Goal: Transaction & Acquisition: Purchase product/service

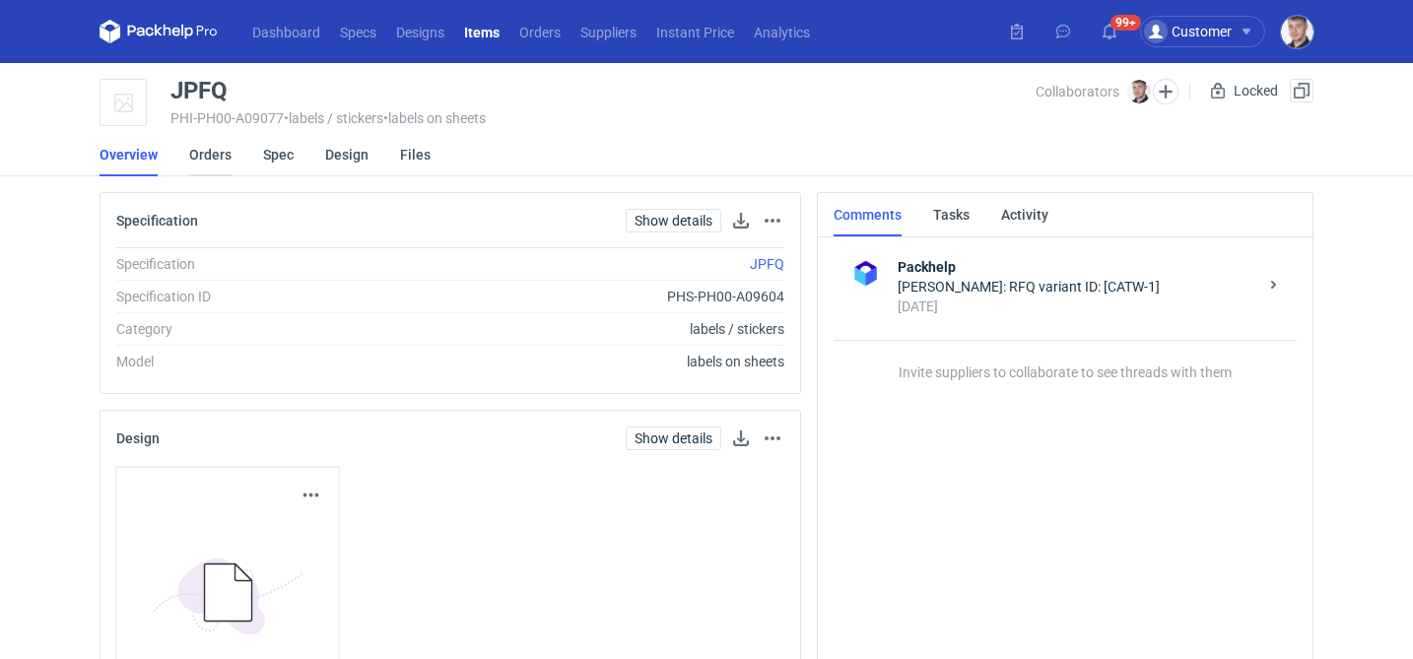
click at [216, 156] on link "Orders" at bounding box center [210, 154] width 42 height 43
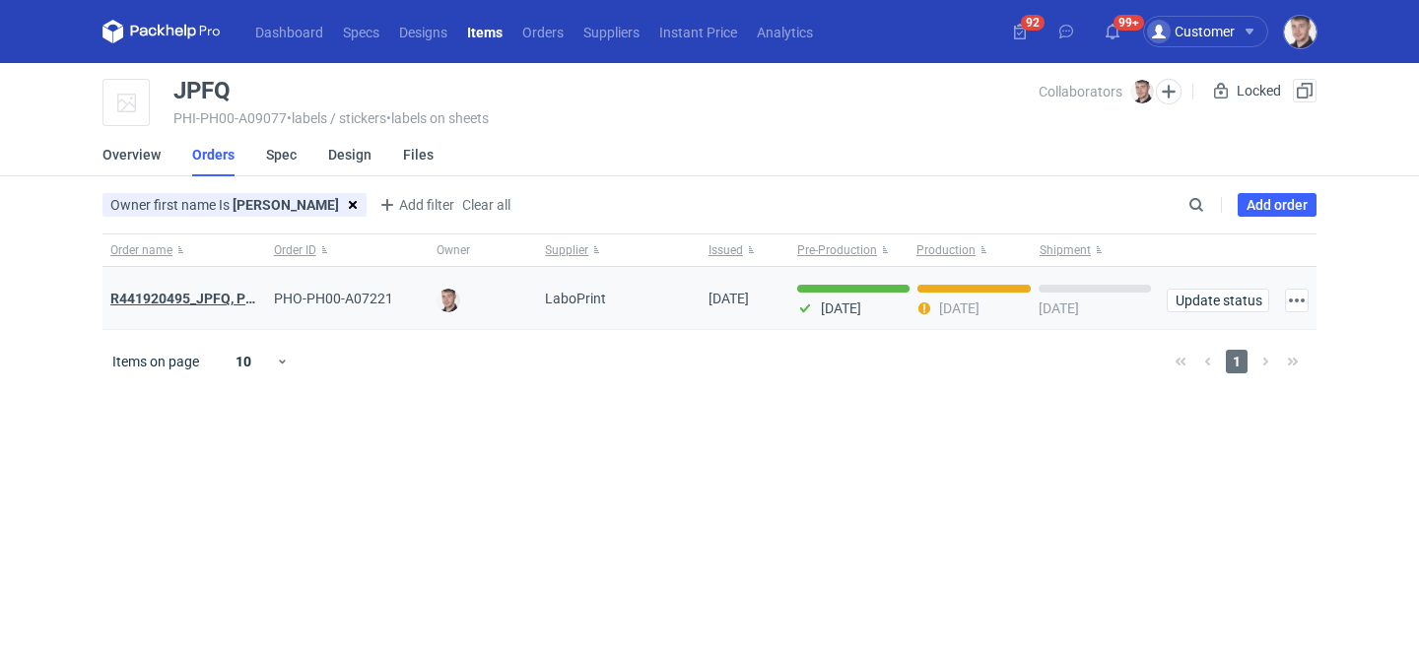
click at [221, 293] on strong "R441920495_JPFQ, PHIE, QSLV" at bounding box center [208, 299] width 197 height 16
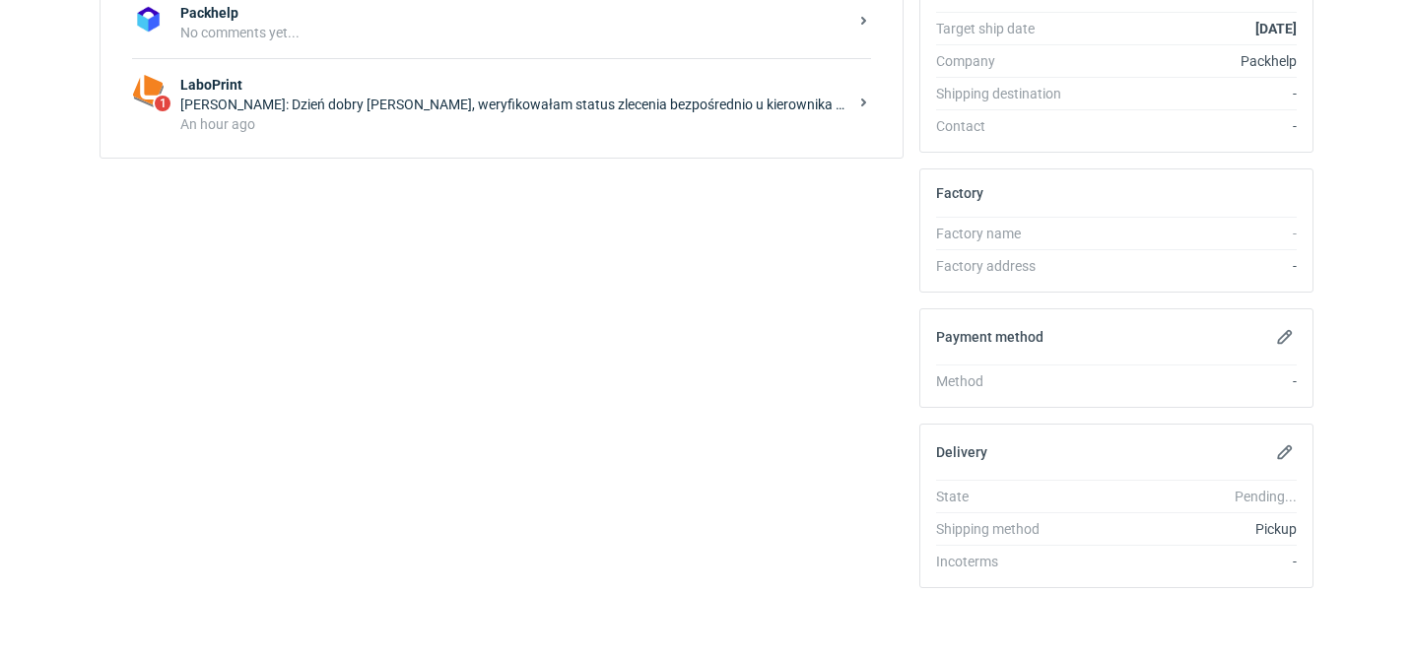
scroll to position [631, 0]
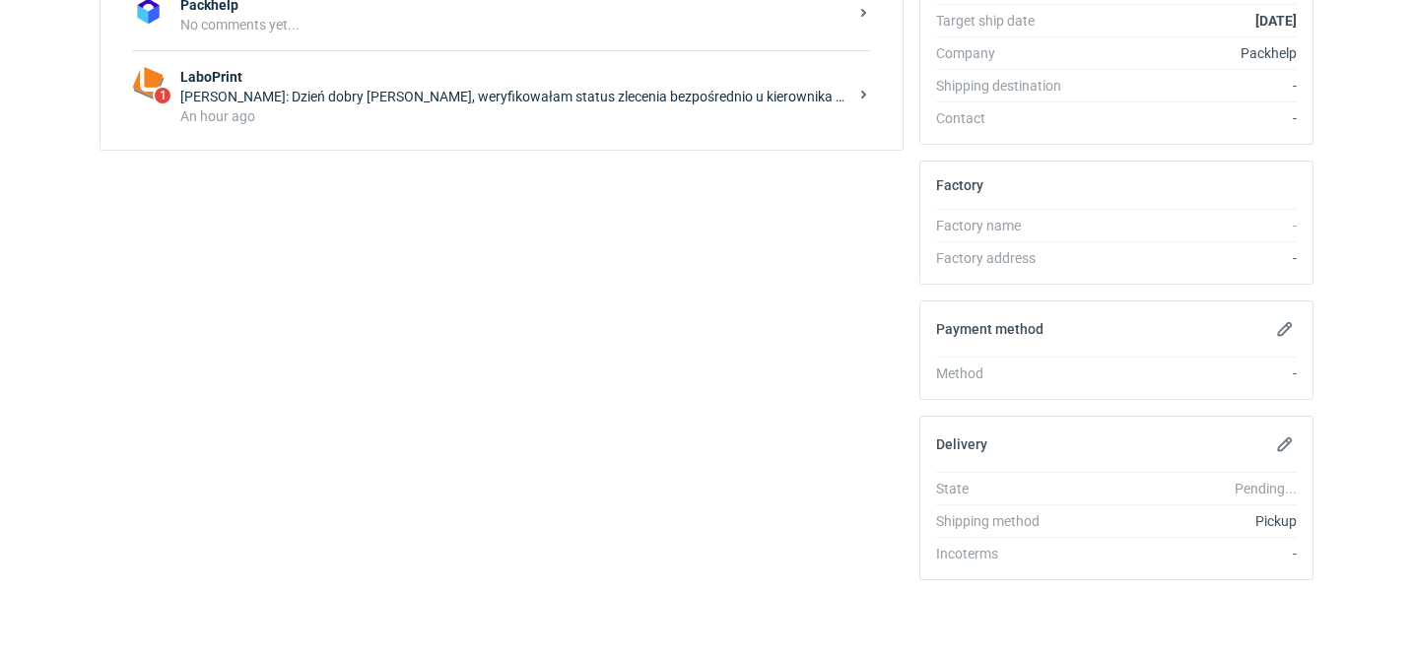
click at [370, 113] on div "An hour ago" at bounding box center [513, 116] width 667 height 20
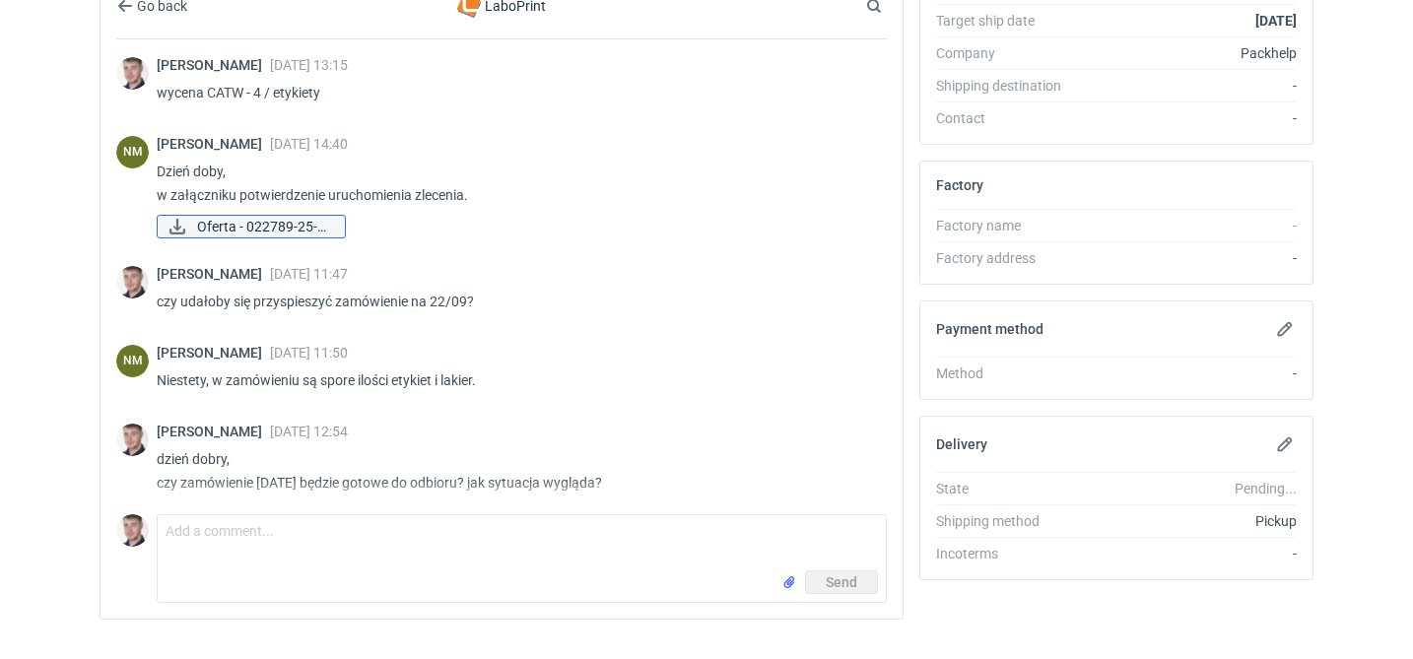
click at [288, 231] on span "Oferta - 022789-25-E..." at bounding box center [263, 227] width 132 height 22
click at [415, 567] on textarea "Comment message" at bounding box center [522, 542] width 728 height 55
click at [459, 568] on textarea "Comment message" at bounding box center [522, 542] width 728 height 55
click at [462, 550] on textarea "Comment message" at bounding box center [522, 542] width 728 height 55
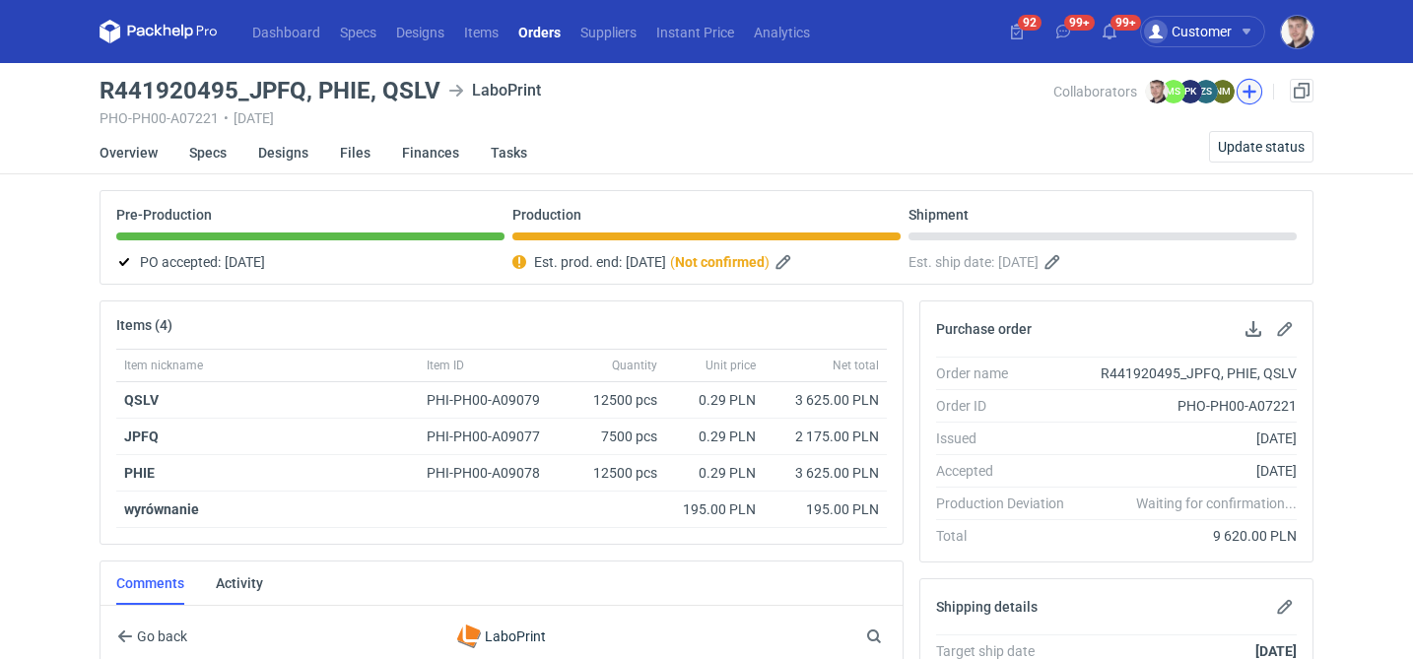
click at [1254, 91] on button "button" at bounding box center [1250, 92] width 26 height 26
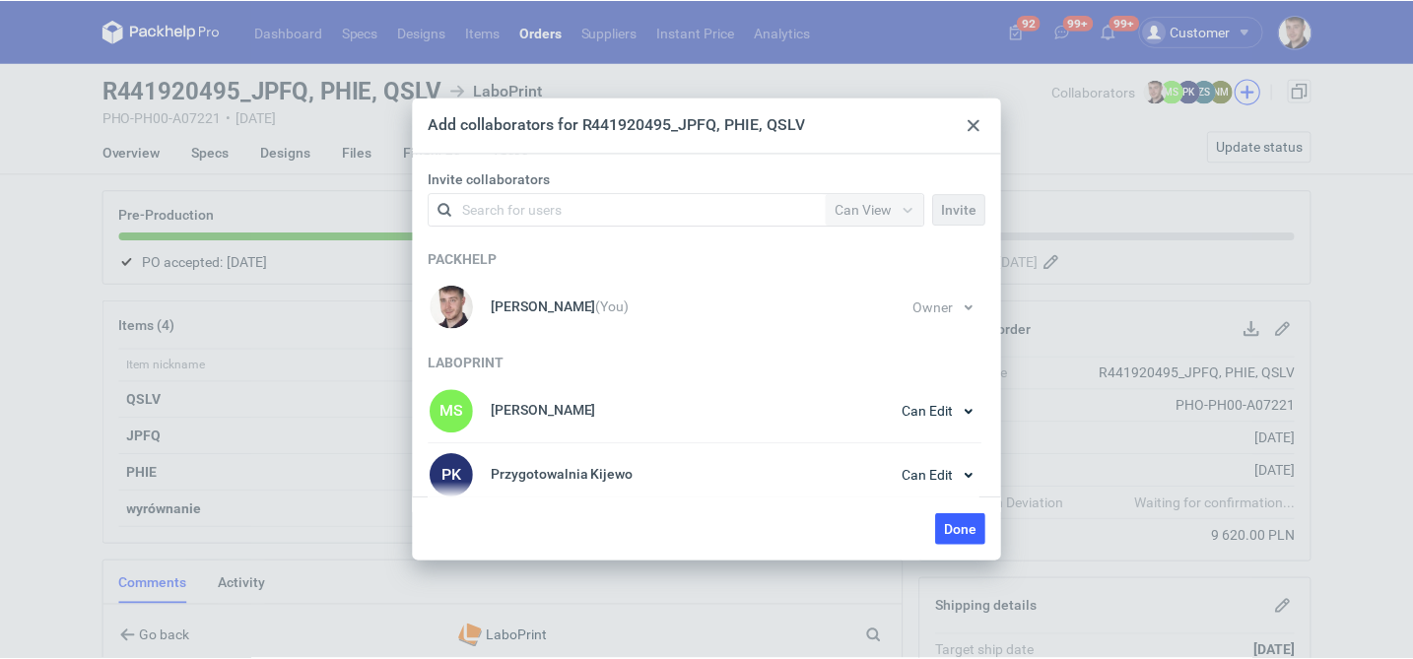
scroll to position [137, 0]
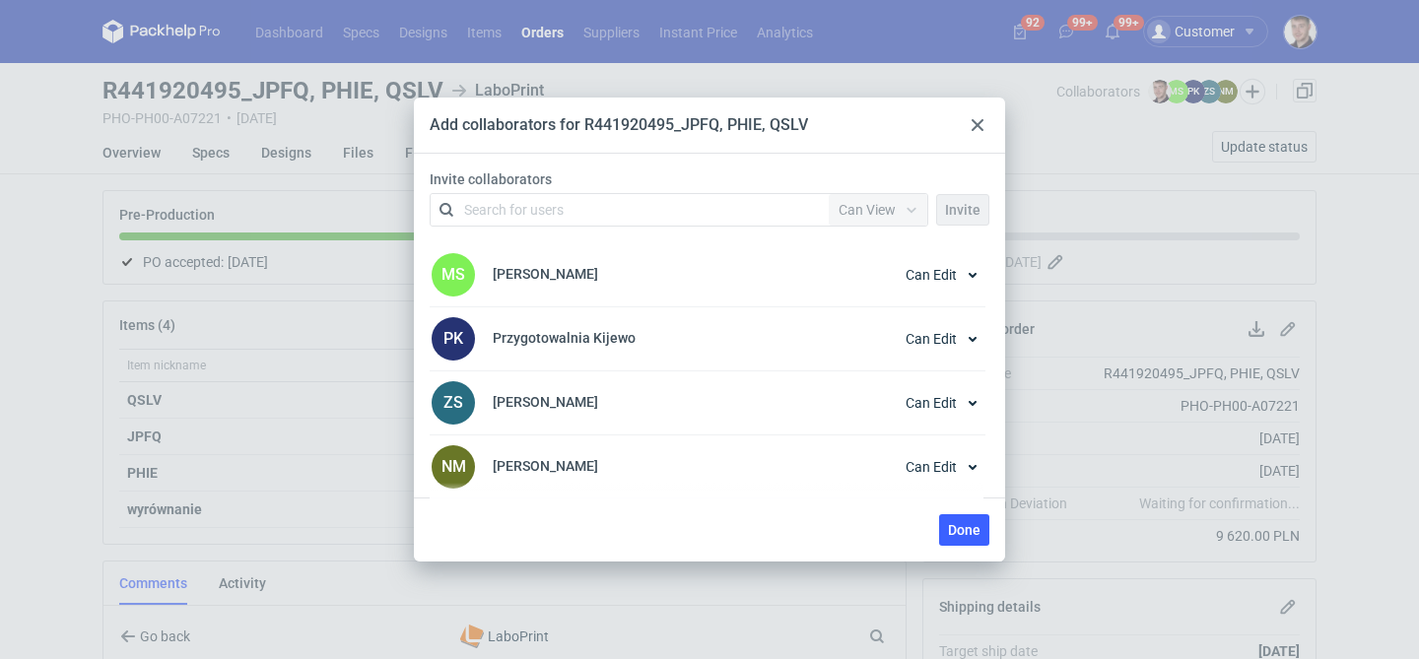
click at [974, 127] on use at bounding box center [978, 125] width 12 height 12
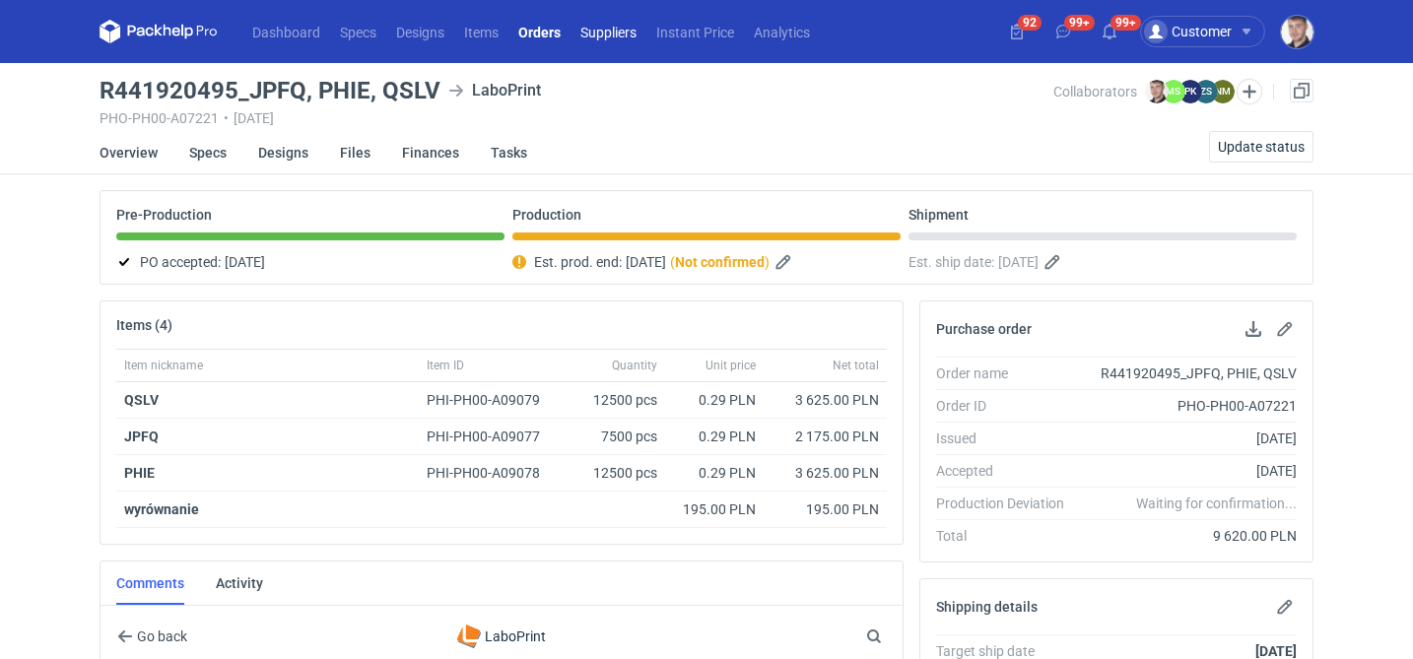
click at [609, 31] on link "Suppliers" at bounding box center [609, 32] width 76 height 24
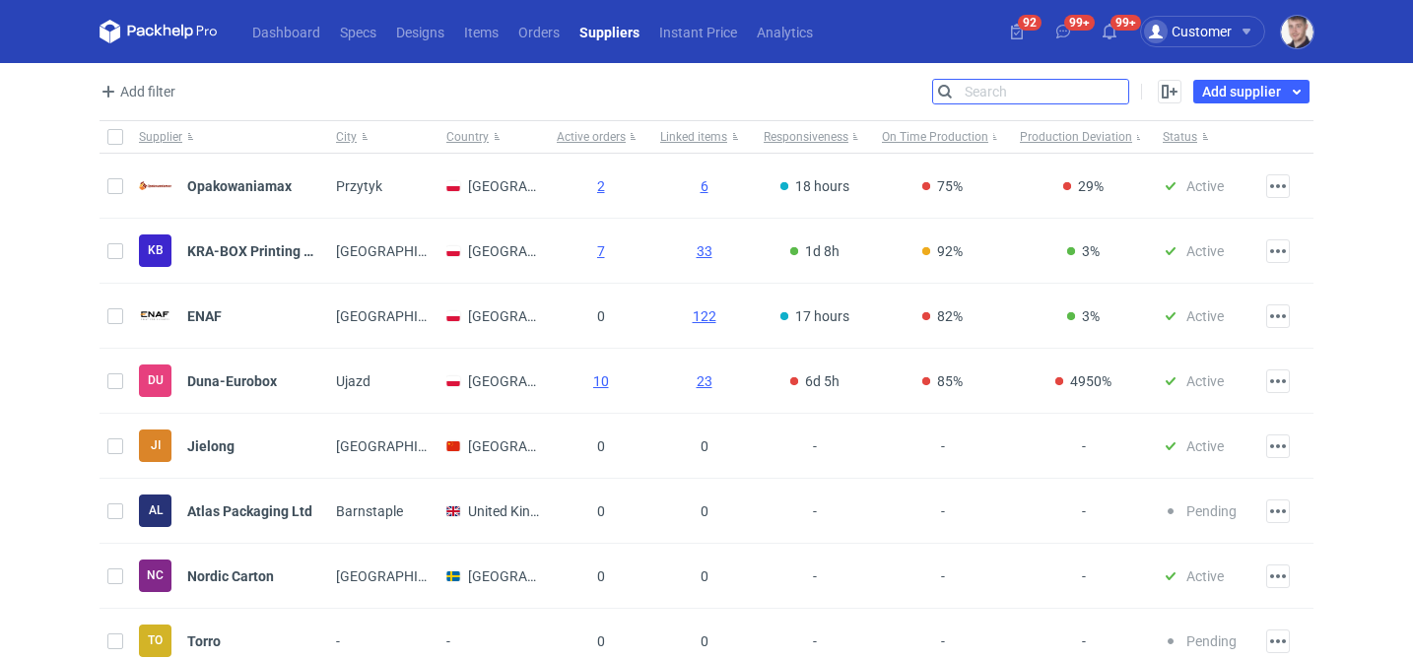
click at [1126, 83] on input "Search" at bounding box center [1030, 92] width 195 height 24
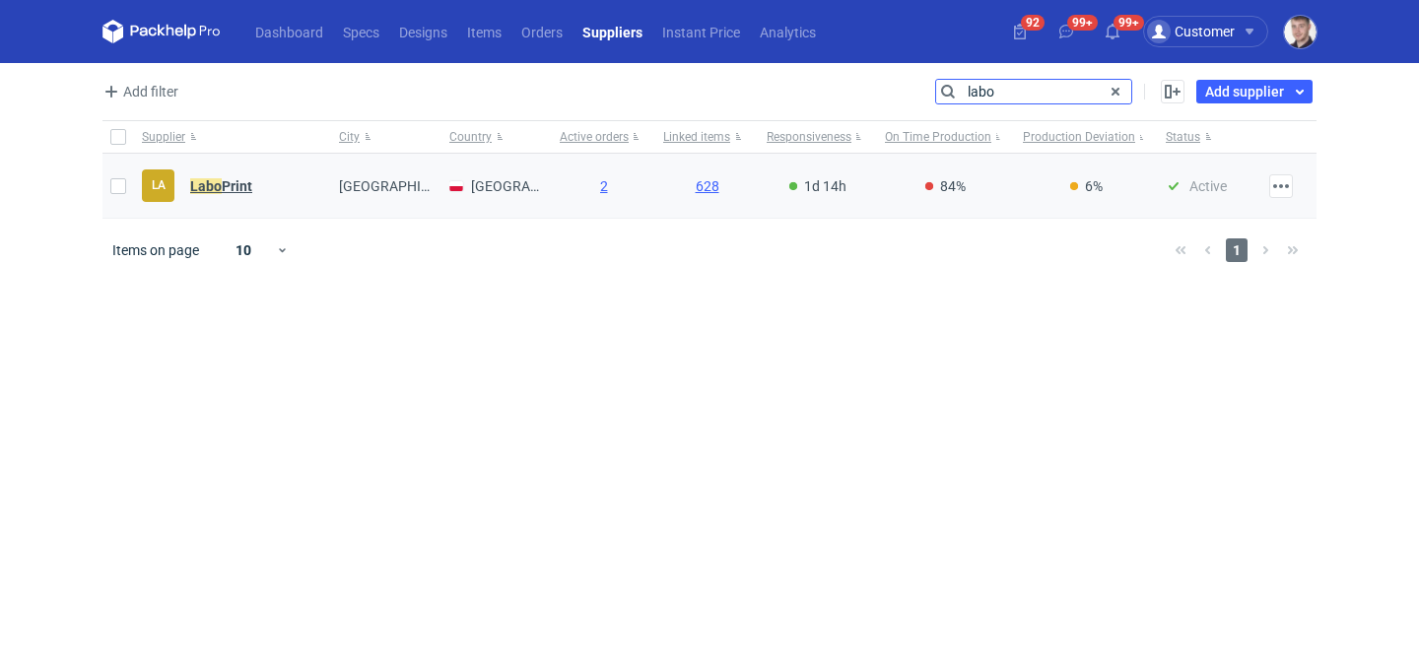
type input "labo"
click at [245, 180] on strong "Labo Print" at bounding box center [221, 186] width 62 height 16
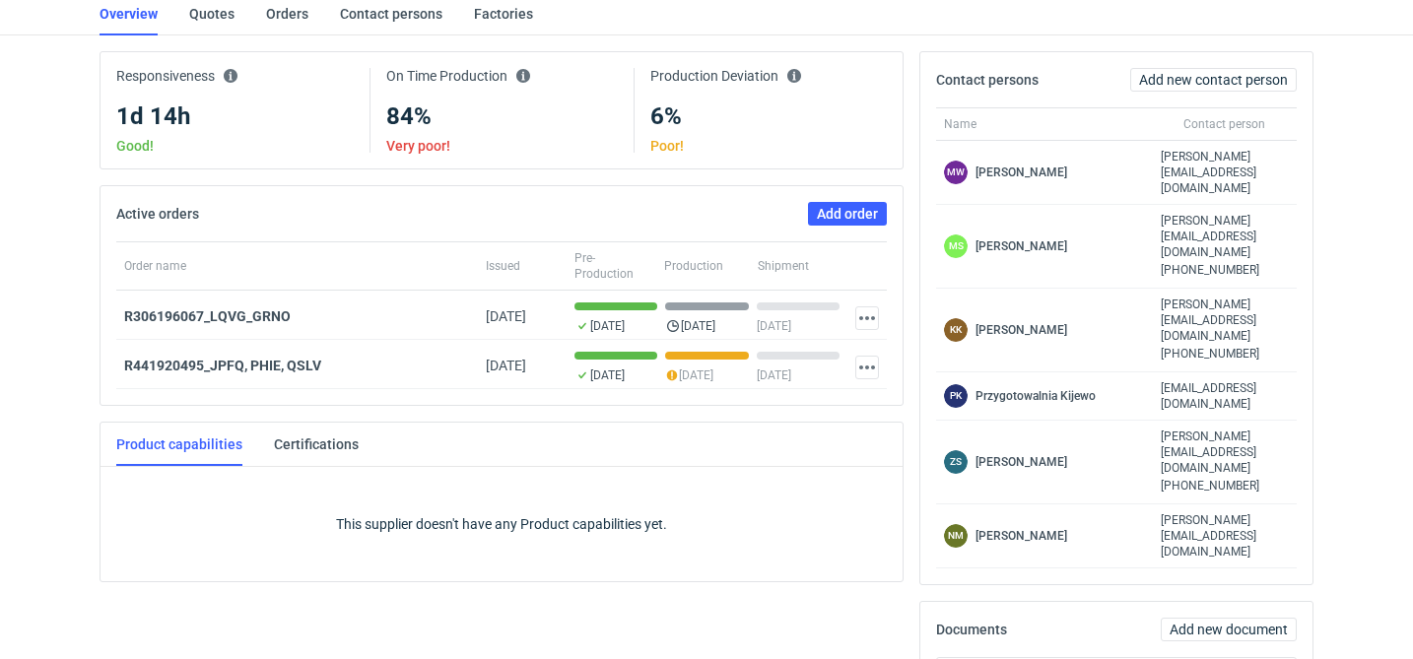
scroll to position [181, 0]
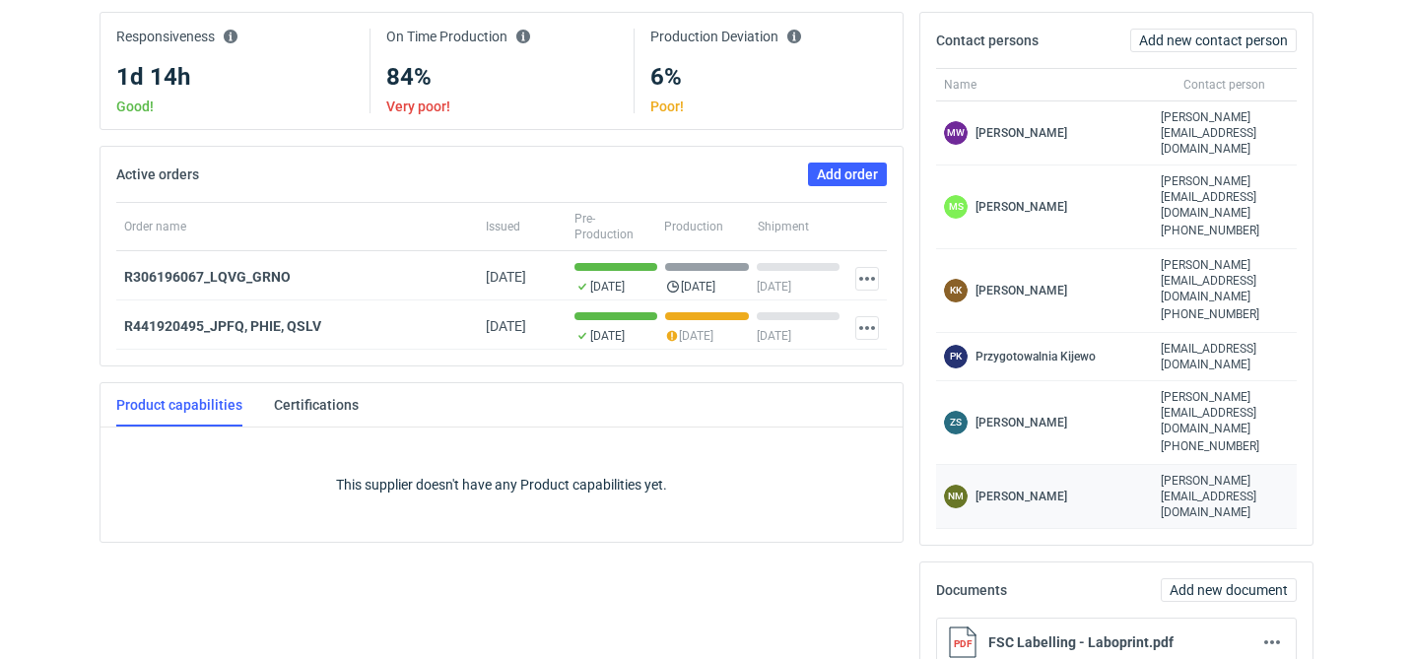
click at [1037, 465] on div "NM Natalia Mrozek" at bounding box center [1044, 497] width 217 height 64
click at [1038, 489] on p "Natalia Mrozek" at bounding box center [1021, 497] width 92 height 16
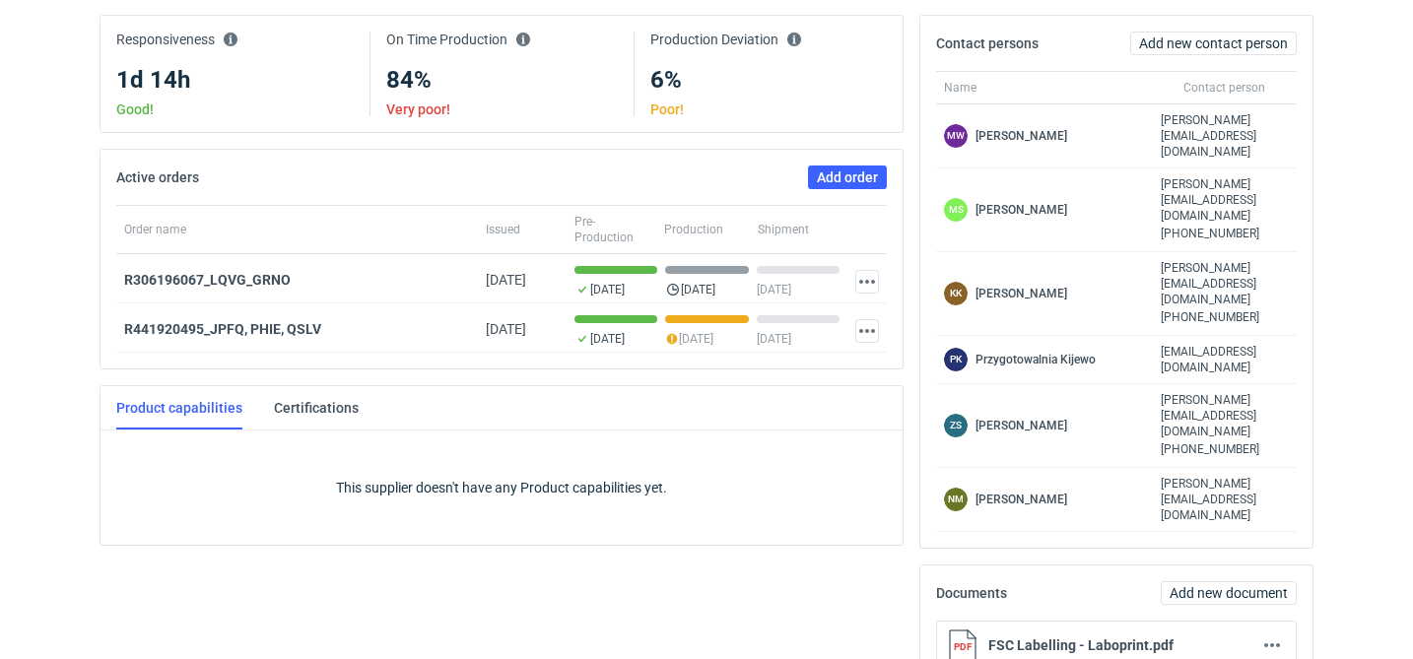
scroll to position [168, 0]
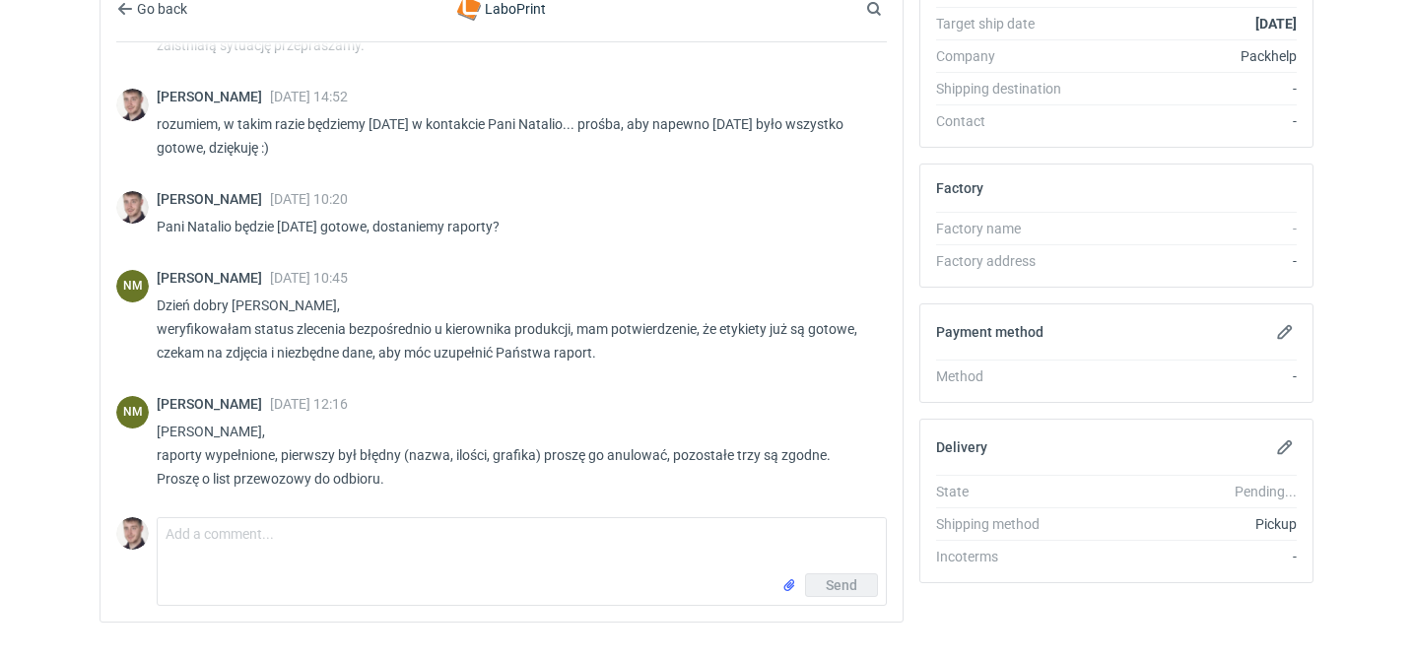
scroll to position [659, 0]
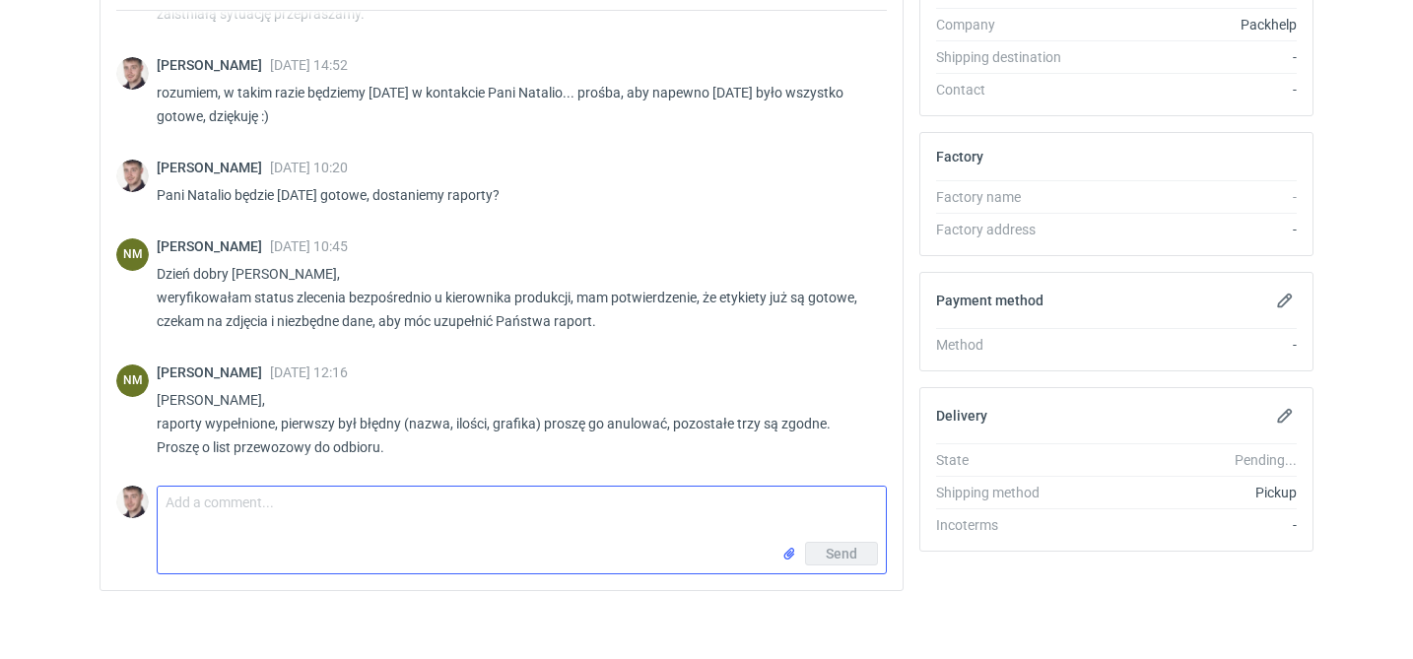
click at [304, 520] on textarea "Comment message" at bounding box center [522, 514] width 728 height 55
click at [789, 558] on input "file" at bounding box center [789, 554] width 16 height 21
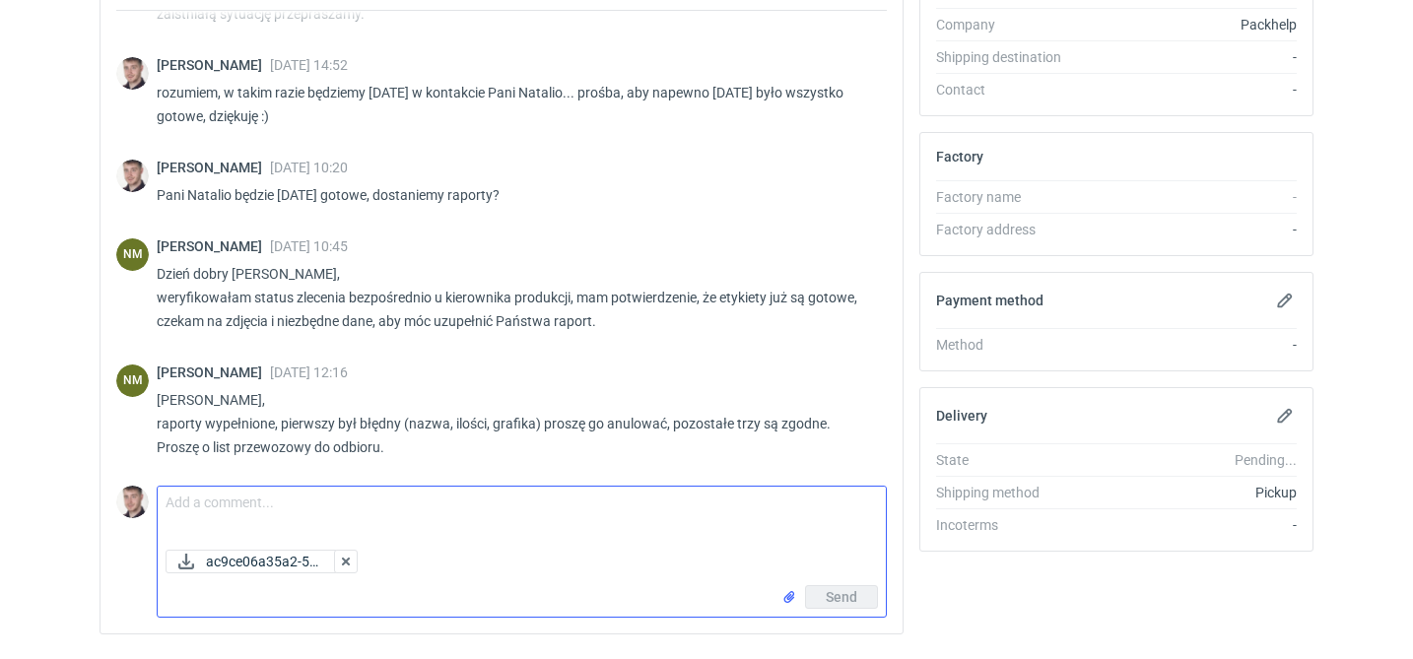
click at [381, 501] on textarea "Comment message" at bounding box center [522, 514] width 728 height 55
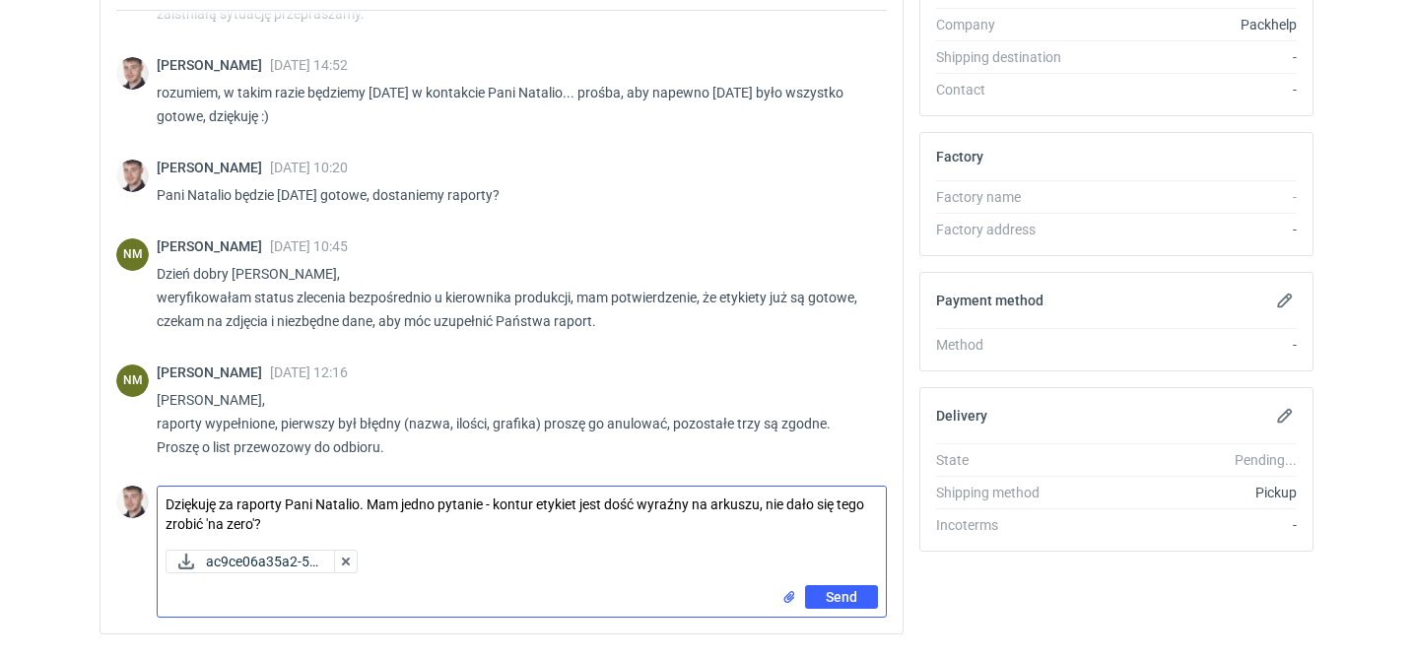
click at [787, 595] on input "file" at bounding box center [789, 596] width 16 height 21
click at [759, 504] on textarea "Dziękuję za raporty Pani Natalio. Mam jedno pytanie - kontur etykiet jest dość …" at bounding box center [522, 514] width 728 height 55
click at [291, 525] on textarea "Dziękuję za raporty Pani Natalio. Mam jedno pytanie - kontur etykiet jest dość …" at bounding box center [522, 514] width 728 height 55
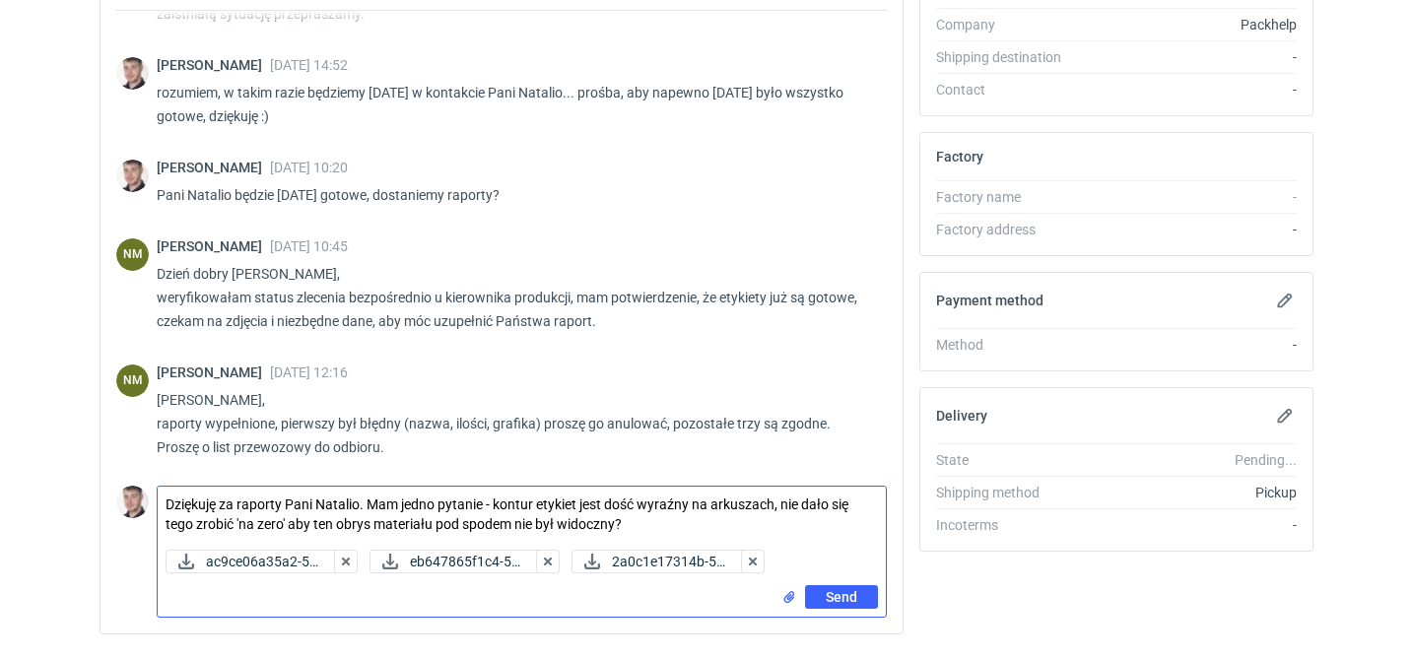
type textarea "Dziękuję za raporty Pani Natalio. Mam jedno pytanie - kontur etykiet jest dość …"
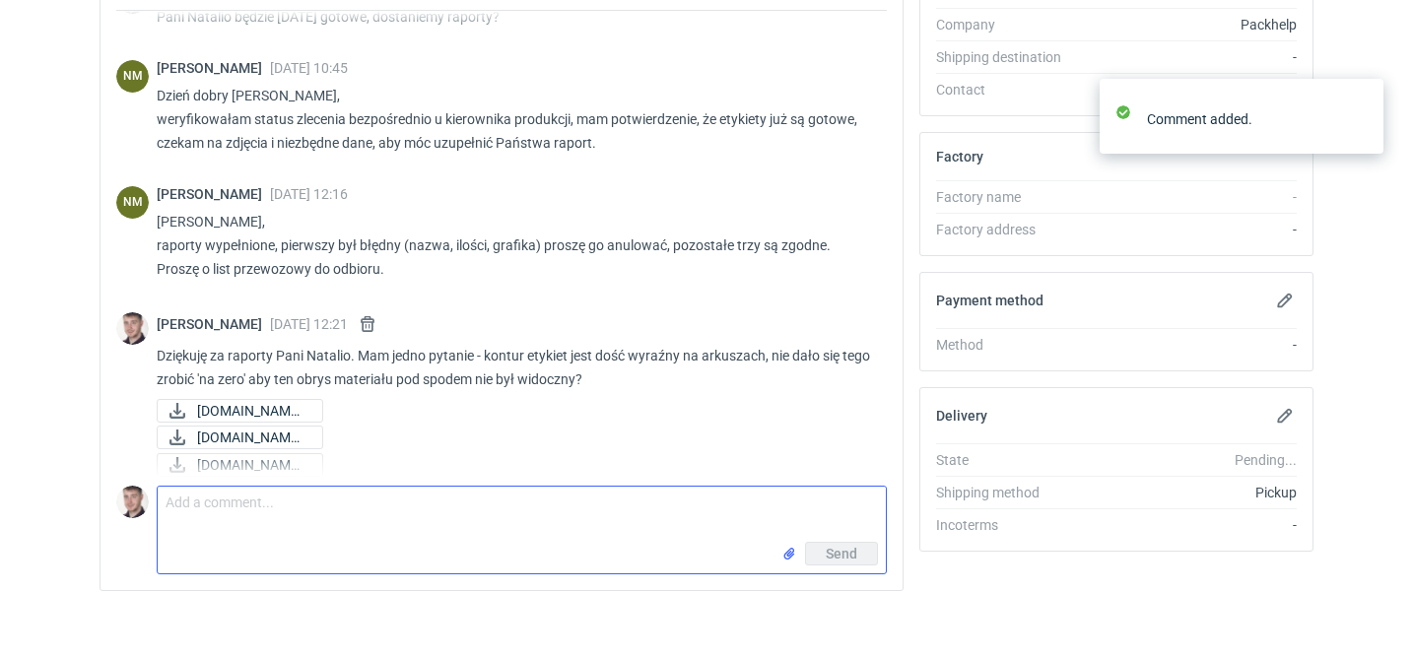
scroll to position [861, 0]
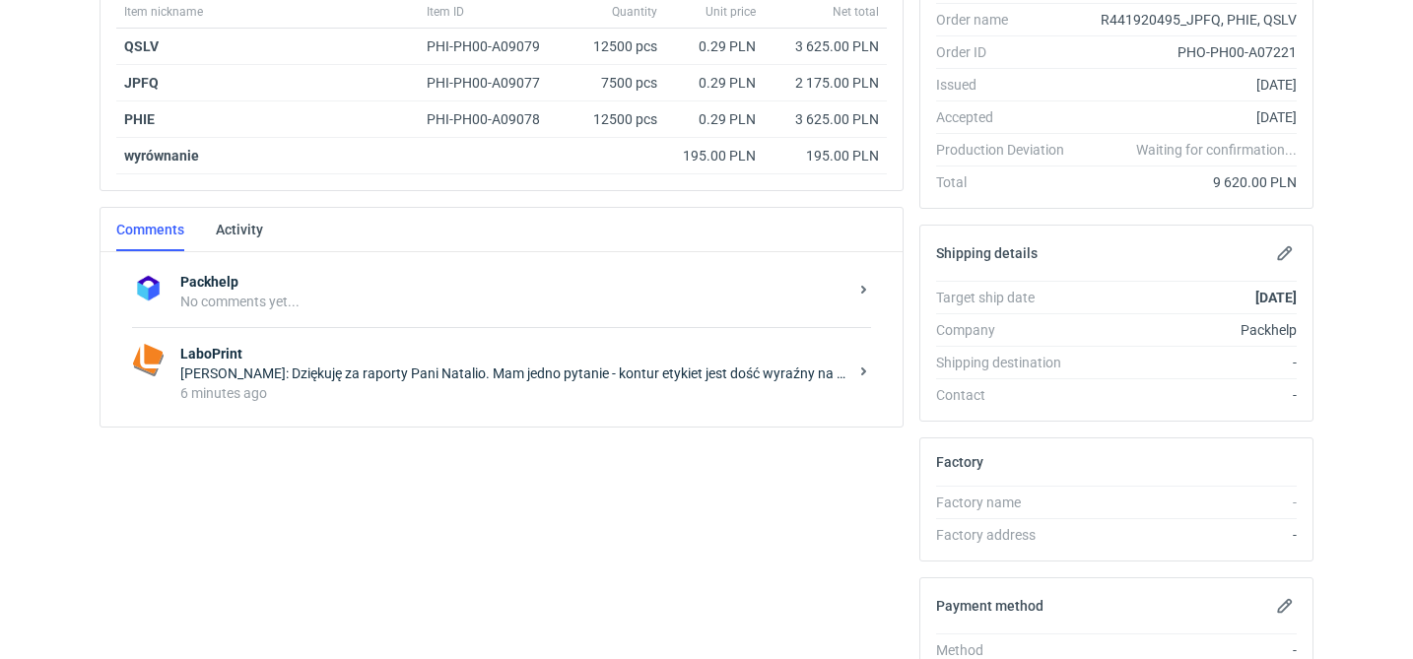
click at [488, 397] on div "6 minutes ago" at bounding box center [513, 393] width 667 height 20
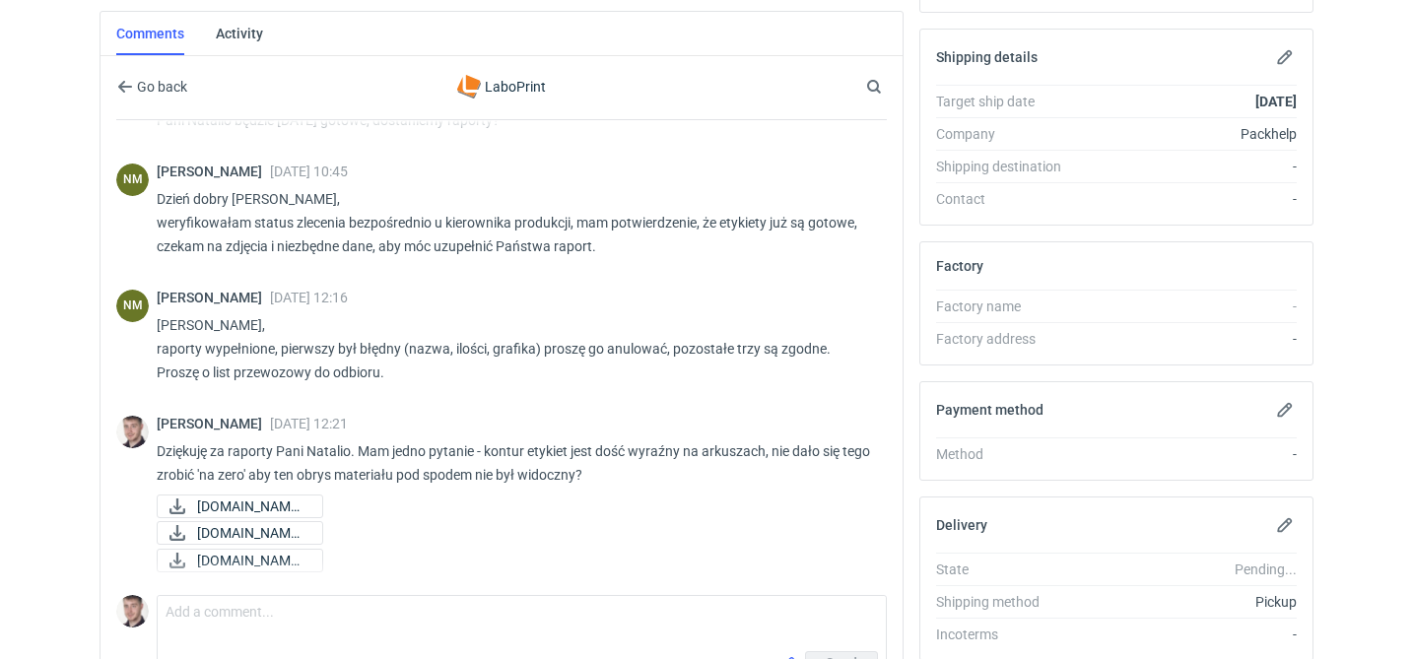
scroll to position [651, 0]
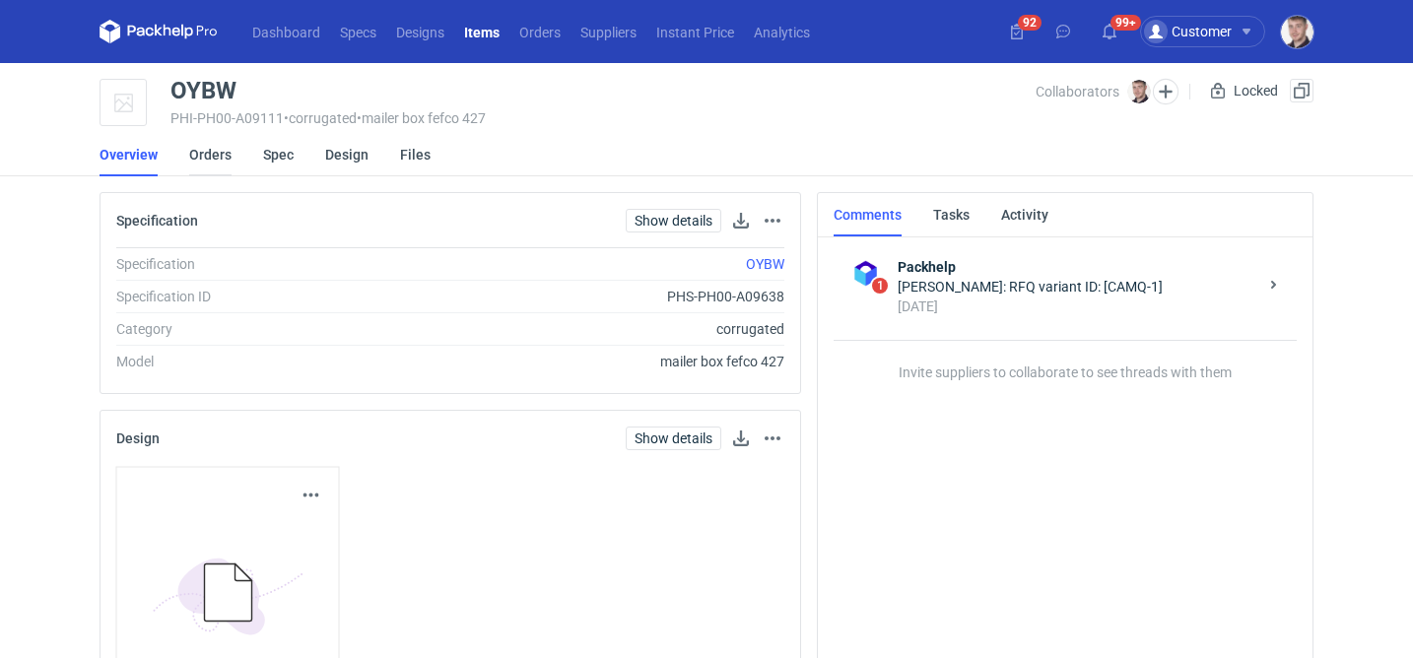
click at [208, 157] on link "Orders" at bounding box center [210, 154] width 42 height 43
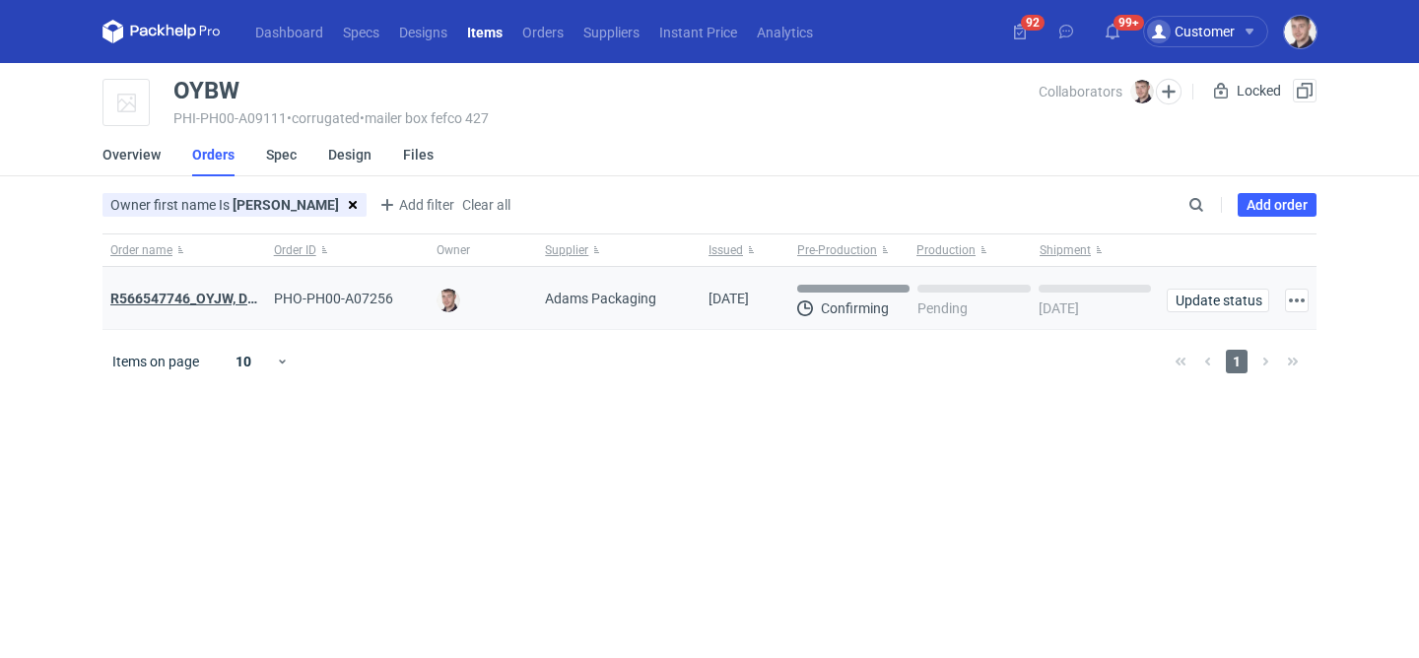
click at [194, 302] on strong "R566547746_OYJW, DJBN, GRPP, KNRI, OYBW, UUIL" at bounding box center [344, 299] width 468 height 16
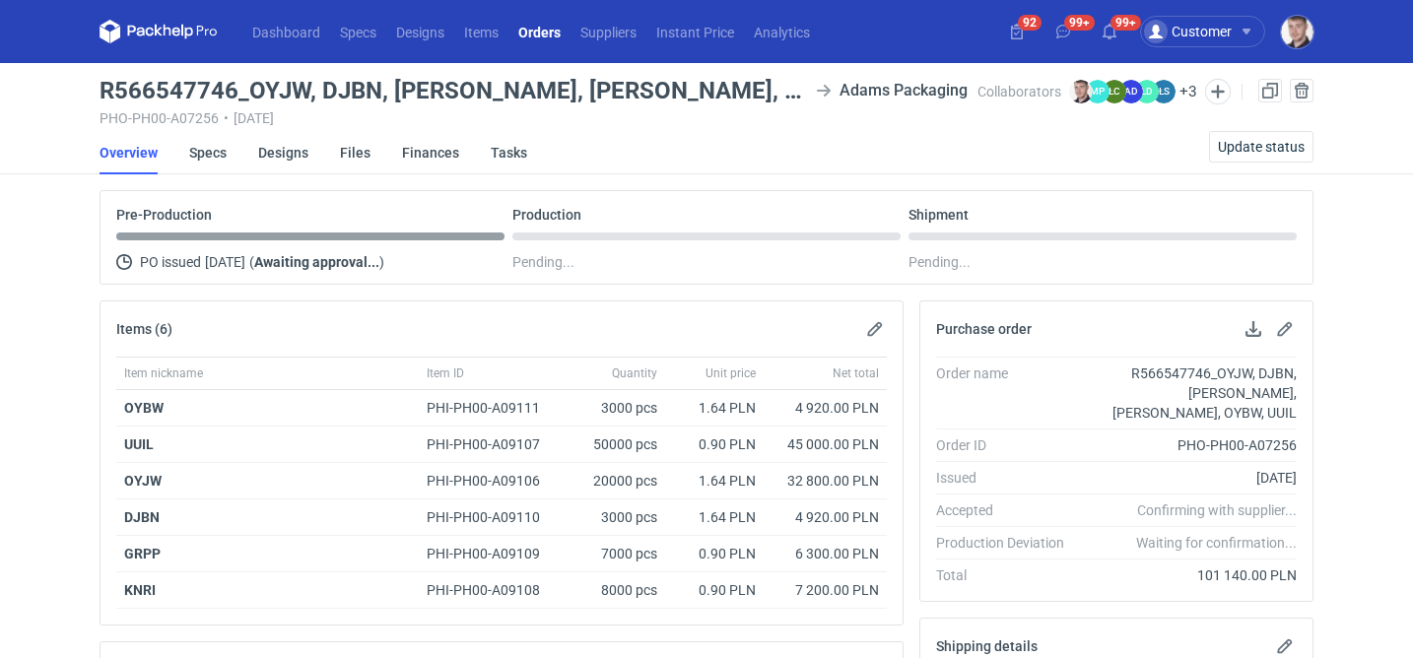
click at [252, 150] on li "Specs" at bounding box center [223, 152] width 69 height 43
click at [258, 151] on link "Designs" at bounding box center [283, 152] width 50 height 43
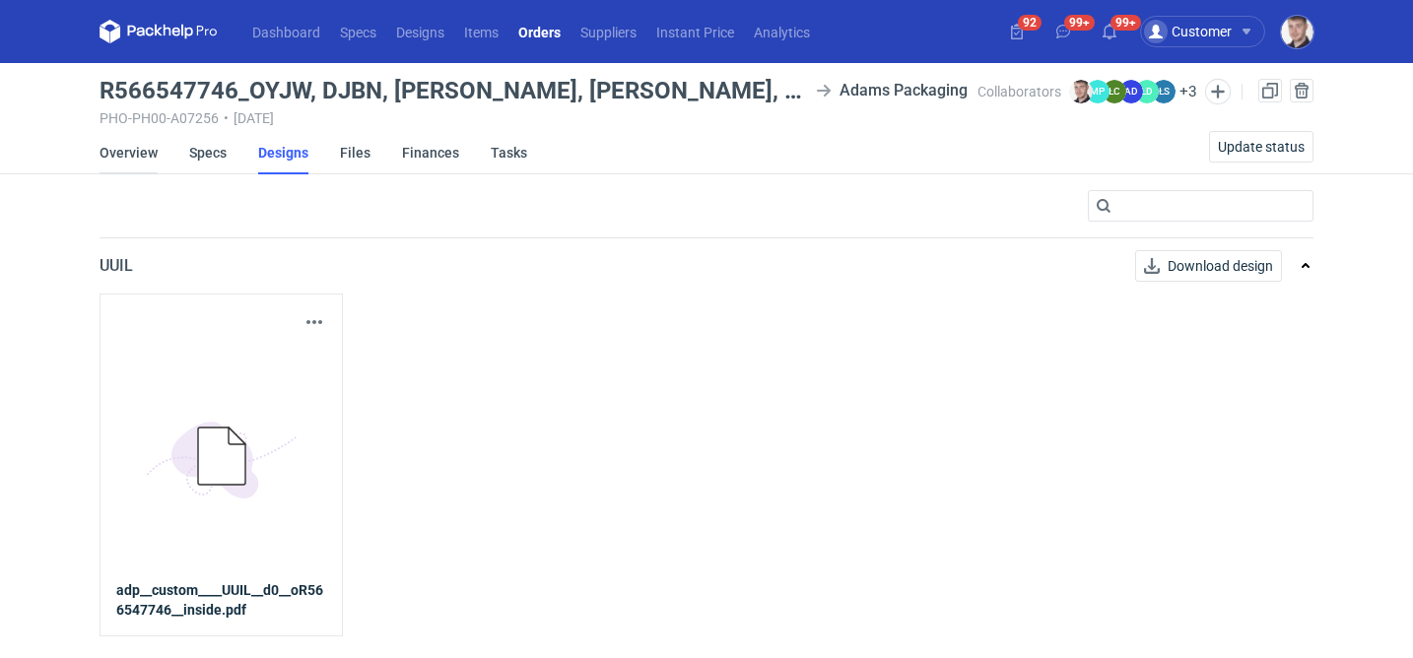
click at [141, 149] on link "Overview" at bounding box center [129, 152] width 58 height 43
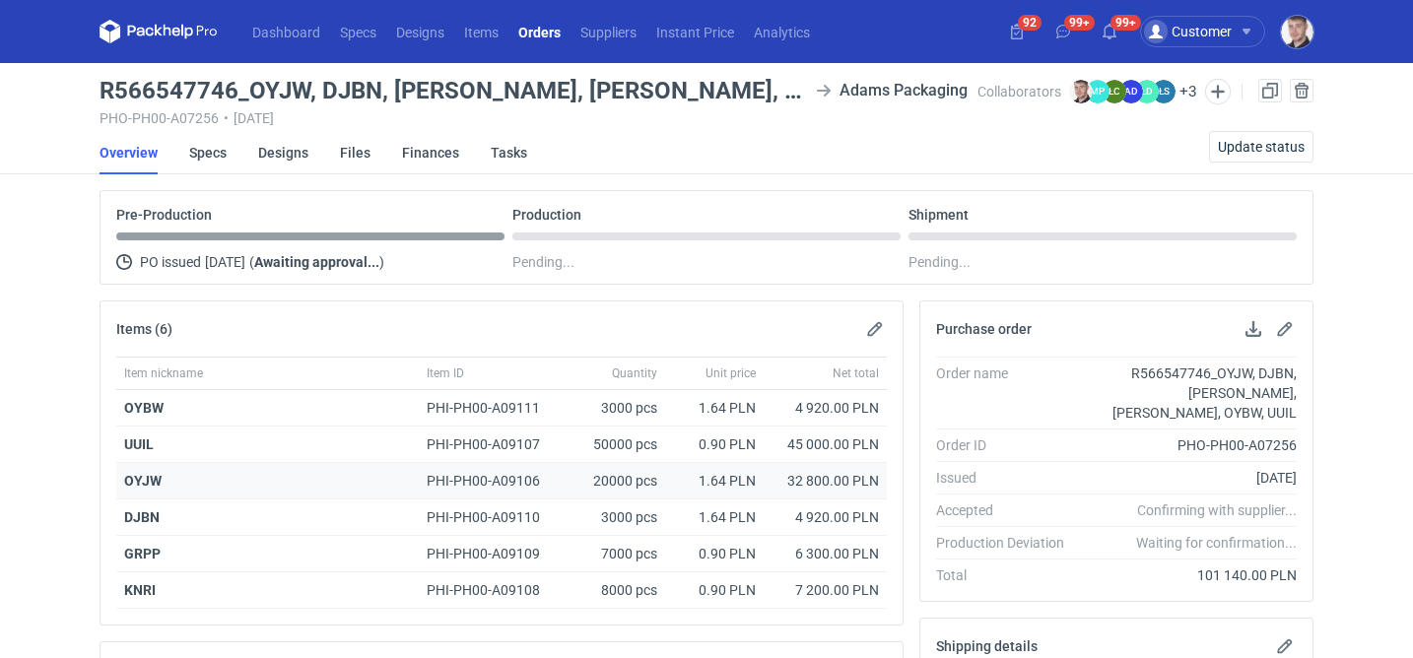
scroll to position [650, 0]
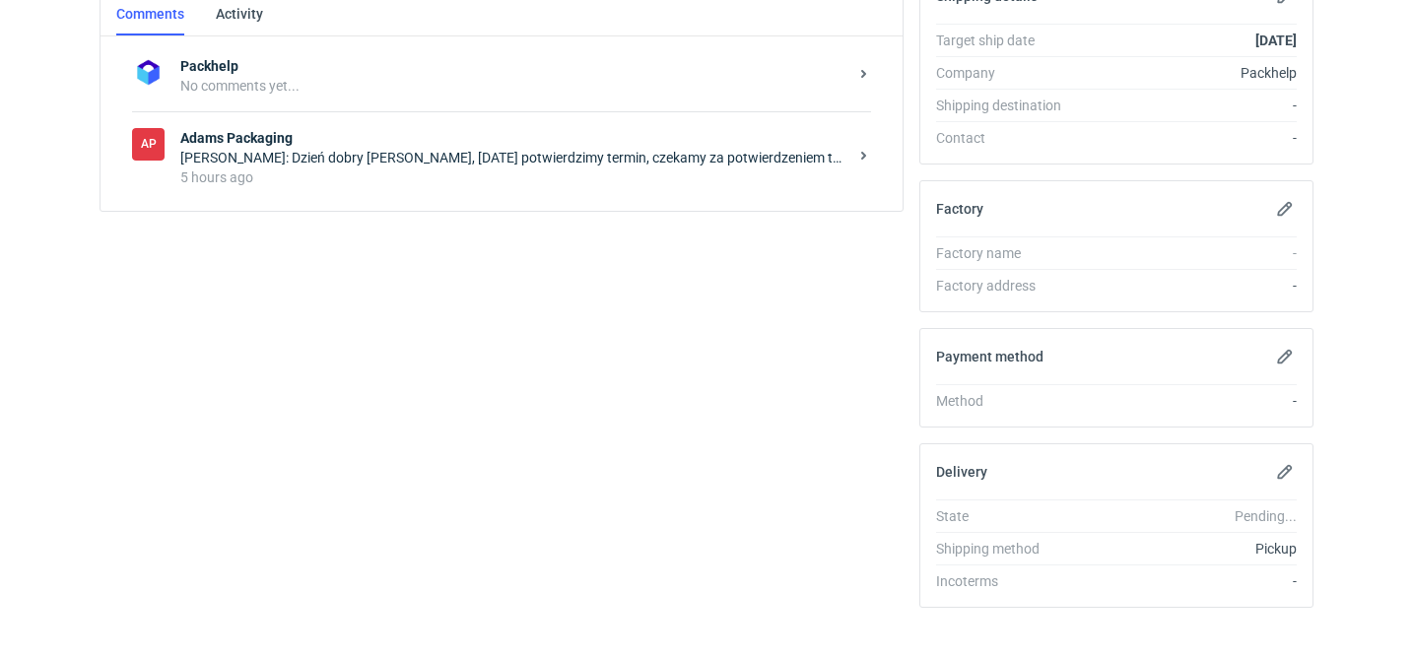
click at [384, 204] on div "Packhelp No comments yet... AP Adams Packaging Małgorzata Nowotna: Dzień dobry …" at bounding box center [502, 123] width 802 height 174
click at [383, 178] on div "5 hours ago" at bounding box center [513, 178] width 667 height 20
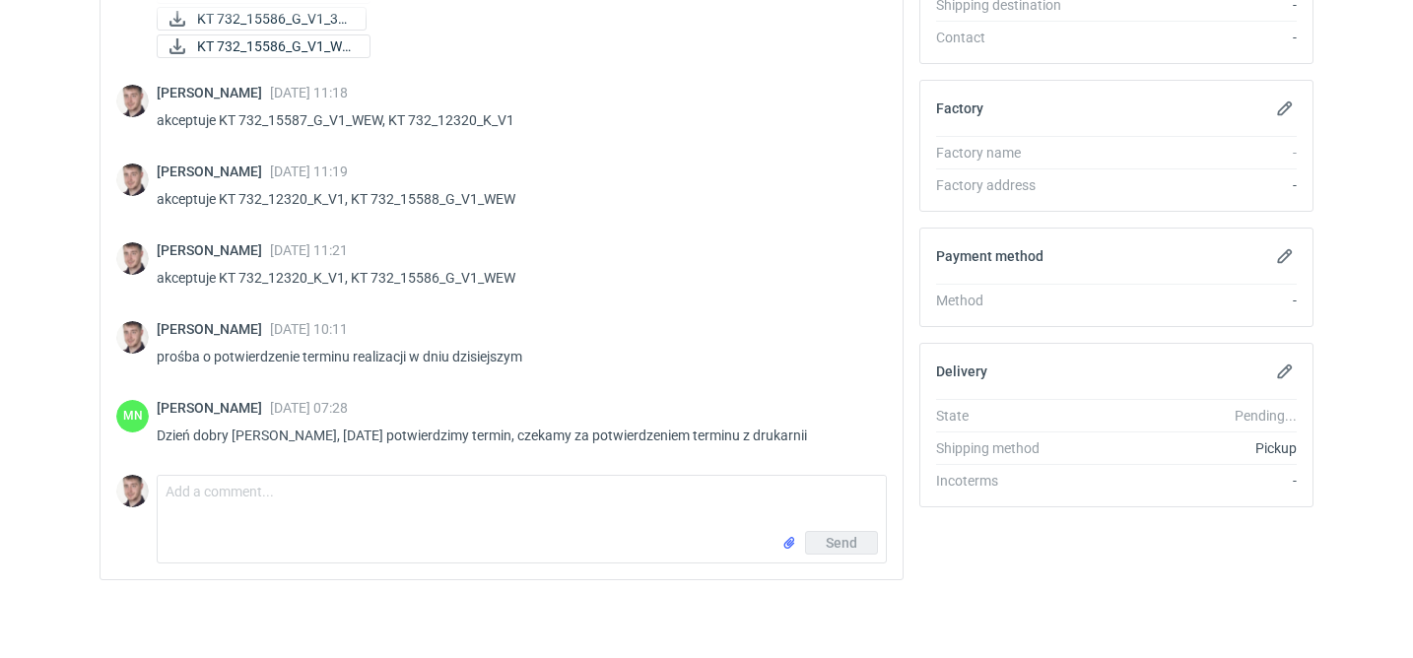
scroll to position [752, 0]
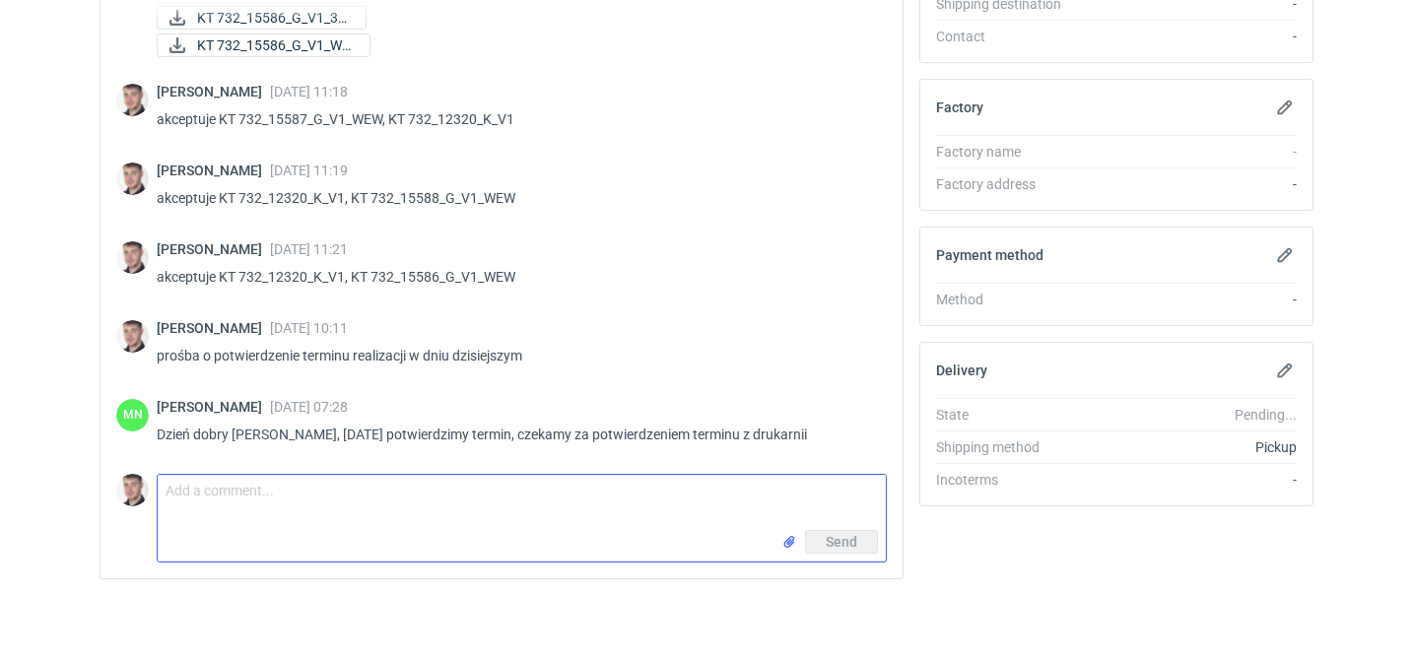
click at [359, 504] on textarea "Comment message" at bounding box center [522, 502] width 728 height 55
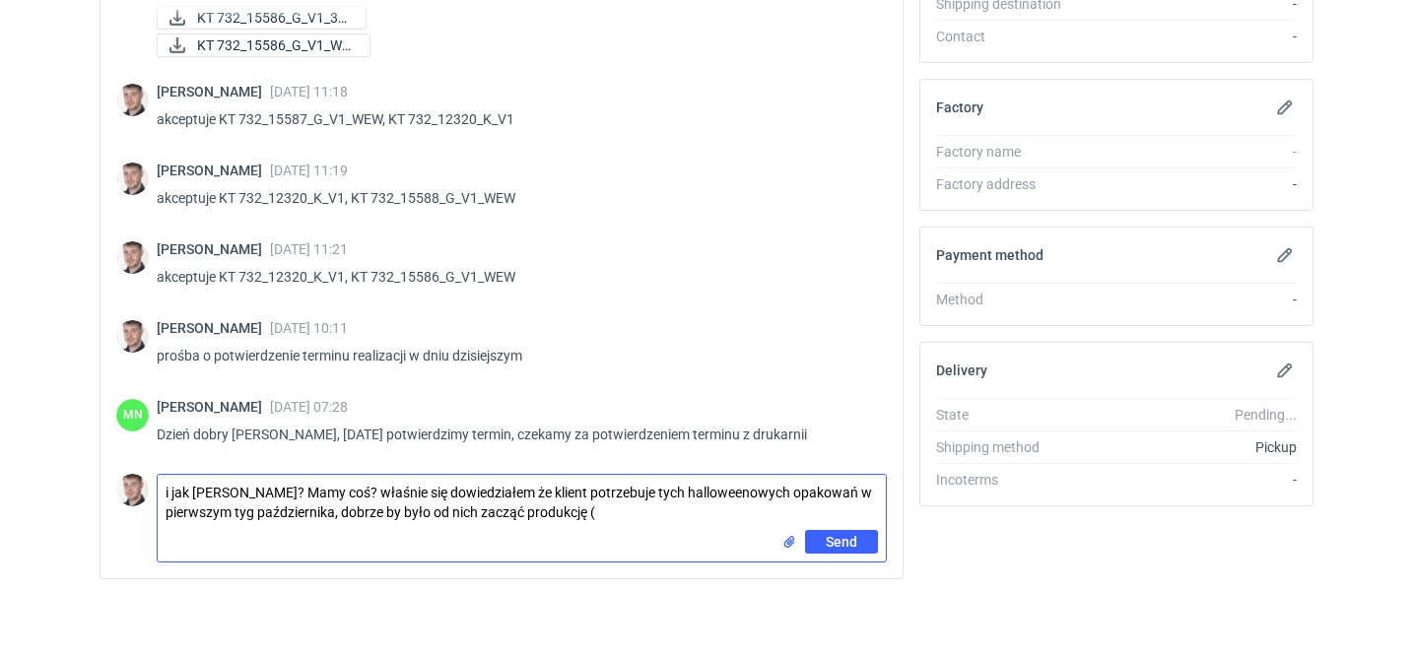
paste textarea "DJBN i KNRI"
type textarea "i jak Pani Małgosiu? Mamy coś? właśnie się dowiedziałem że klient potrzebuje ty…"
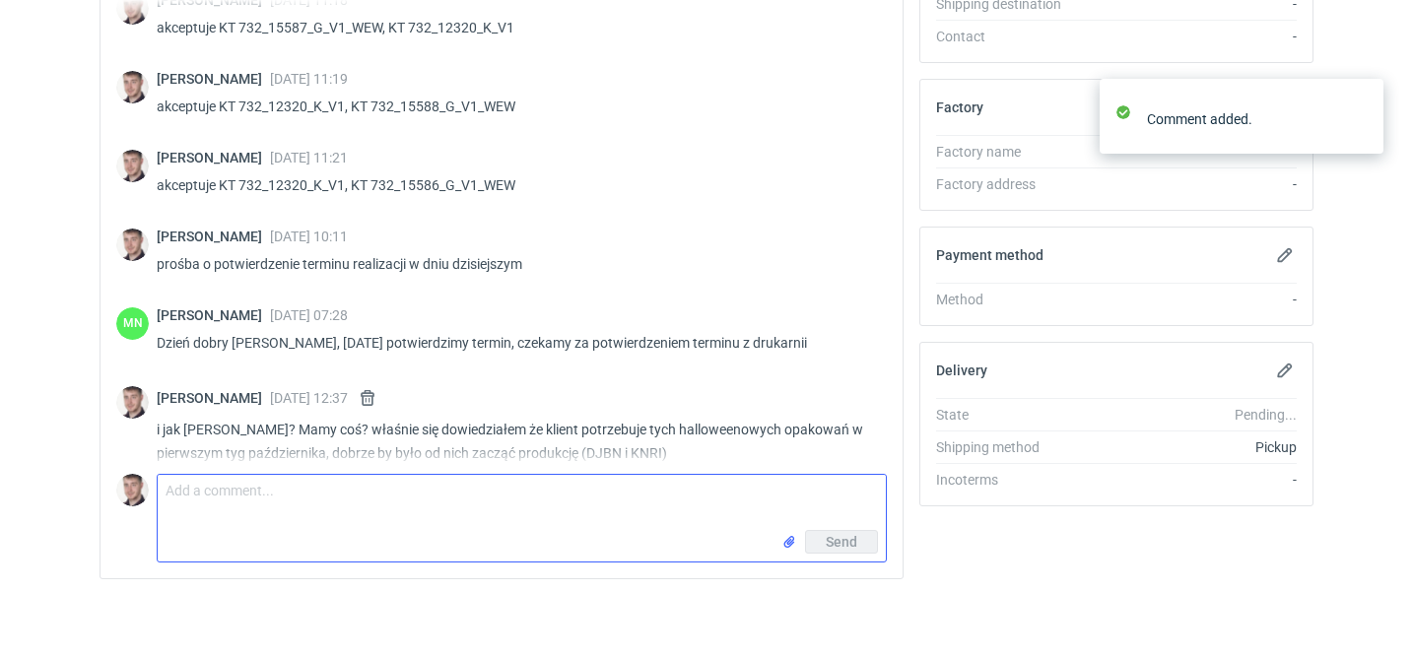
scroll to position [1737, 0]
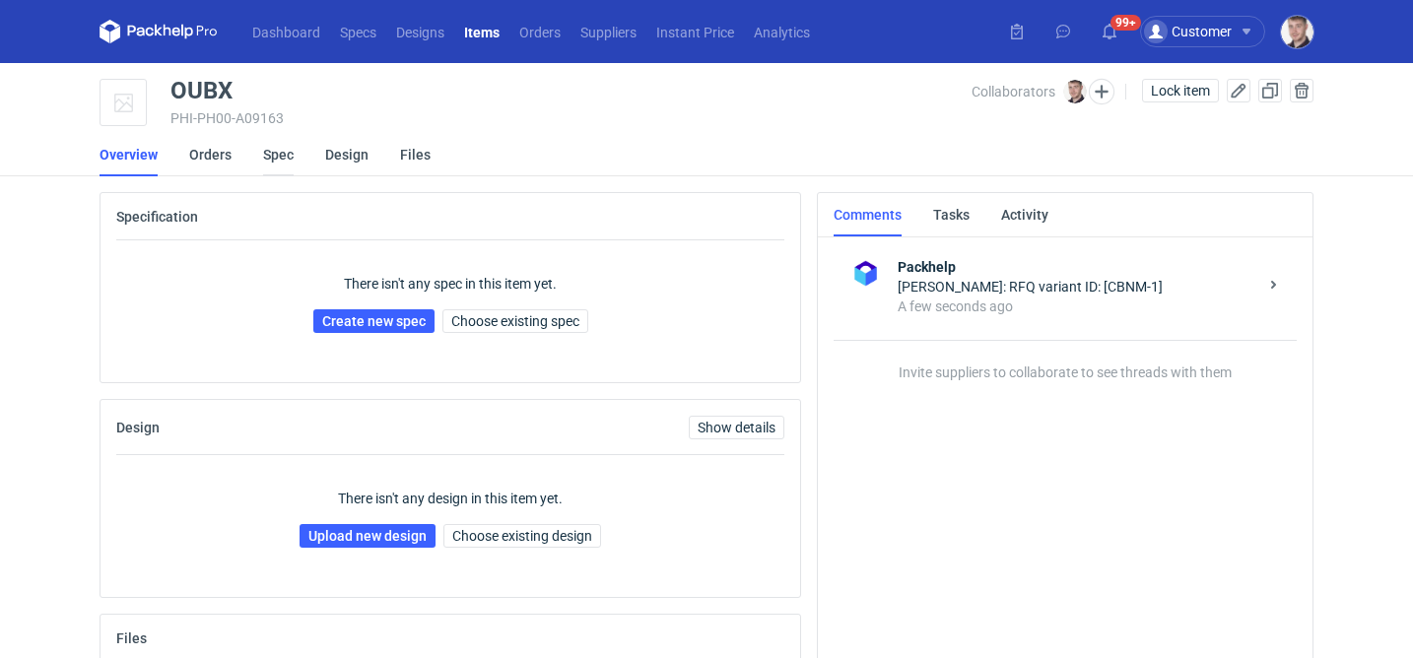
click at [279, 168] on link "Spec" at bounding box center [278, 154] width 31 height 43
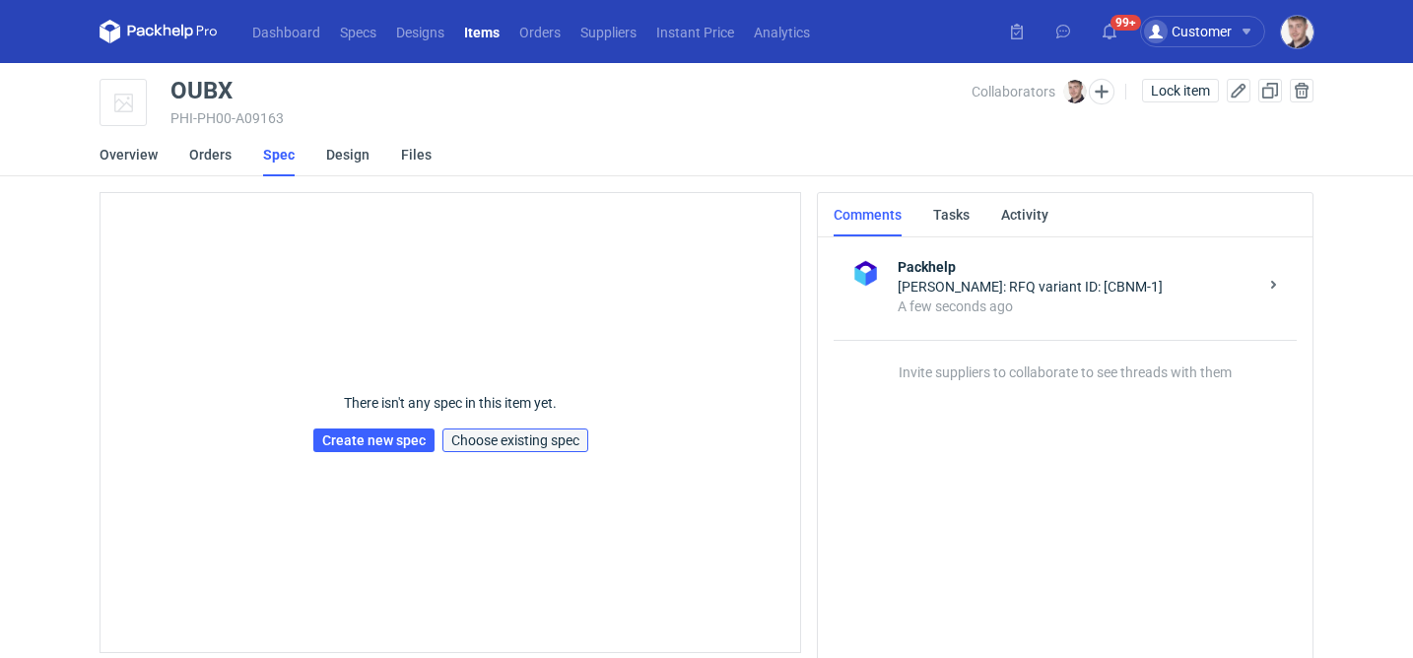
click at [505, 442] on span "Choose existing spec" at bounding box center [515, 441] width 128 height 14
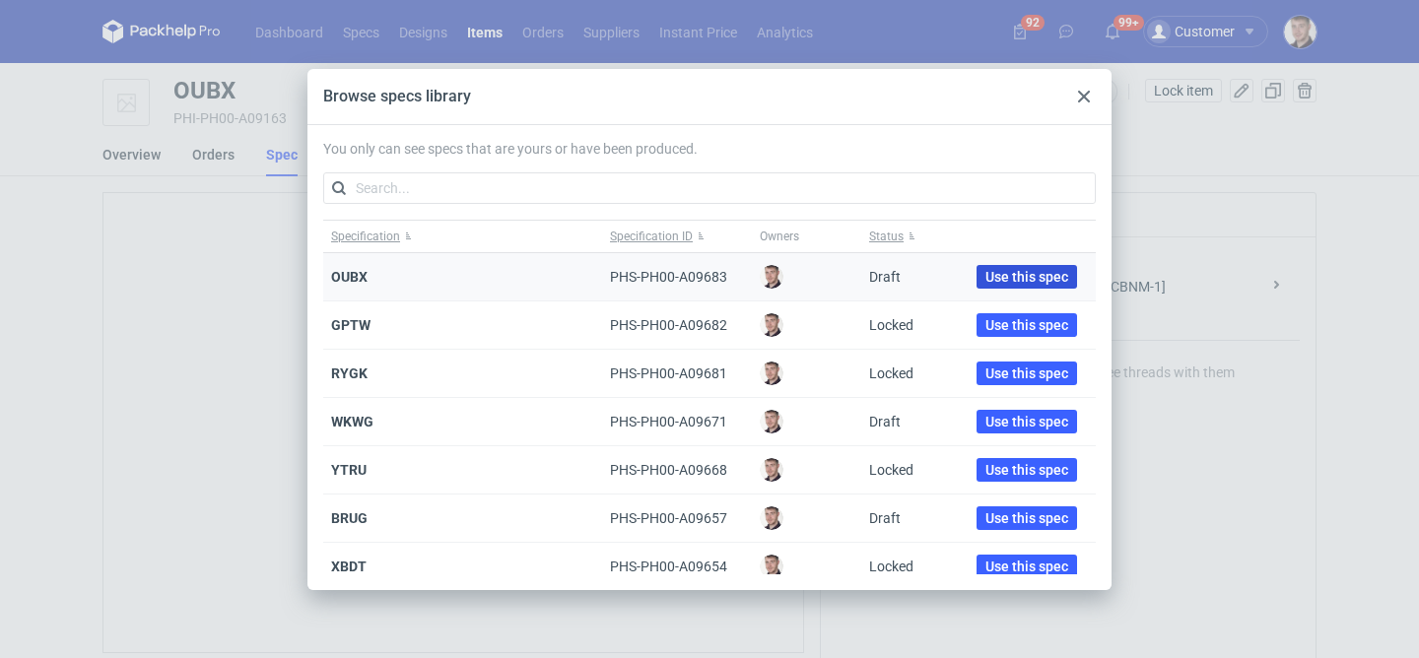
click at [1039, 279] on span "Use this spec" at bounding box center [1026, 277] width 83 height 14
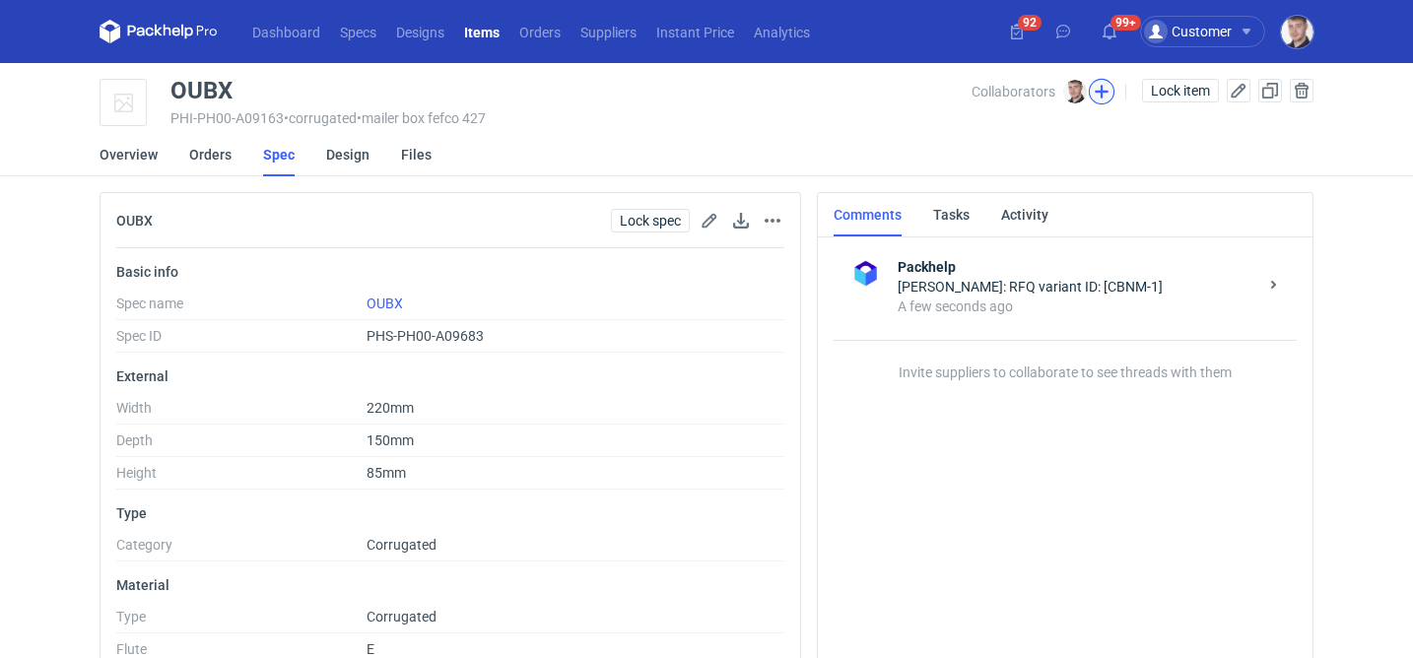
click at [1095, 84] on button "button" at bounding box center [1102, 92] width 26 height 26
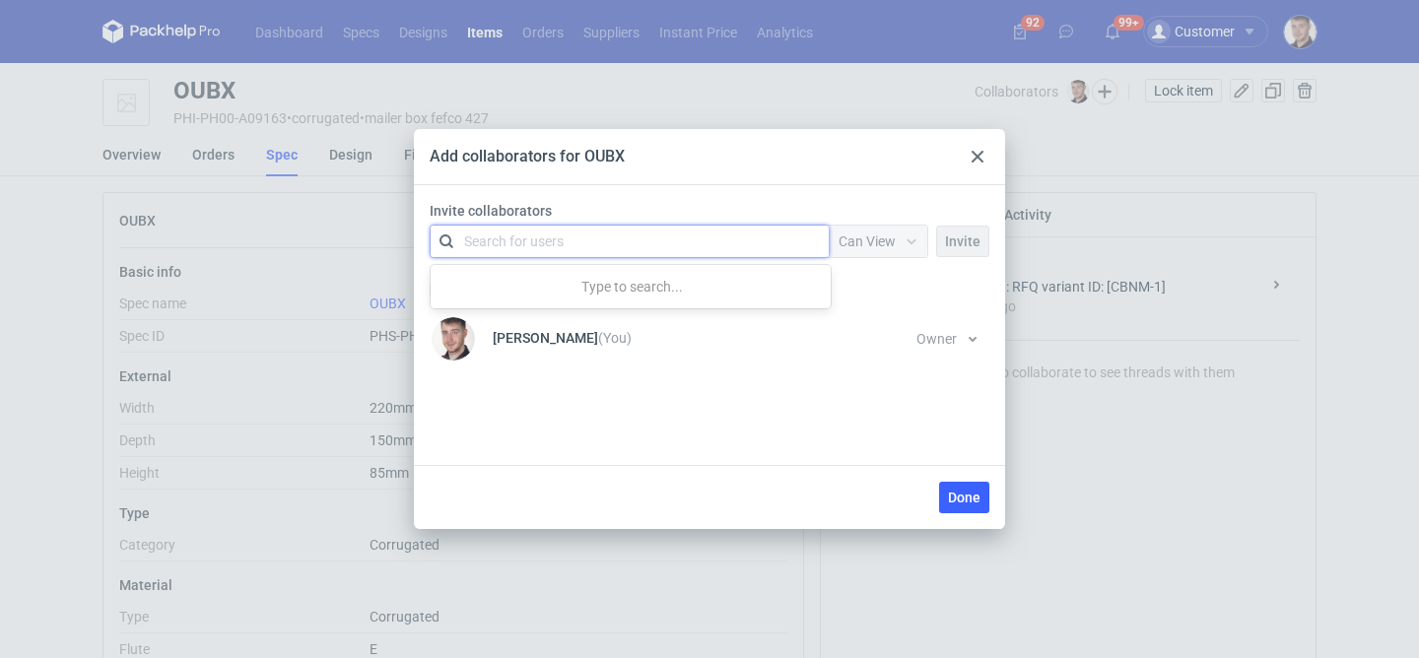
click at [554, 233] on div "Search for users" at bounding box center [514, 242] width 100 height 20
type input "serwa"
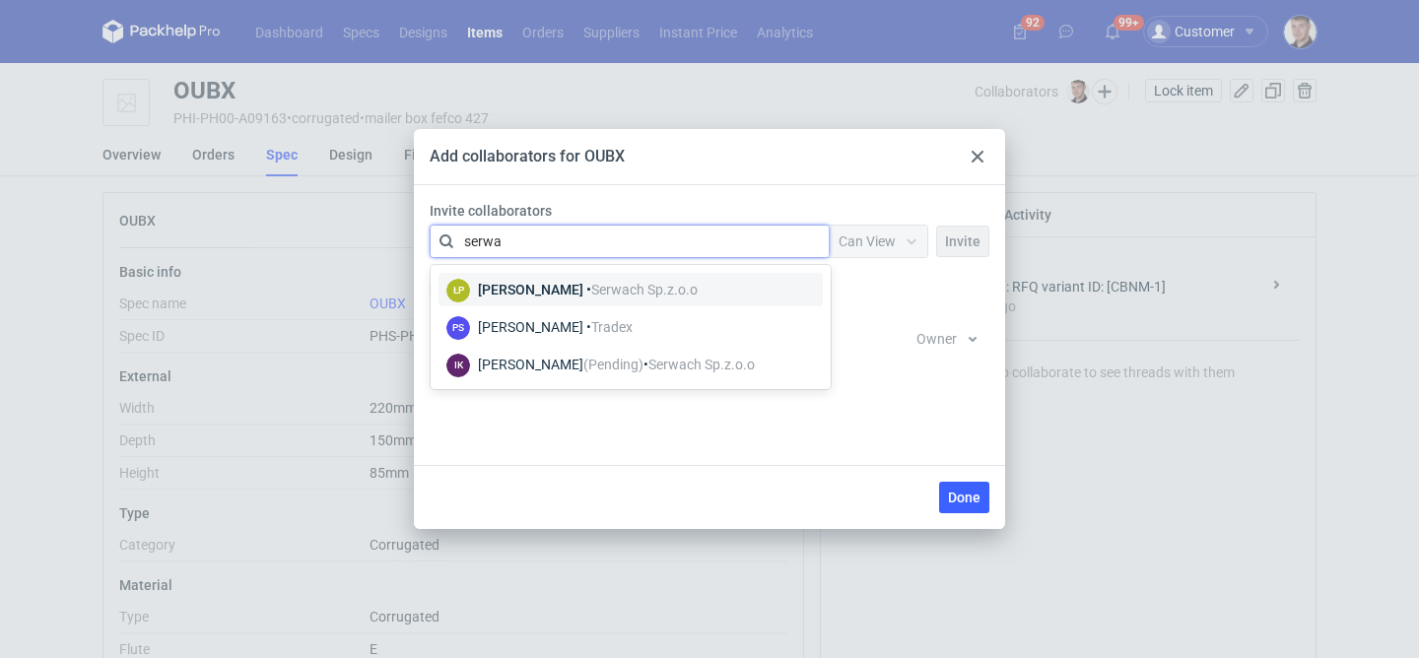
click at [585, 284] on div "Łukasz Postawa • Serwach Sp.z.o.o" at bounding box center [588, 290] width 220 height 20
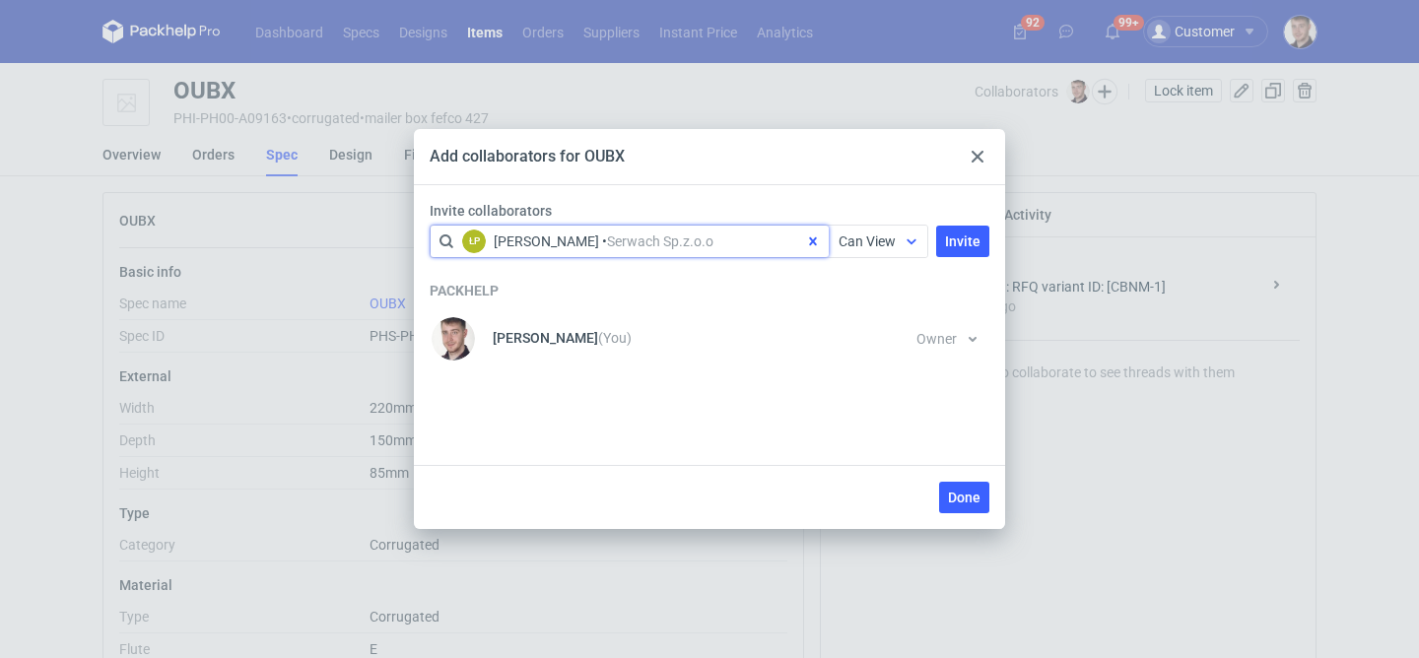
click at [904, 248] on div at bounding box center [912, 242] width 32 height 16
click at [882, 316] on span "Can Edit" at bounding box center [871, 318] width 51 height 20
click at [966, 252] on button "Invite" at bounding box center [962, 242] width 53 height 32
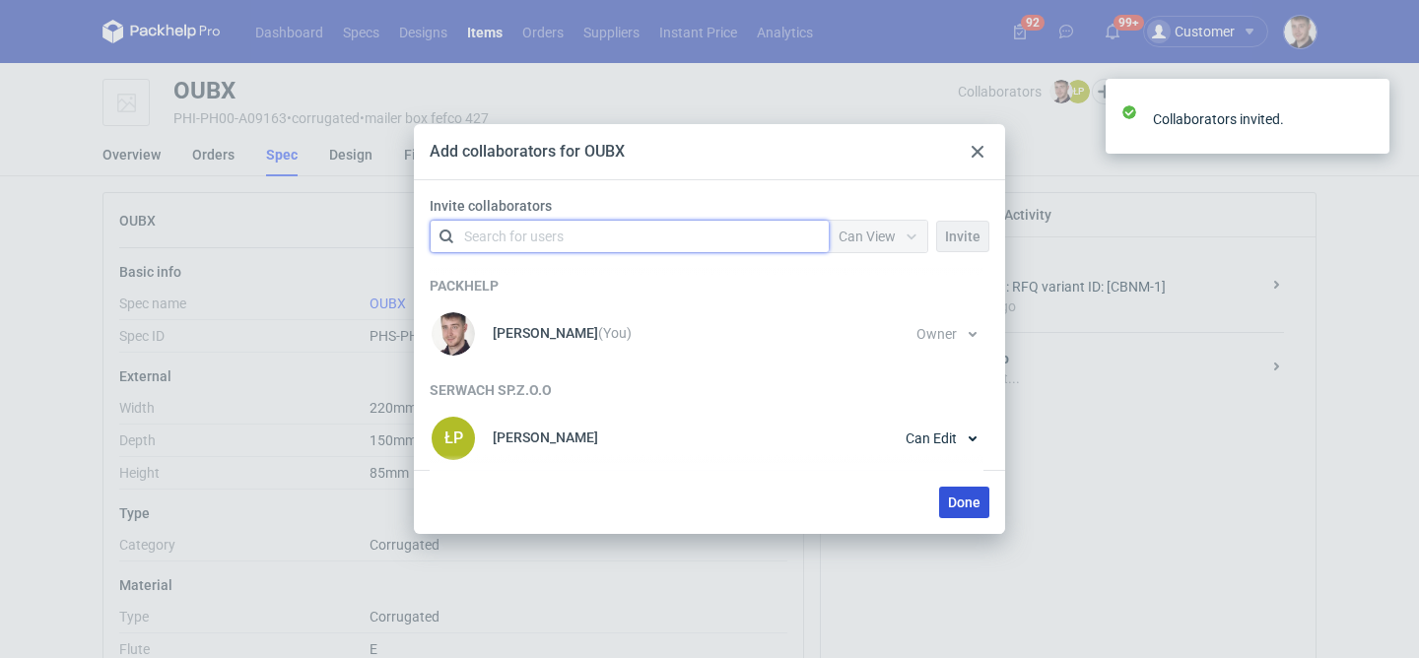
click at [981, 500] on button "Done" at bounding box center [964, 503] width 50 height 32
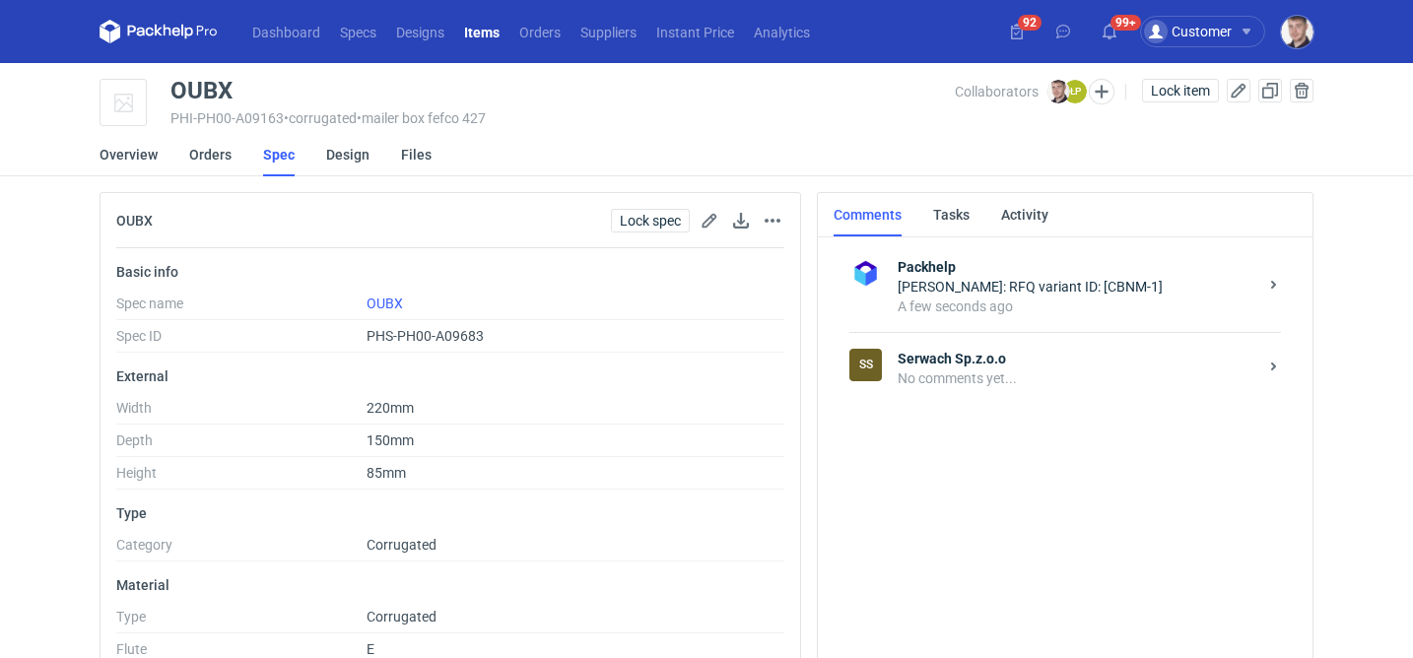
click at [1004, 360] on strong "Serwach Sp.z.o.o" at bounding box center [1078, 359] width 360 height 20
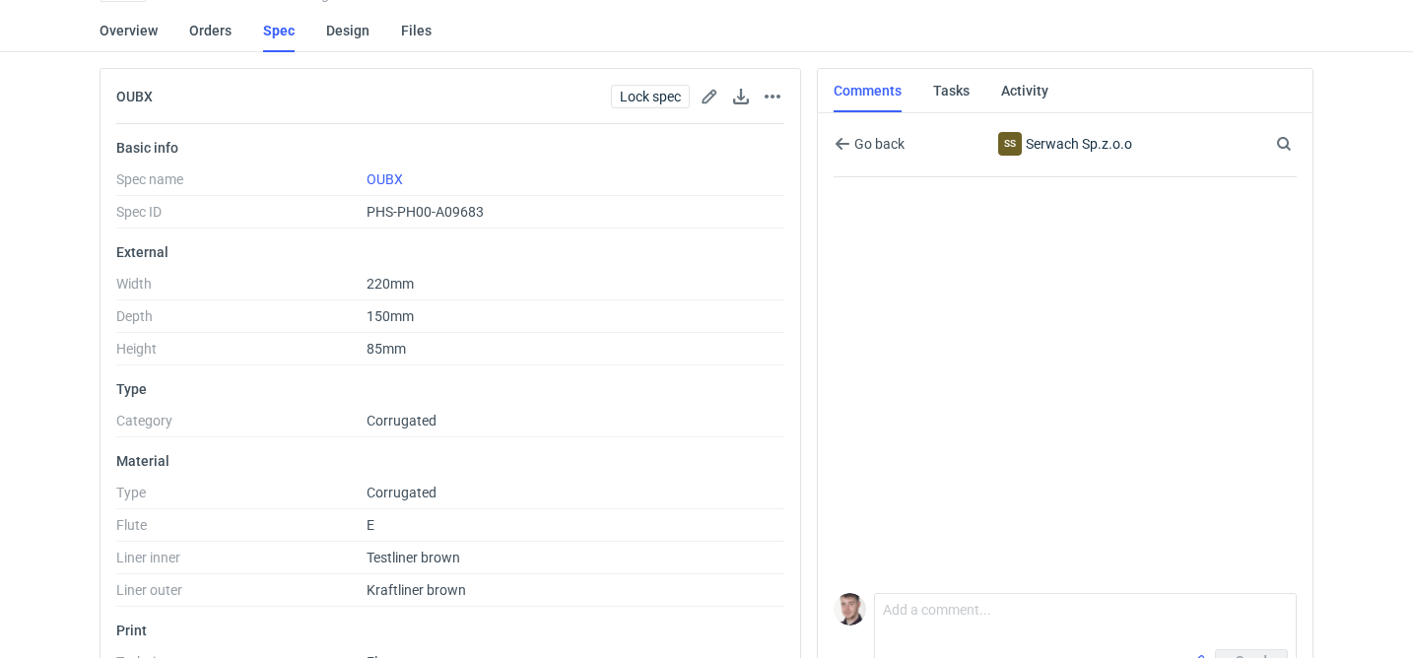
scroll to position [173, 0]
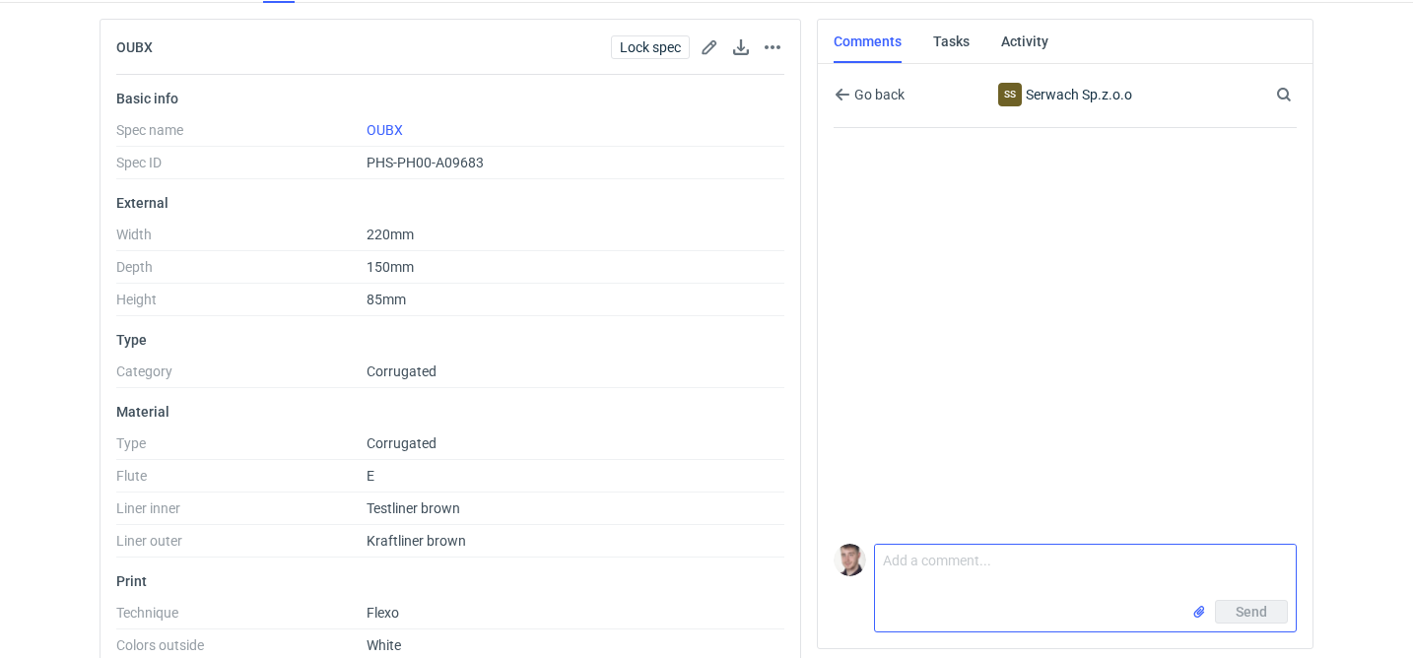
click at [952, 553] on textarea "Comment message" at bounding box center [1085, 572] width 421 height 55
paste textarea "CBNM - 1"
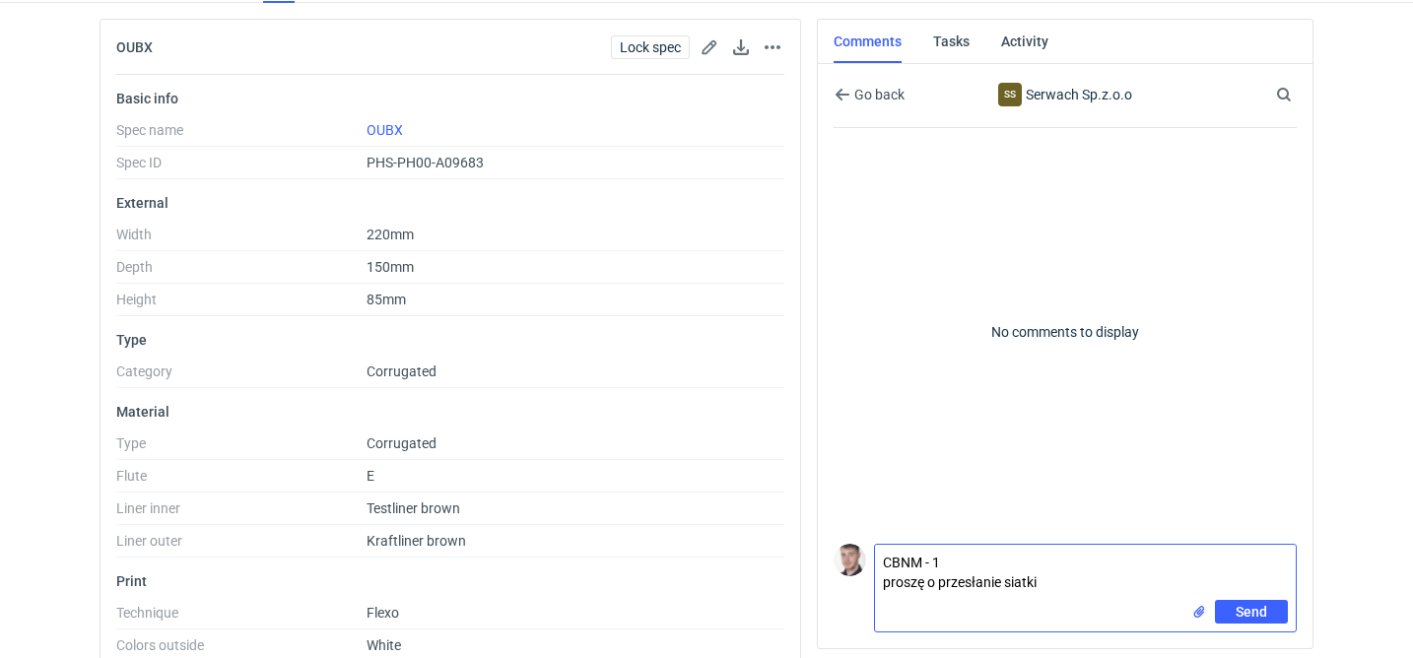
type textarea "CBNM - 1 proszę o przesłanie siatki"
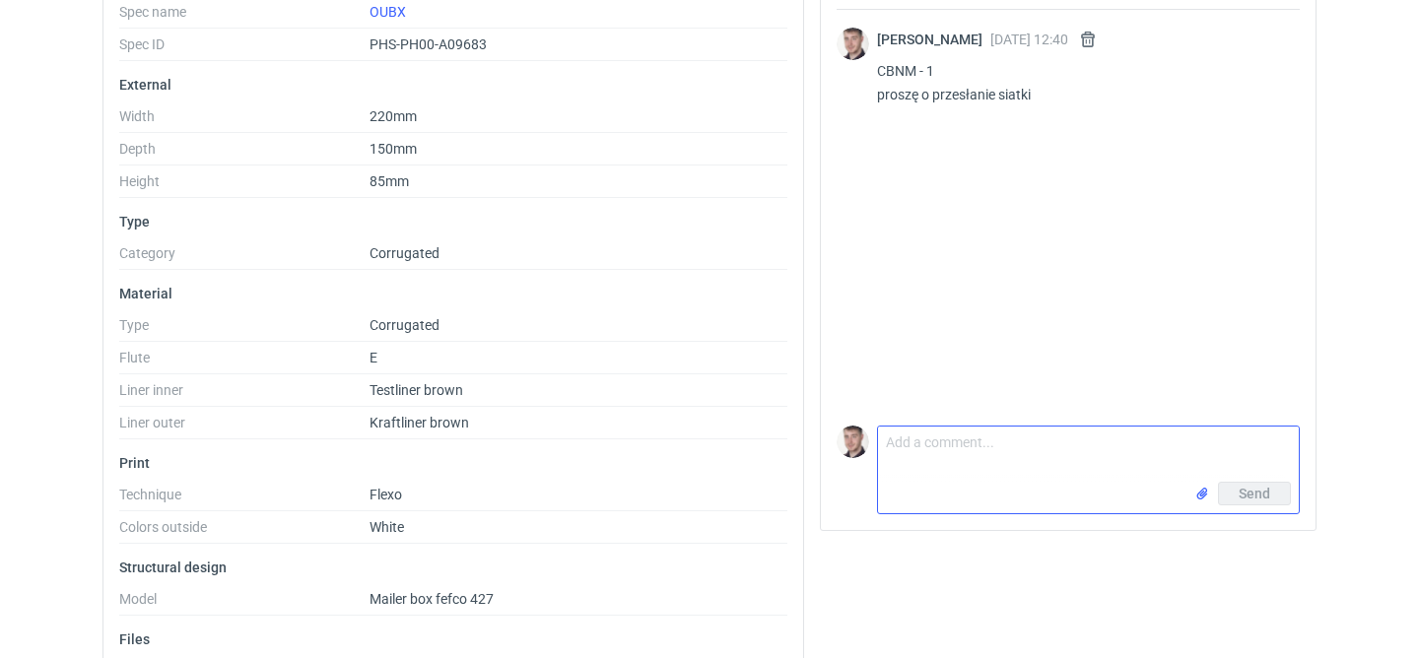
scroll to position [0, 0]
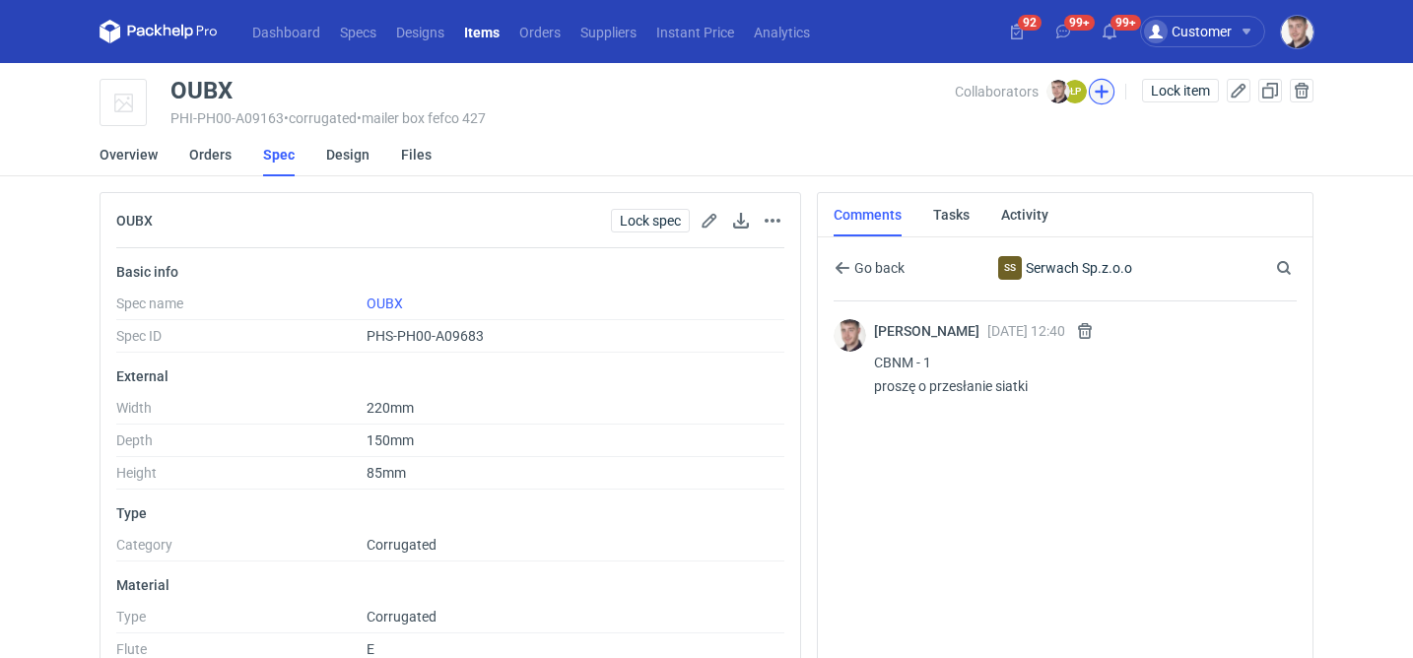
click at [1099, 89] on button "button" at bounding box center [1102, 92] width 26 height 26
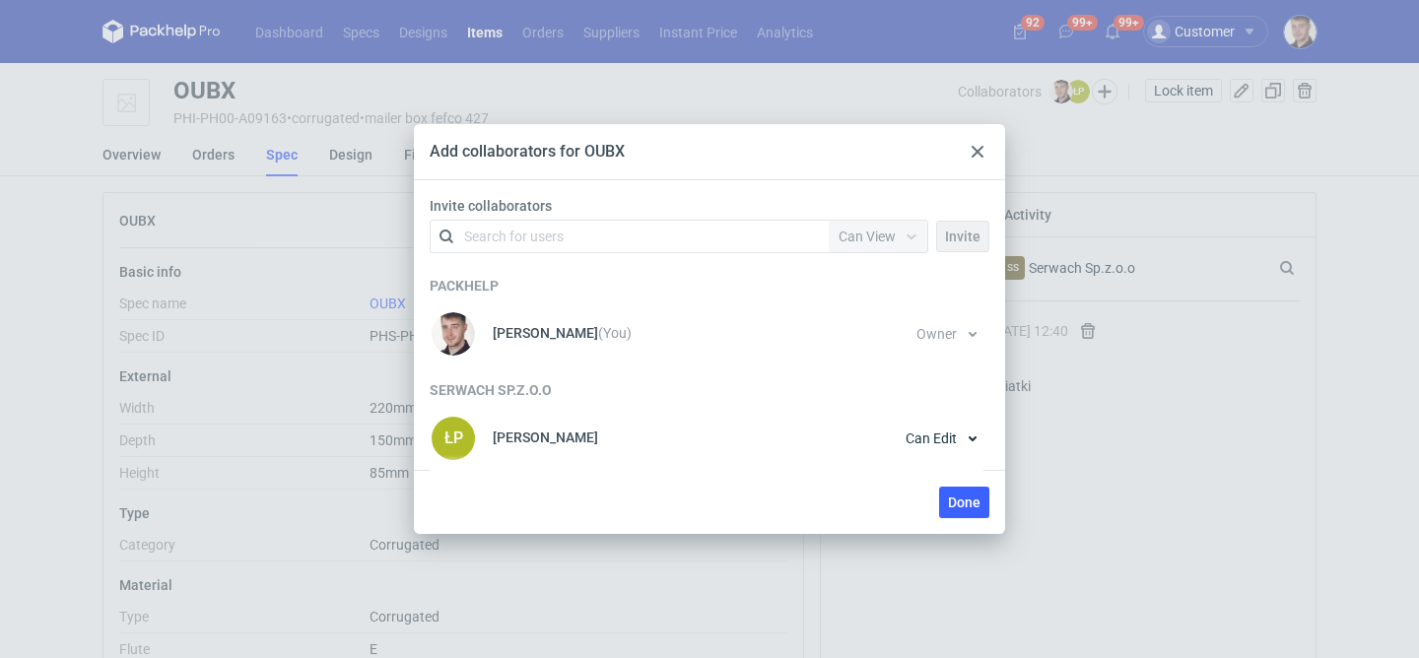
click at [573, 227] on div "Search for users" at bounding box center [625, 237] width 343 height 28
type input "klaud"
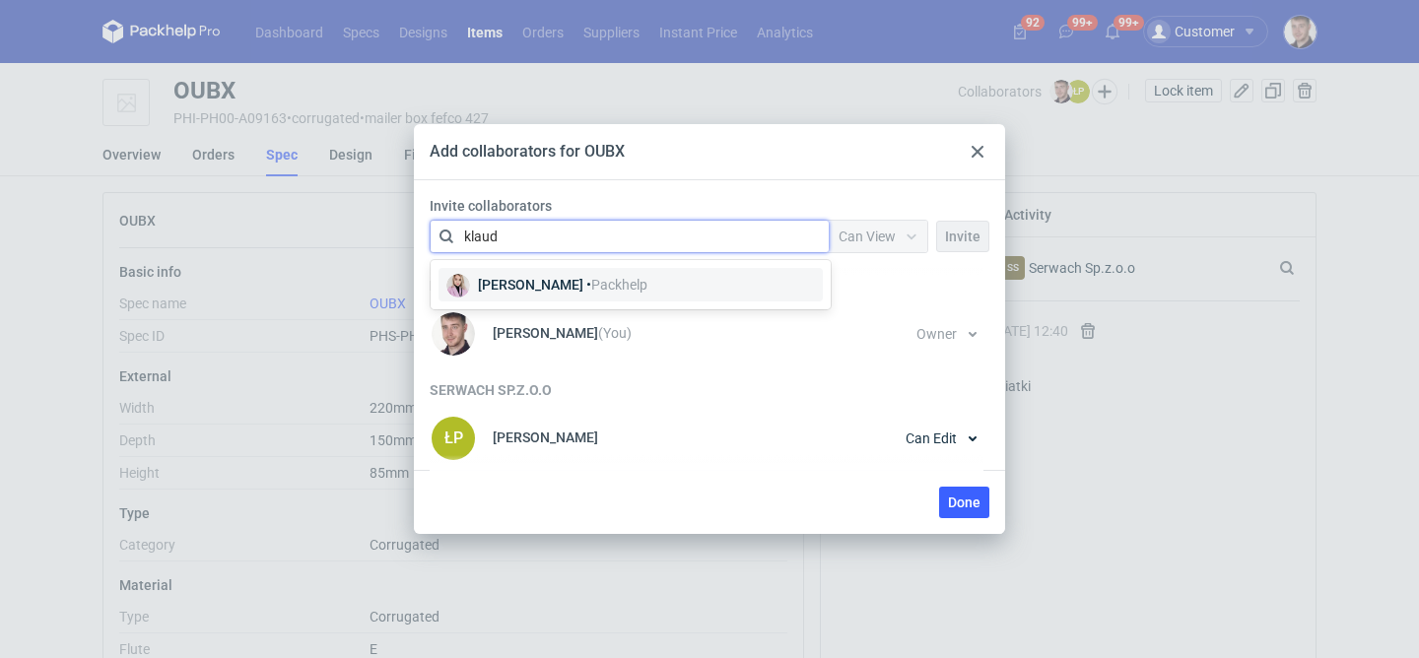
click at [610, 276] on div "Klaudia Wiśniewska • Packhelp" at bounding box center [562, 285] width 169 height 20
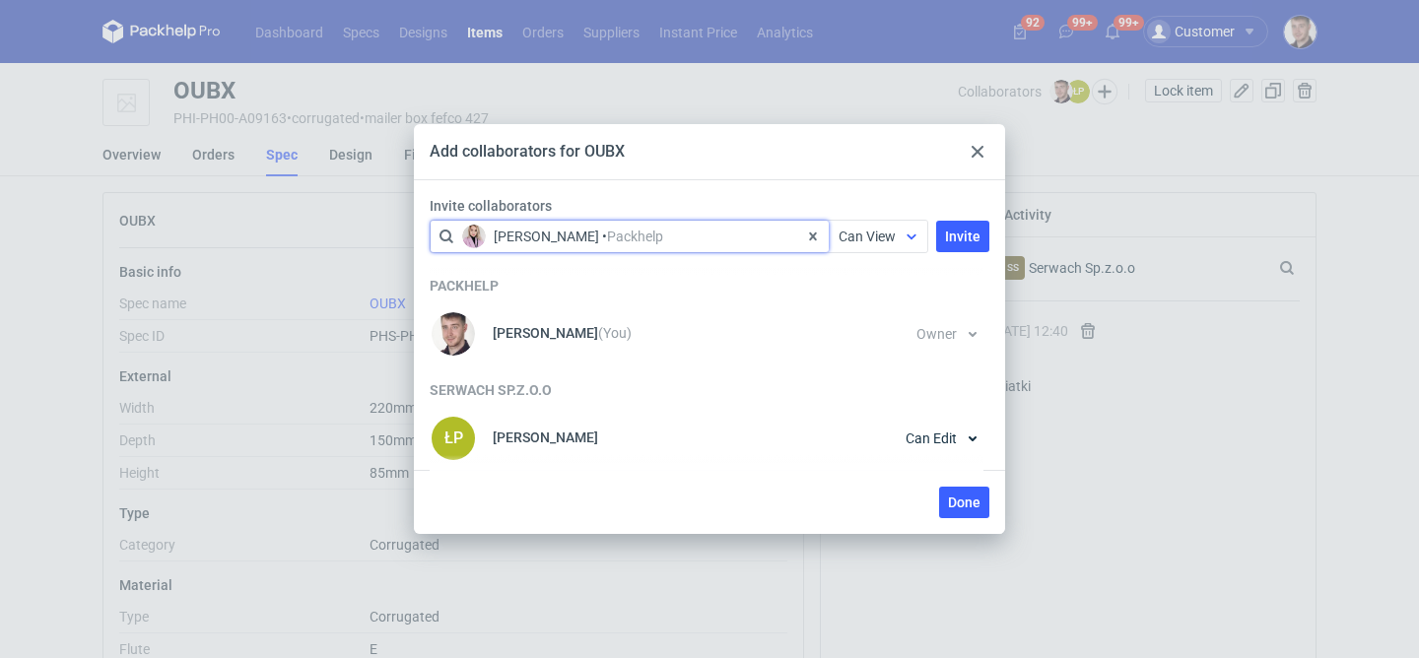
click at [867, 235] on span "Can View" at bounding box center [867, 237] width 57 height 16
click at [871, 345] on span "Owner" at bounding box center [866, 345] width 40 height 20
click at [967, 243] on span "Invite" at bounding box center [962, 237] width 35 height 14
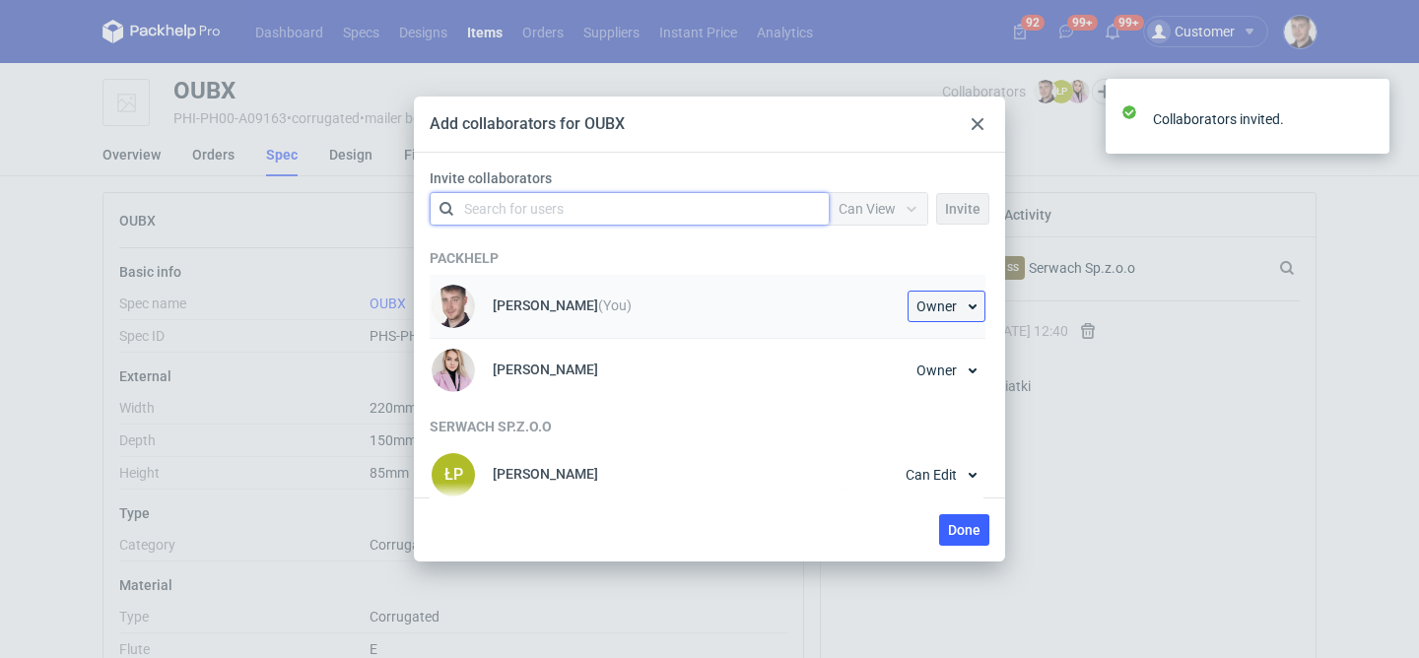
click at [945, 318] on button "Owner" at bounding box center [947, 307] width 78 height 32
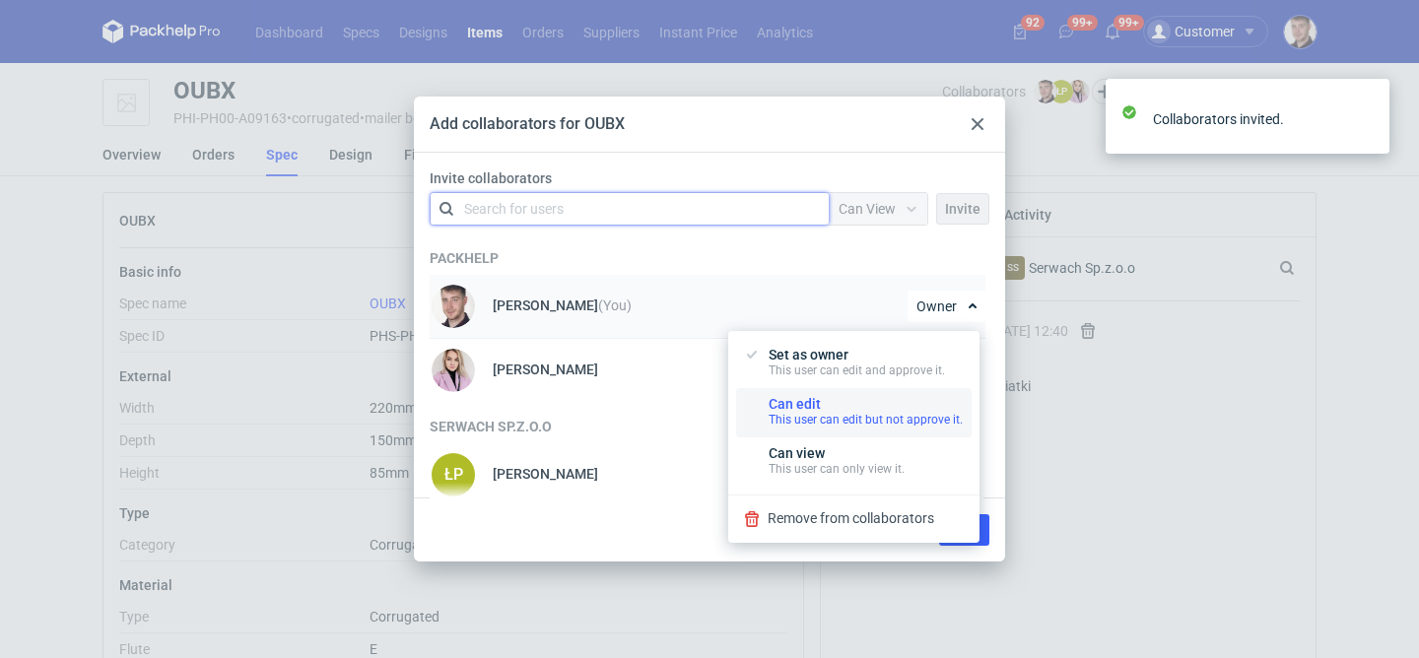
click at [834, 396] on div "Can edit This user can edit but not approve it." at bounding box center [866, 412] width 194 height 32
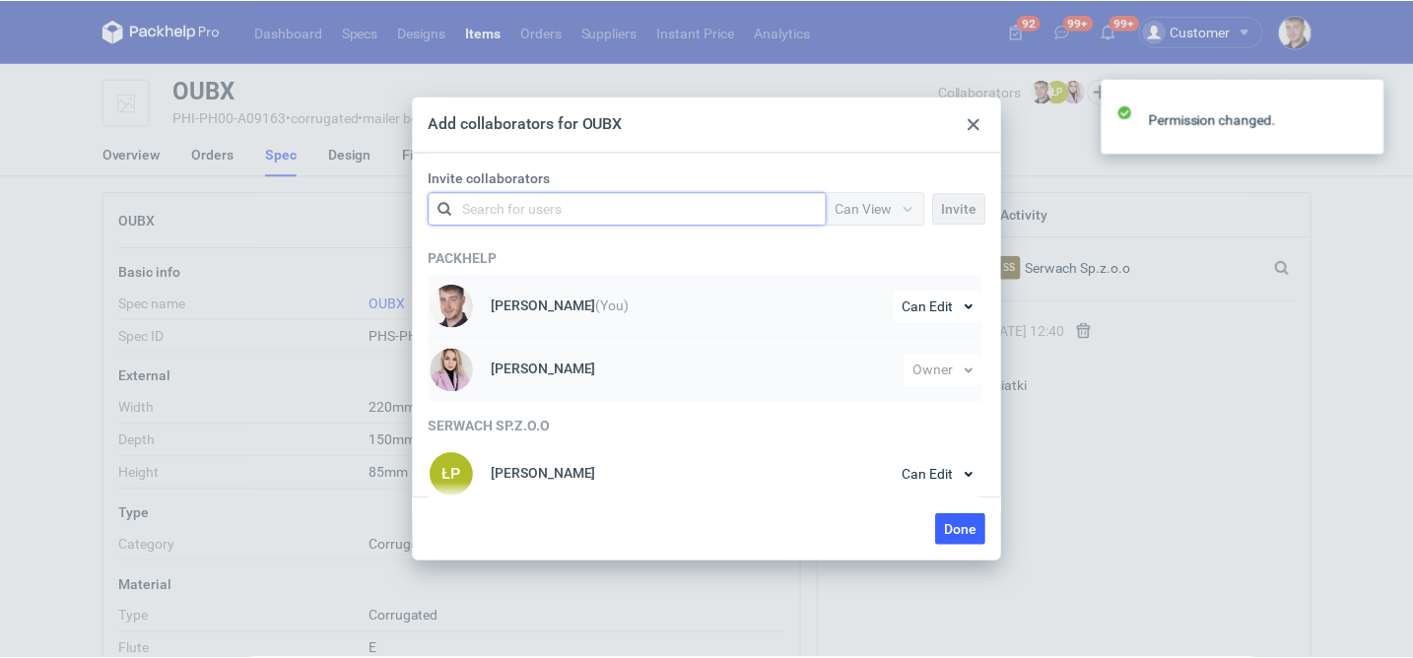
scroll to position [10, 0]
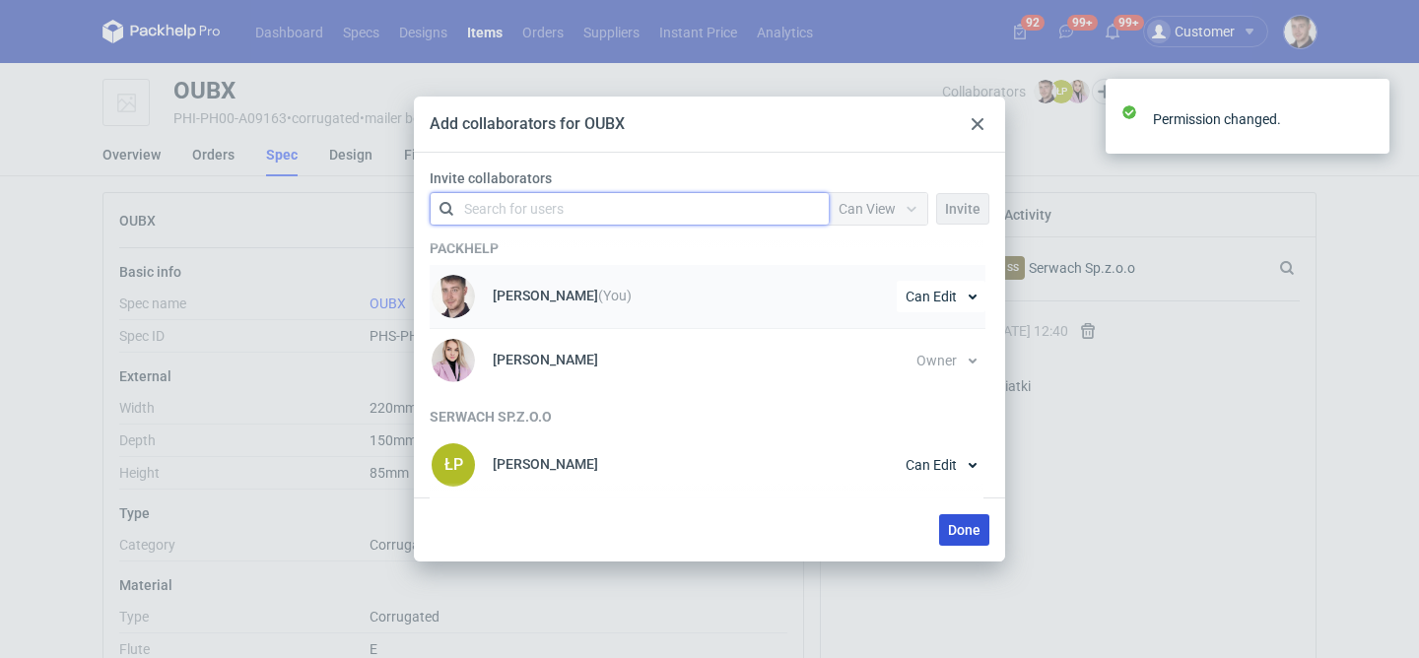
click at [948, 526] on span "Done" at bounding box center [964, 530] width 33 height 14
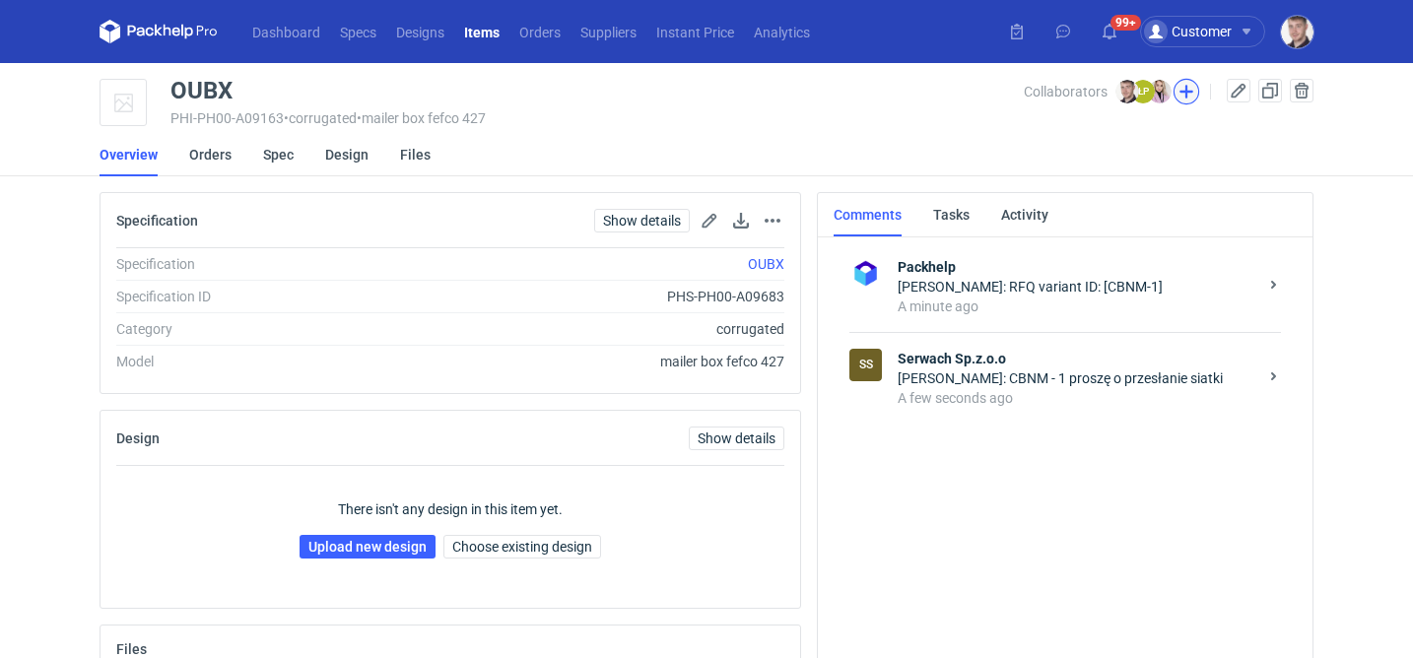
click at [1189, 91] on button "button" at bounding box center [1187, 92] width 26 height 26
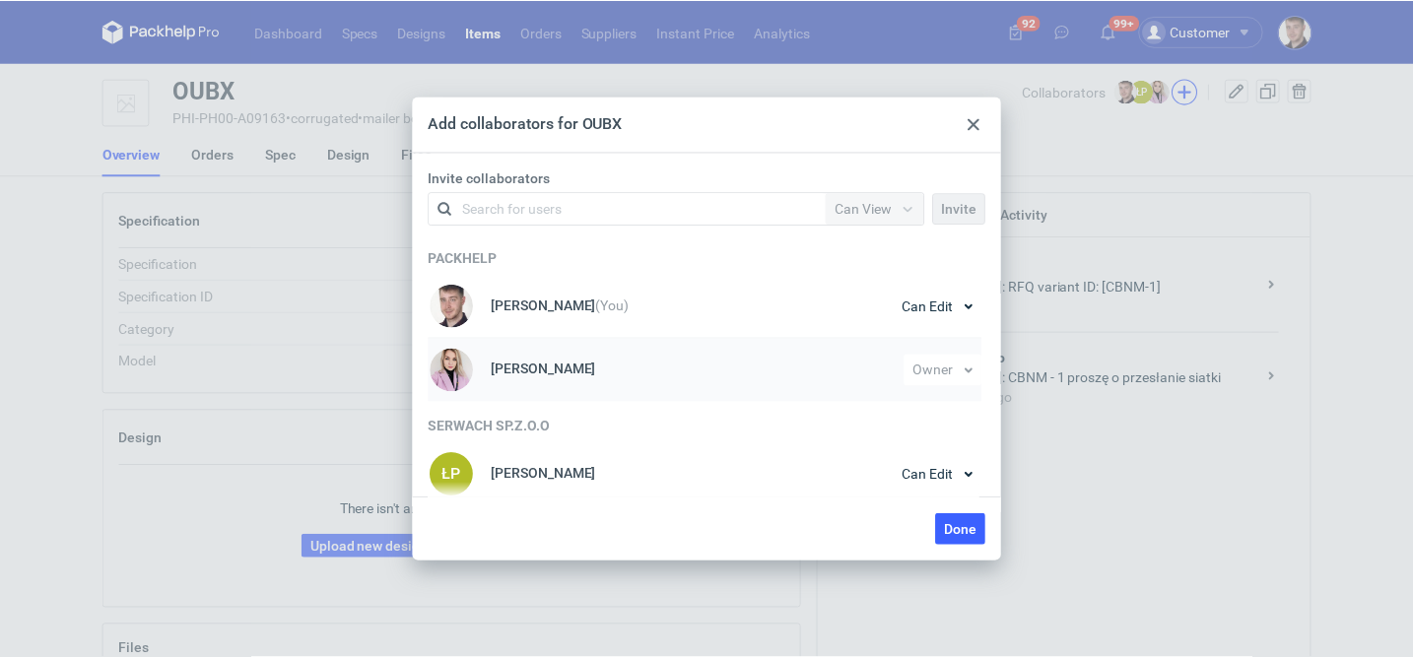
scroll to position [10, 0]
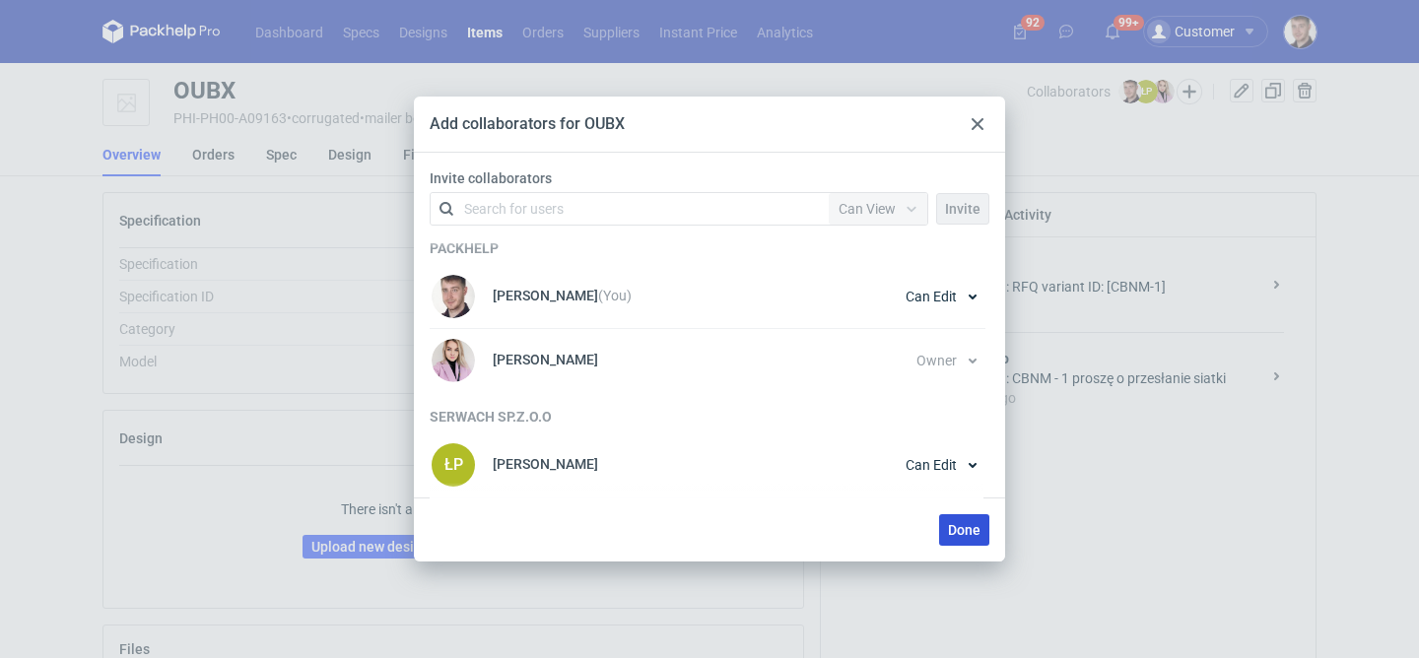
click at [968, 523] on span "Done" at bounding box center [964, 530] width 33 height 14
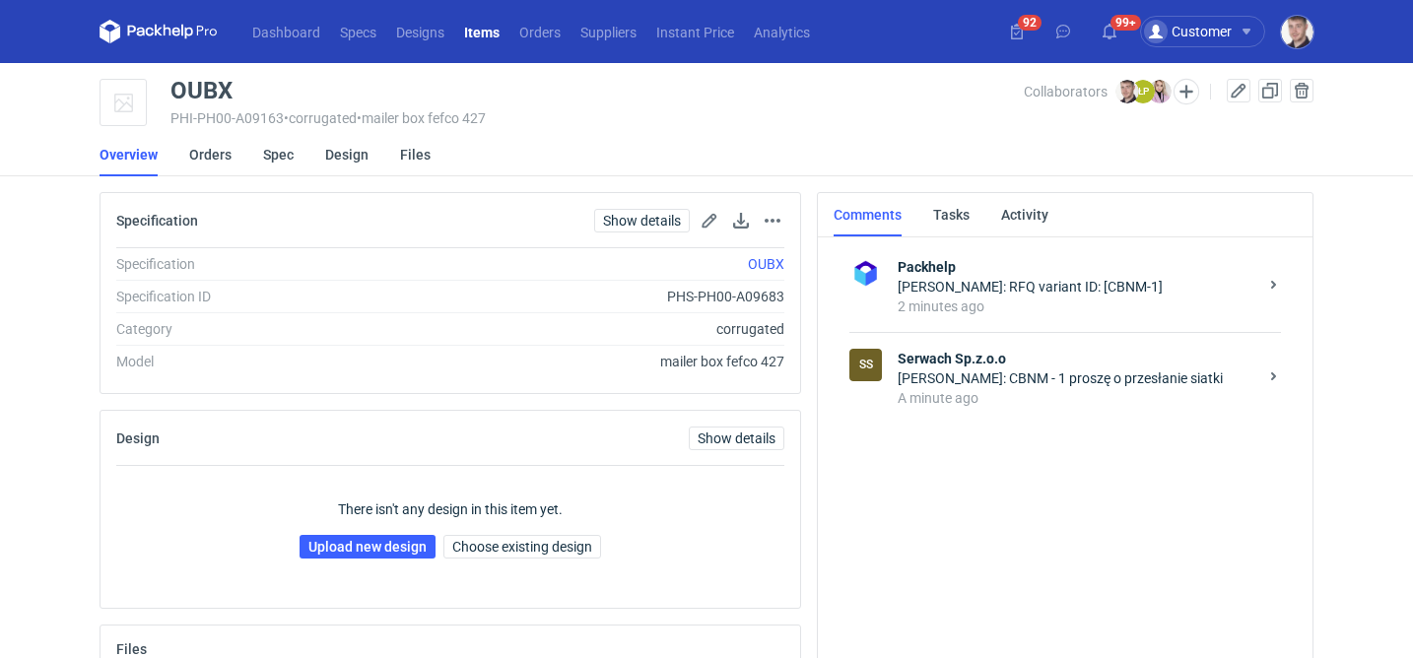
click at [988, 402] on div "A minute ago" at bounding box center [1078, 398] width 360 height 20
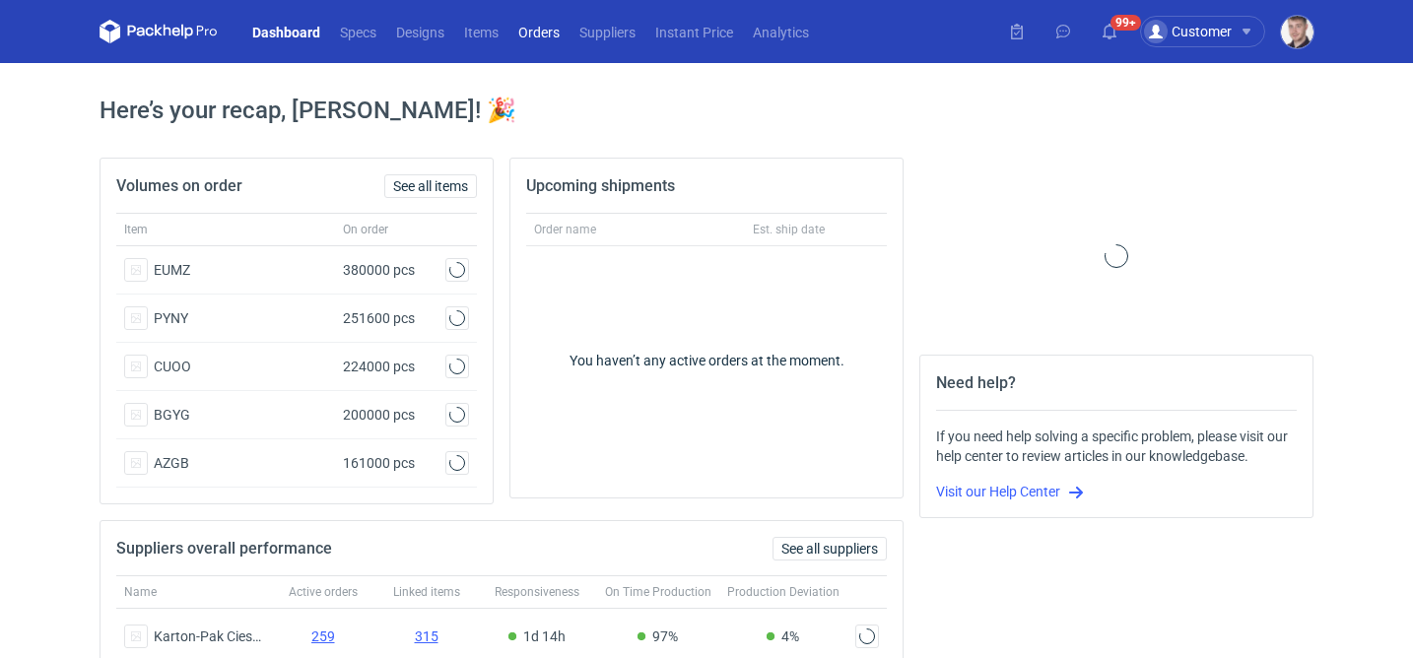
click at [543, 31] on link "Orders" at bounding box center [538, 32] width 61 height 24
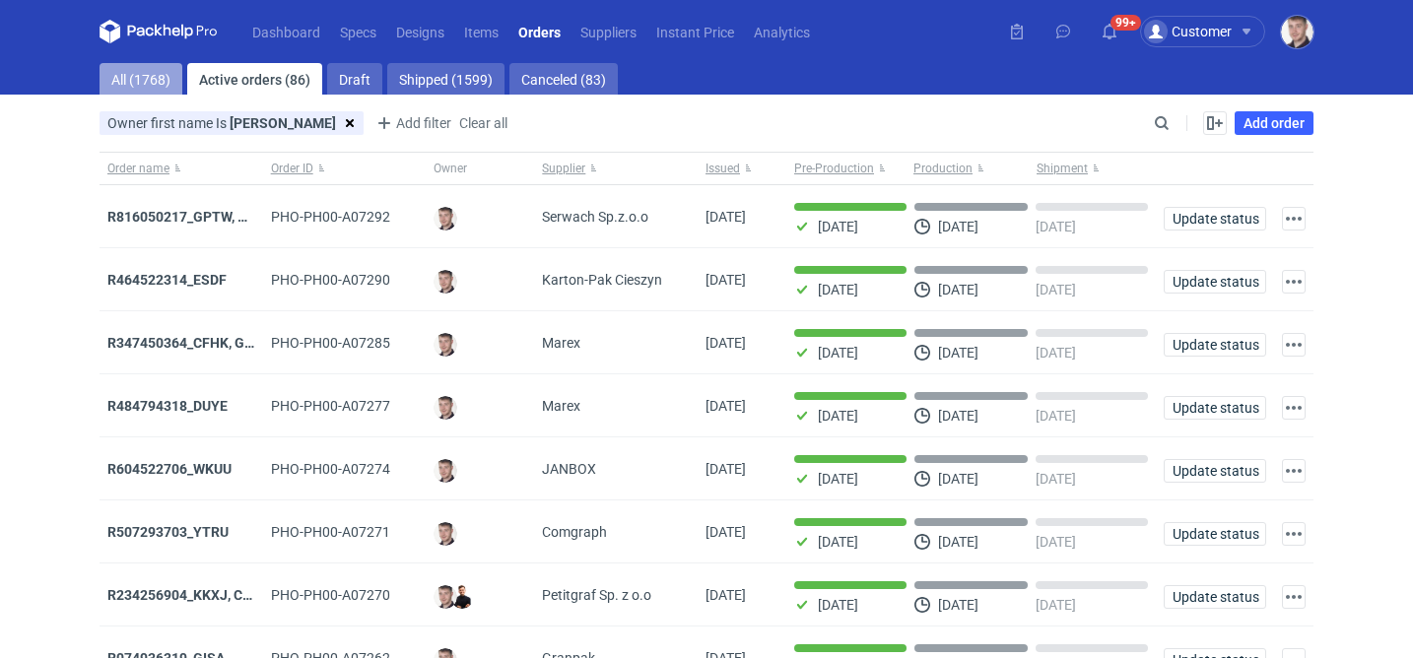
click at [168, 67] on link "All (1768)" at bounding box center [141, 79] width 83 height 32
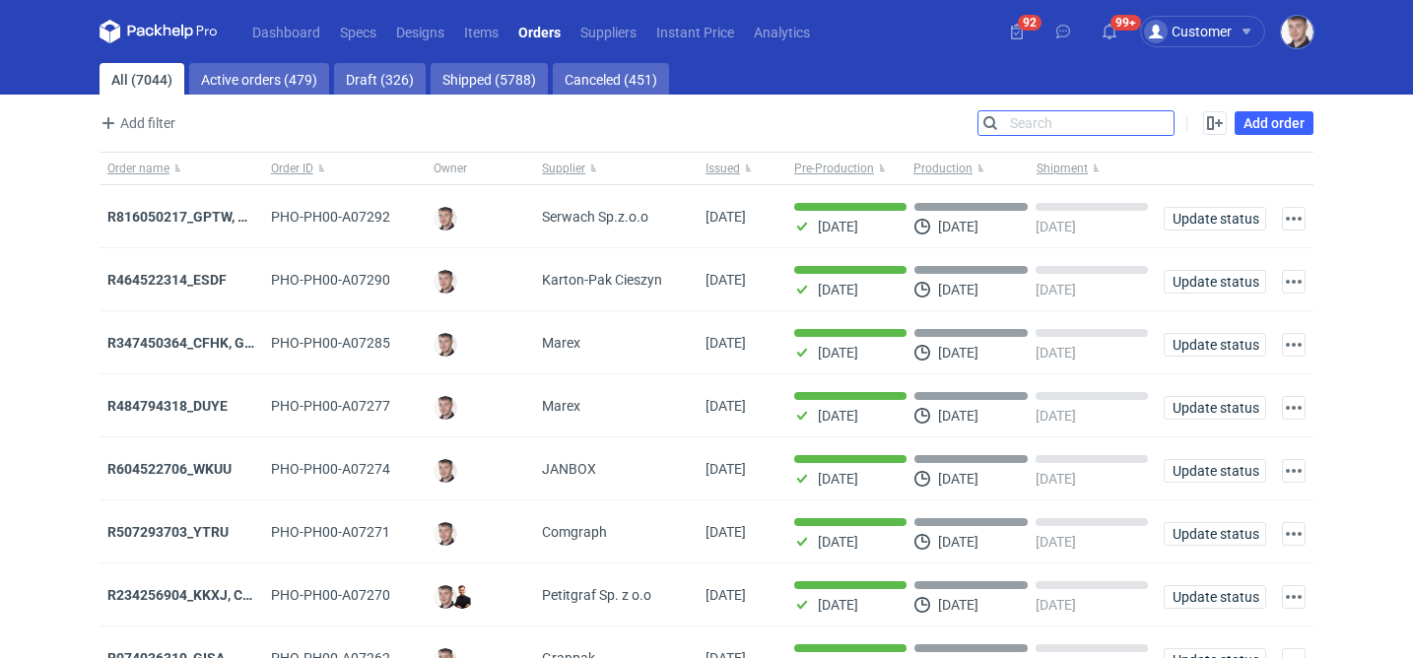
click at [1170, 116] on input "Search" at bounding box center [1075, 123] width 195 height 24
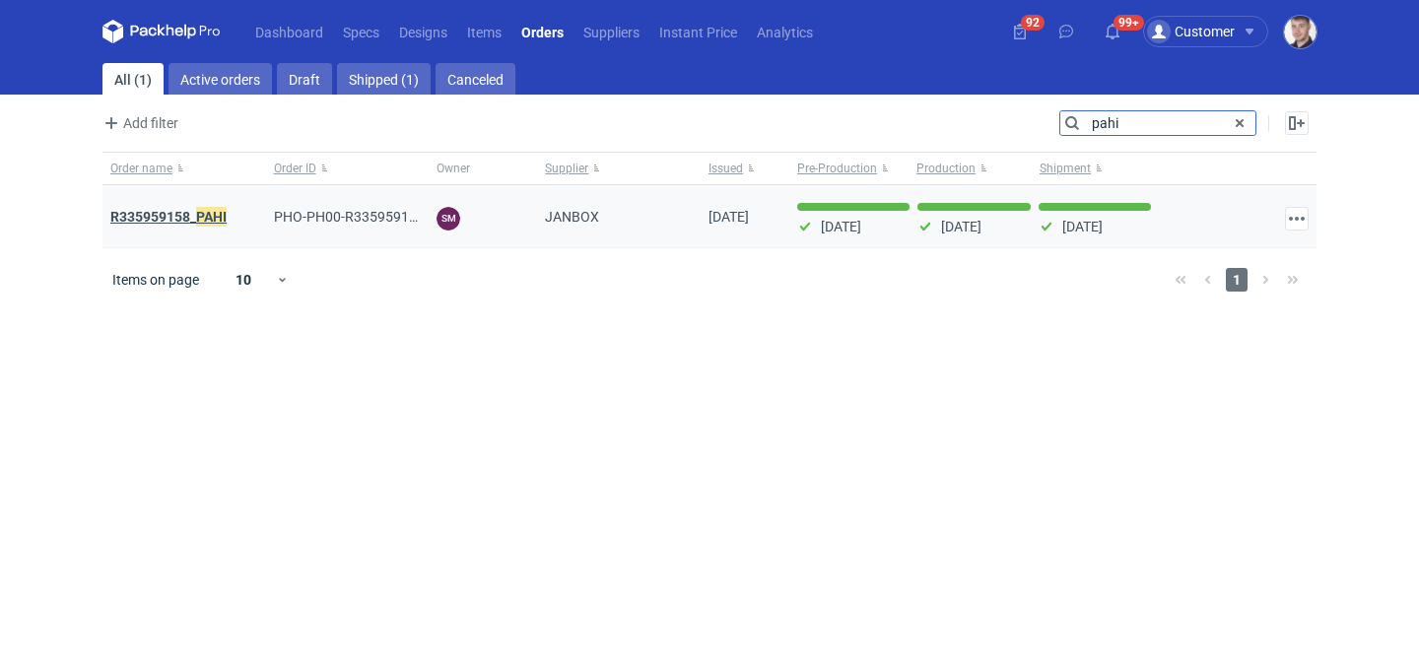
type input "pahi"
click at [191, 221] on strong "R335959158_ PAHI" at bounding box center [168, 217] width 116 height 22
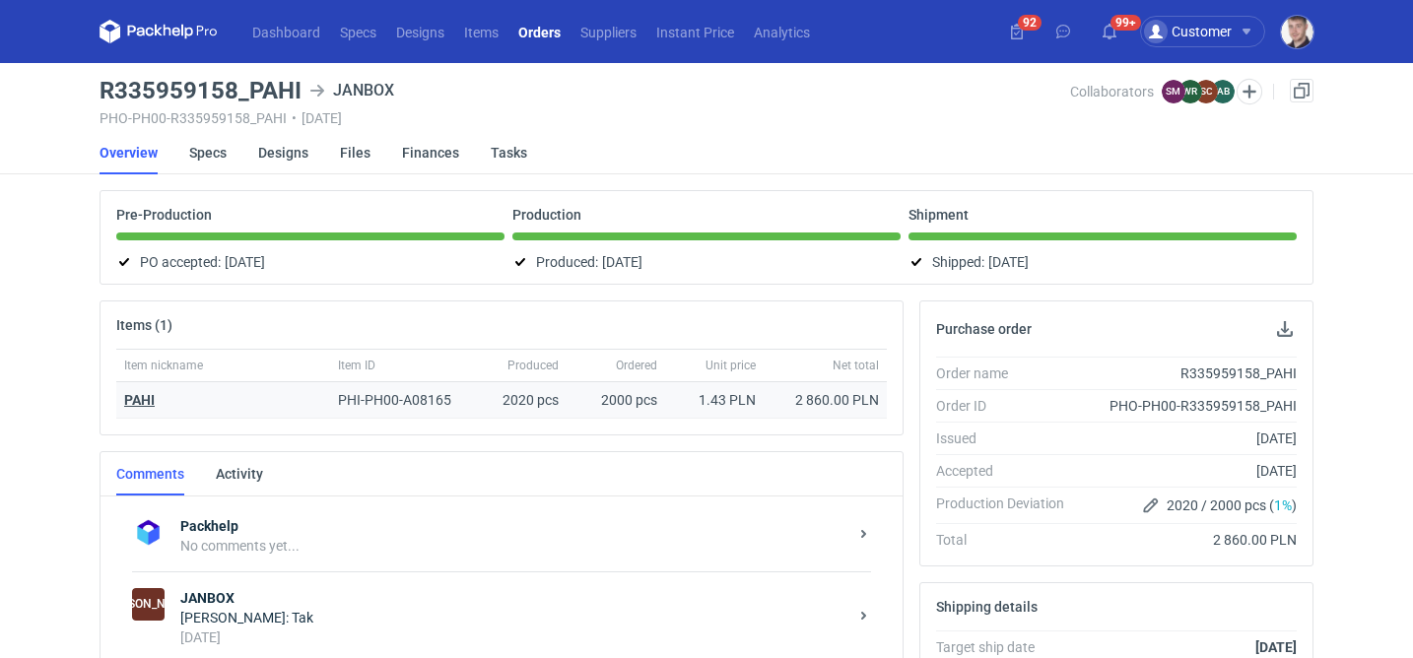
click at [142, 399] on strong "PAHI" at bounding box center [139, 400] width 31 height 16
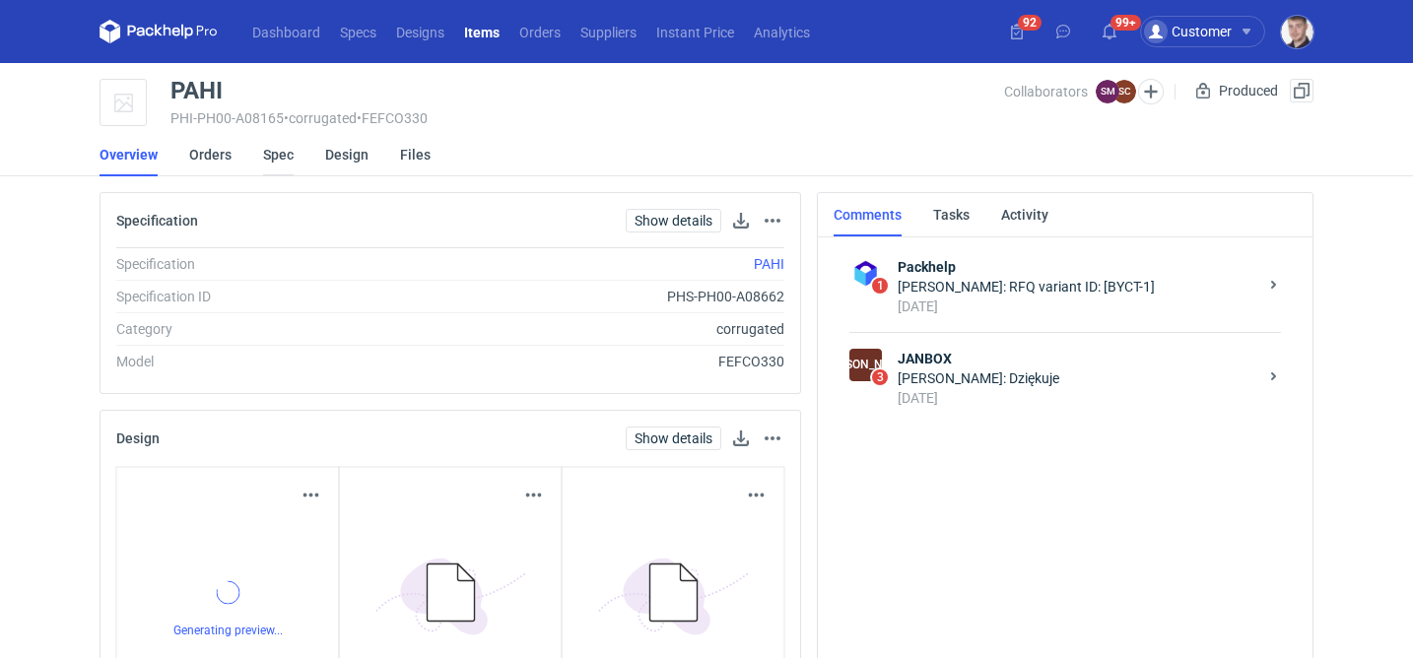
click at [289, 167] on link "Spec" at bounding box center [278, 154] width 31 height 43
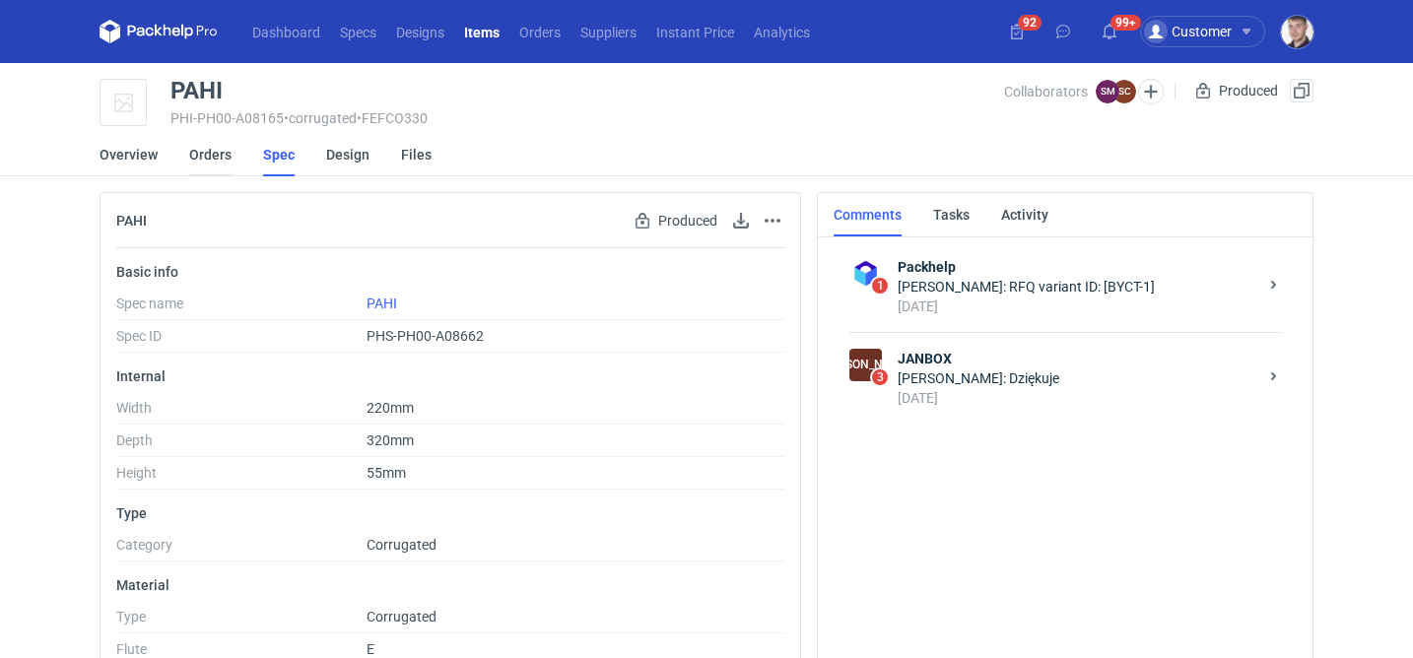
click at [222, 164] on link "Orders" at bounding box center [210, 154] width 42 height 43
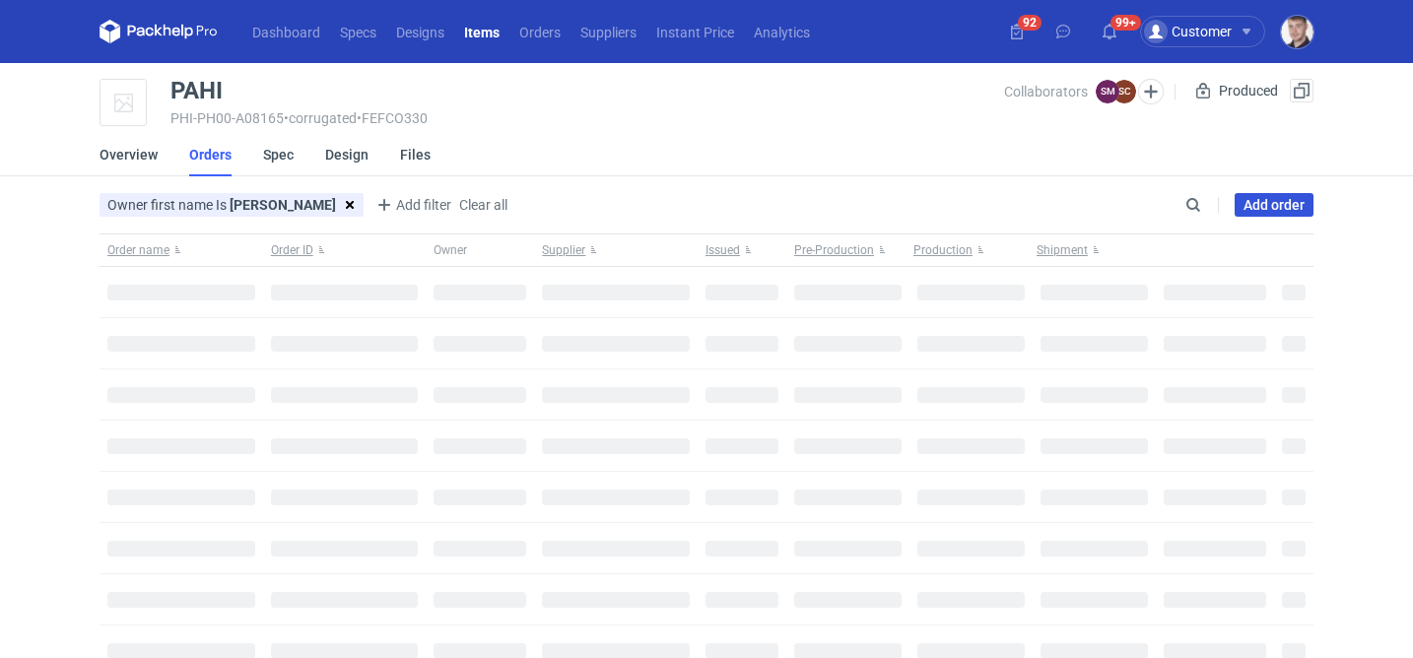
click at [1283, 211] on link "Add order" at bounding box center [1274, 205] width 79 height 24
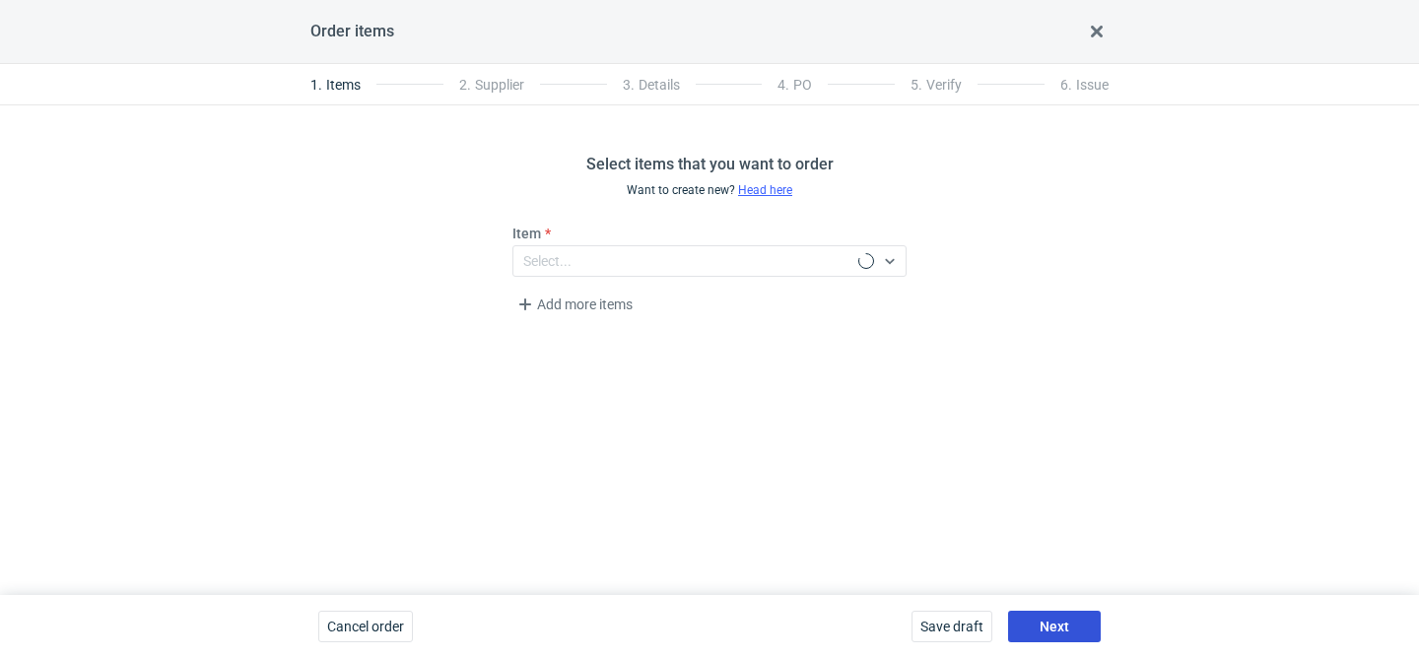
click at [1065, 620] on span "Next" at bounding box center [1055, 627] width 30 height 14
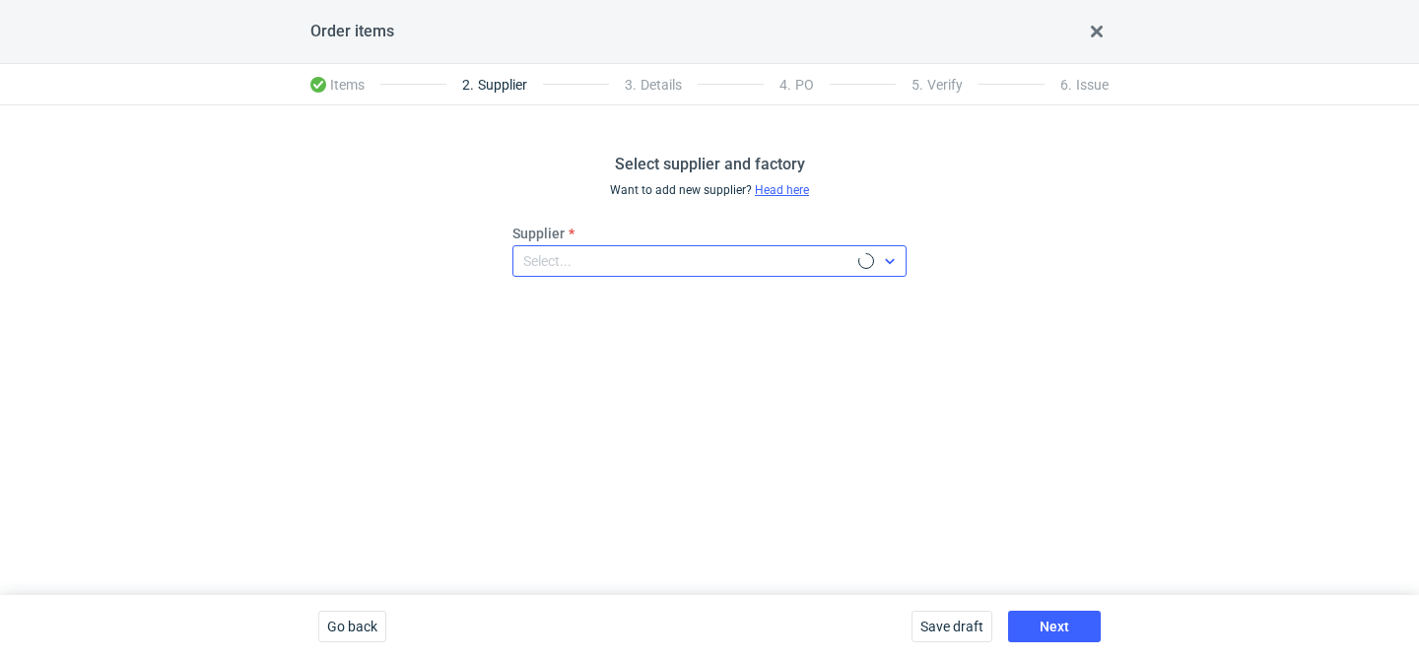
click at [611, 268] on div "Select..." at bounding box center [685, 261] width 345 height 28
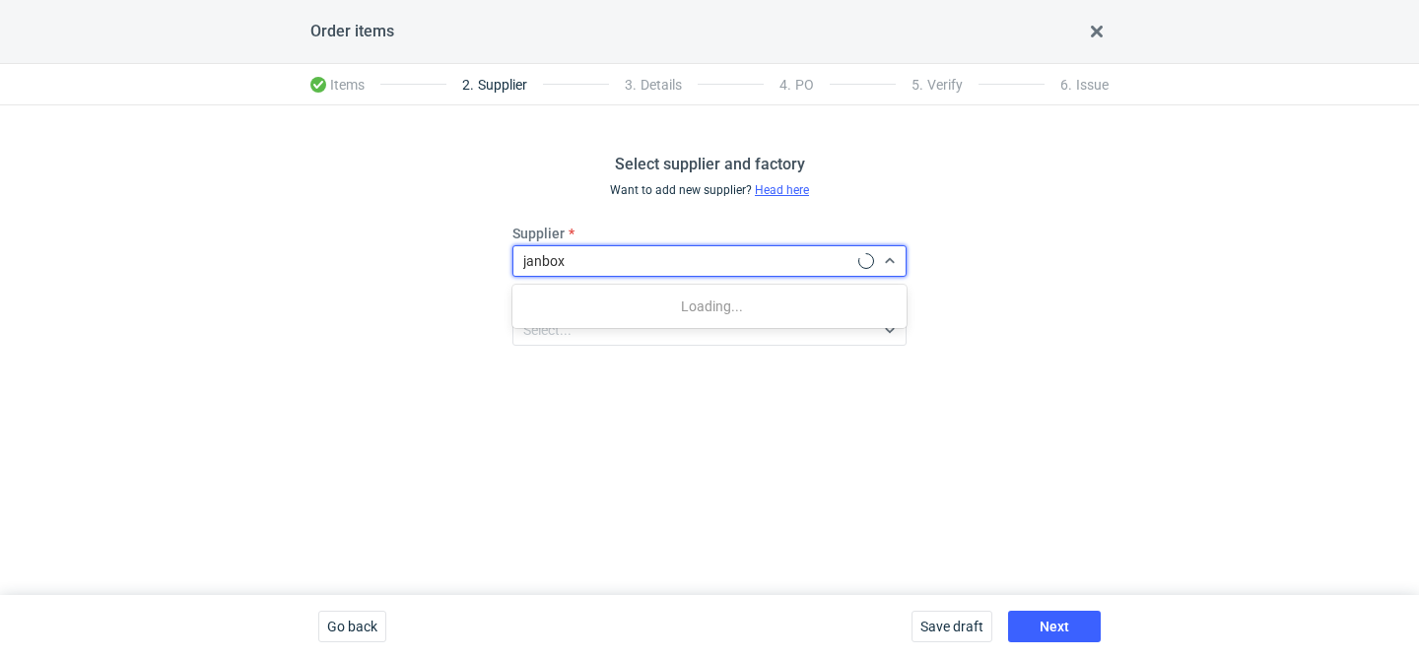
type input "janbox"
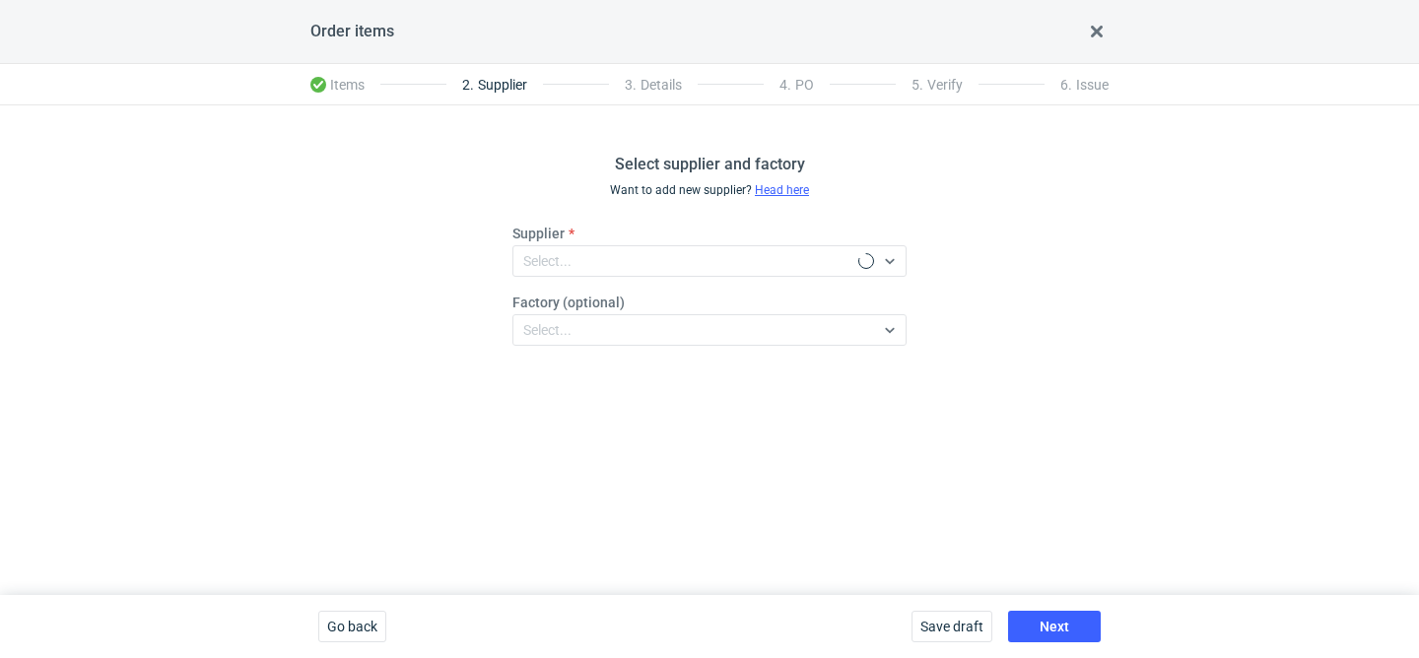
click at [587, 389] on div "Select supplier and factory Want to add new supplier? Head here Supplier Select…" at bounding box center [709, 350] width 1419 height 490
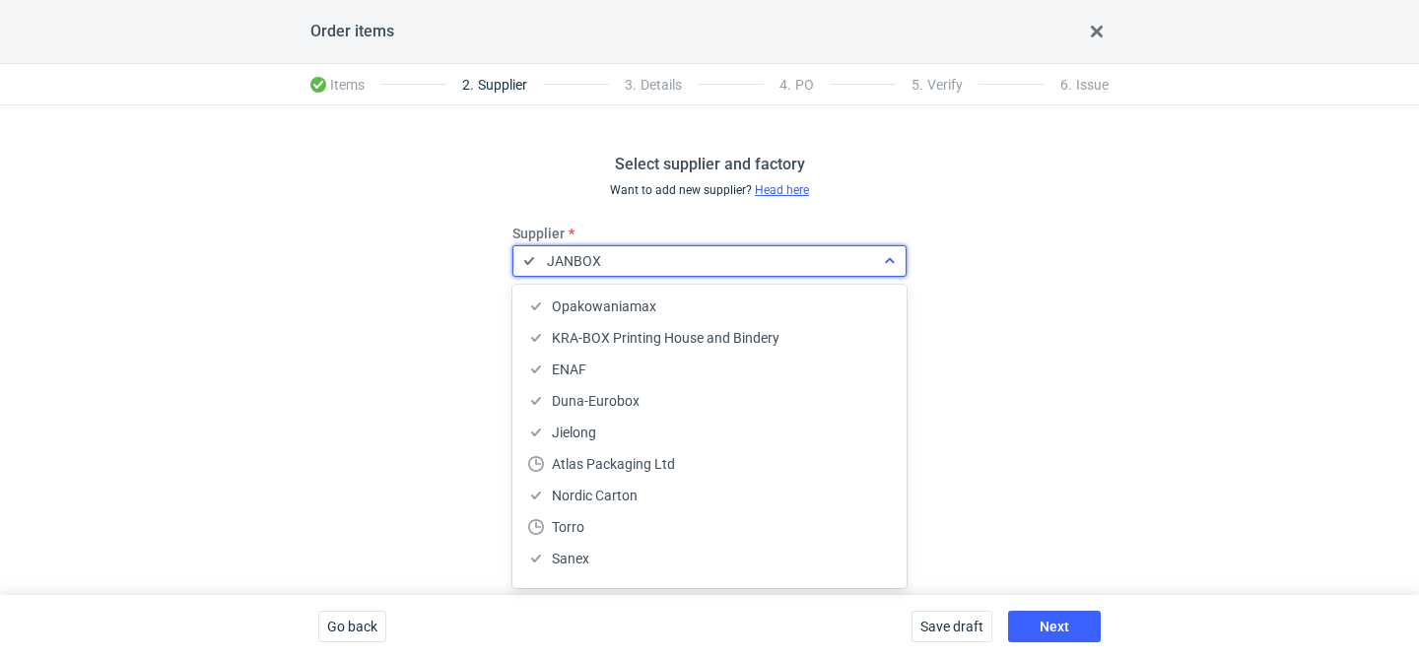
click at [598, 269] on div "JANBOX" at bounding box center [574, 261] width 54 height 20
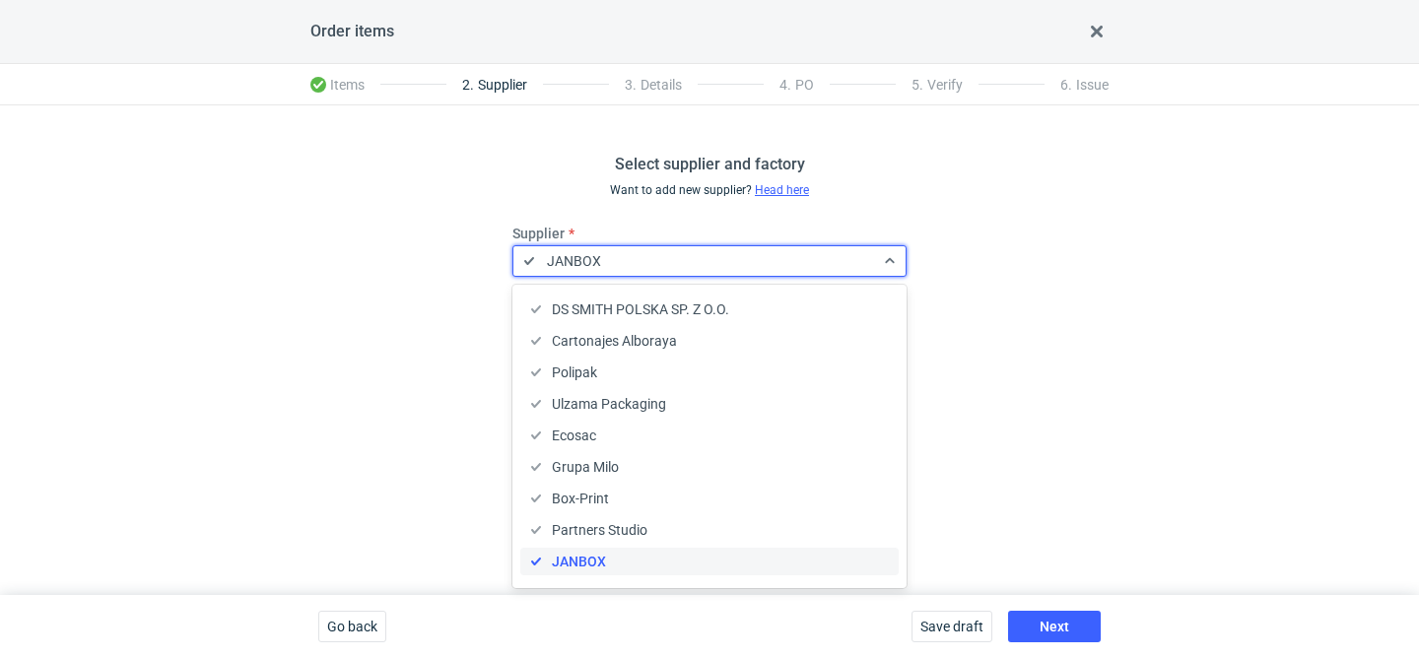
click at [584, 562] on span "JANBOX" at bounding box center [579, 562] width 54 height 20
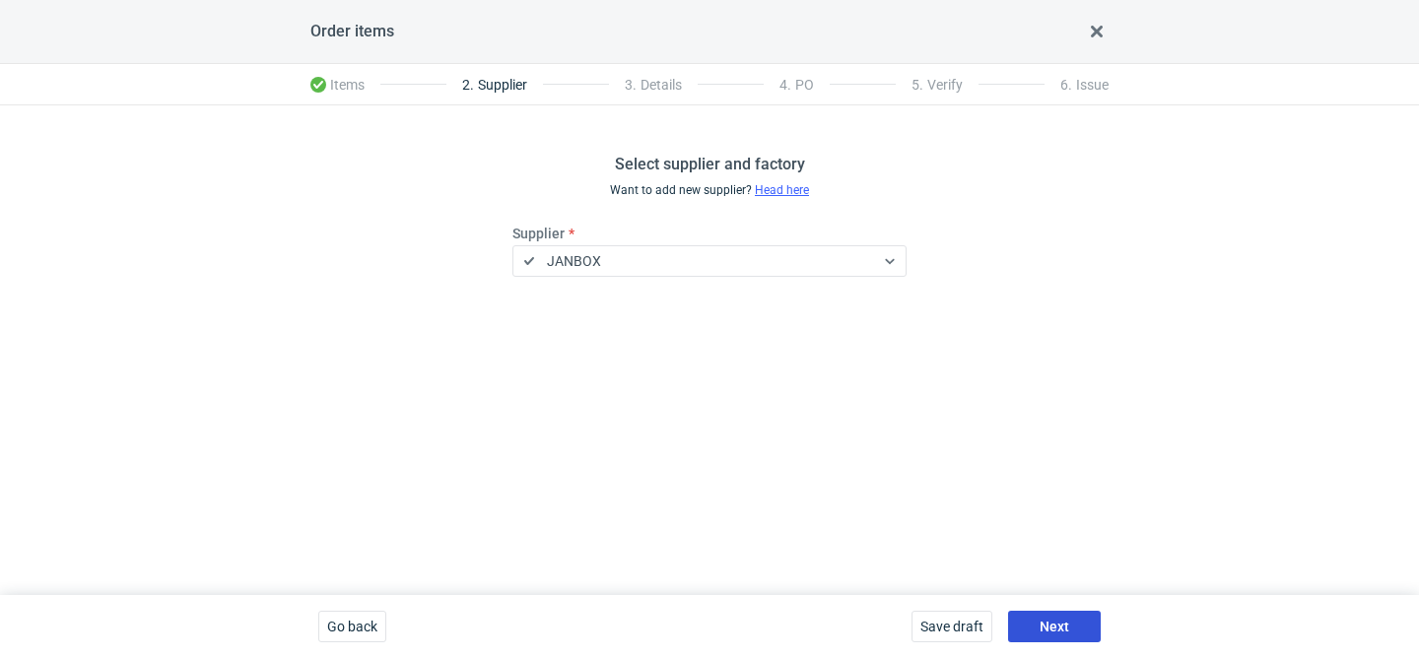
click at [1087, 628] on button "Next" at bounding box center [1054, 627] width 93 height 32
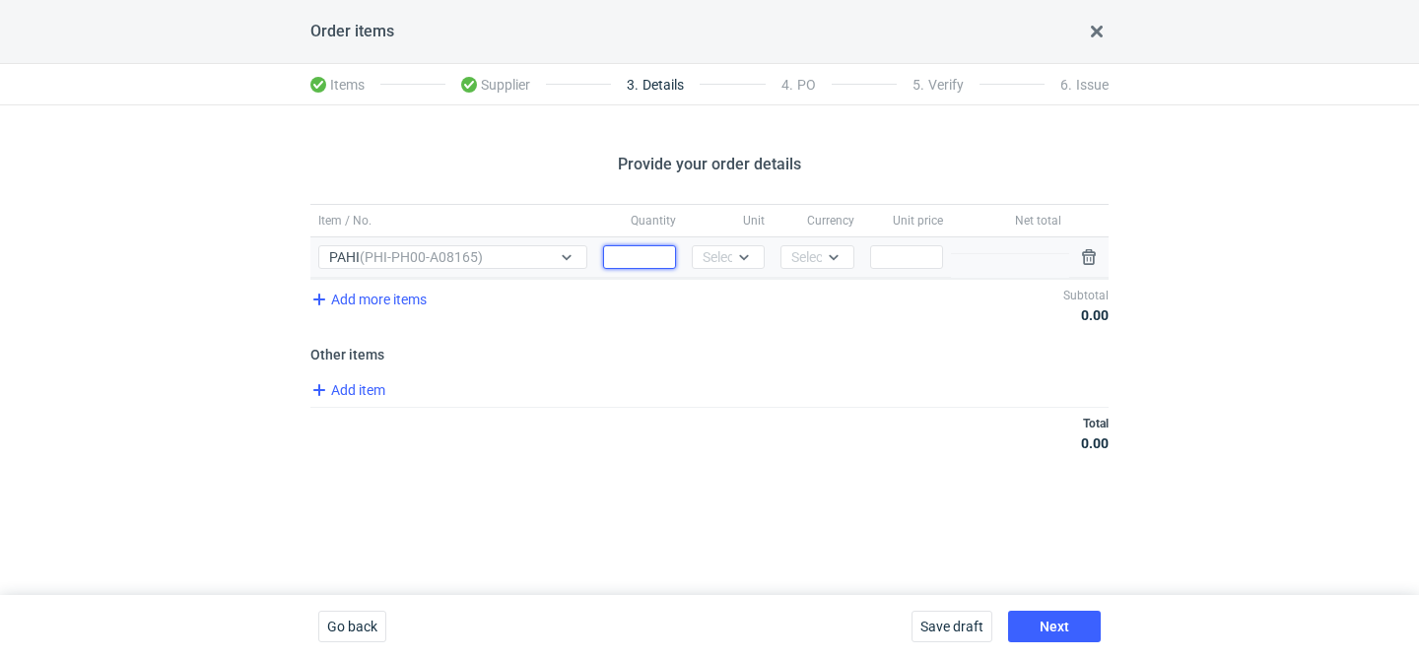
click at [656, 253] on input "Quantity" at bounding box center [639, 257] width 73 height 24
type input "2000"
click at [704, 259] on div "Select..." at bounding box center [727, 257] width 48 height 20
click at [727, 290] on span "pcs" at bounding box center [718, 299] width 22 height 20
click at [810, 265] on div "Select..." at bounding box center [815, 257] width 48 height 20
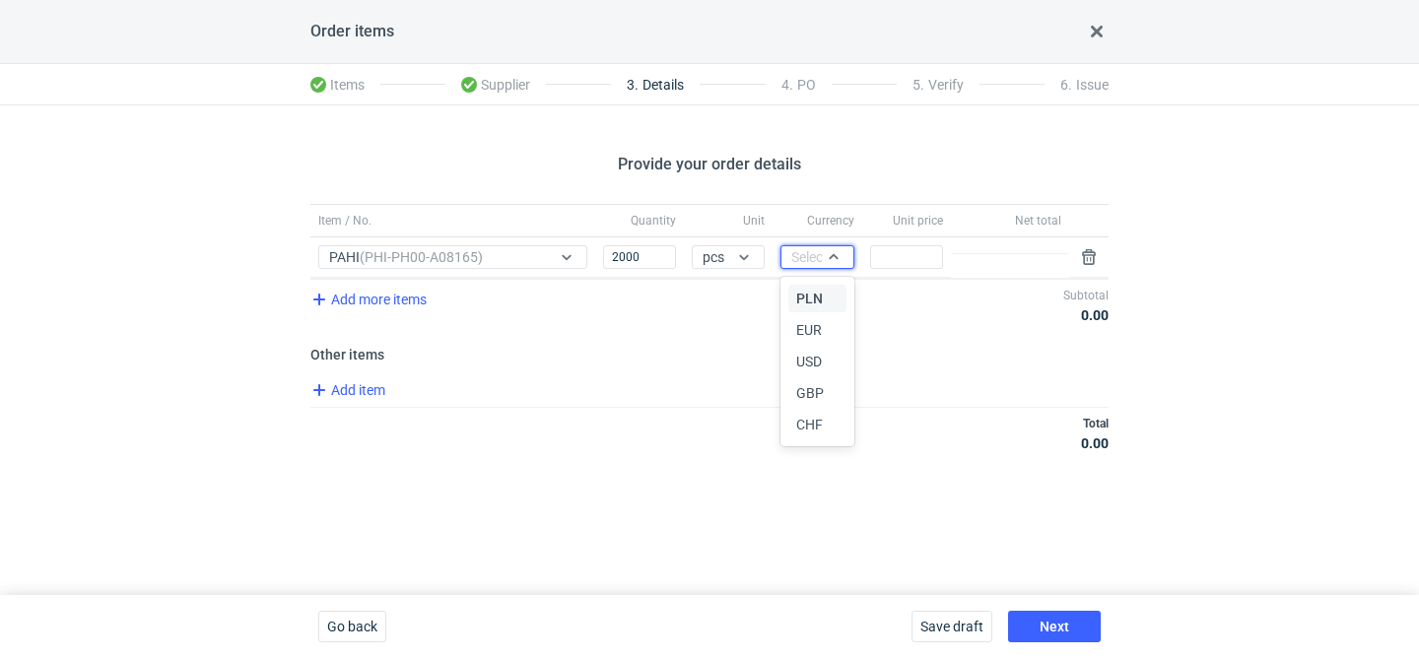
click at [819, 288] on div "PLN" at bounding box center [816, 299] width 57 height 28
click at [917, 248] on input "Price" at bounding box center [906, 257] width 73 height 24
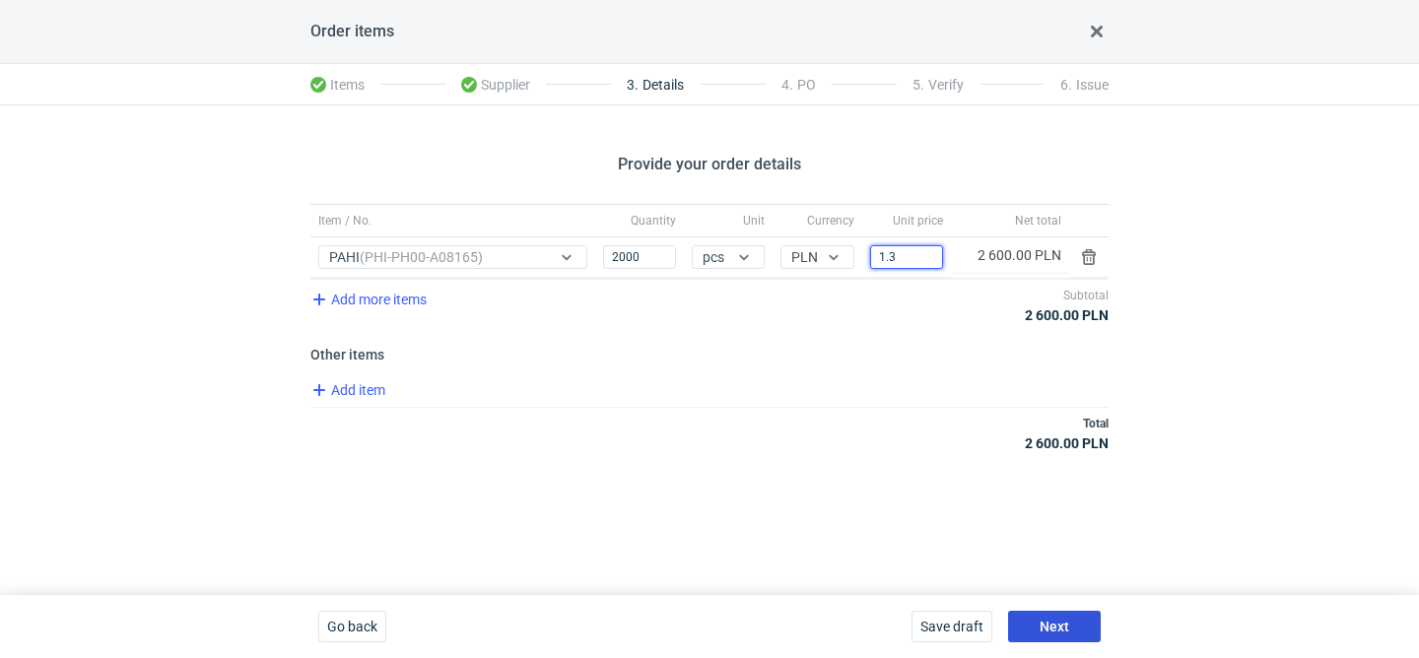
type input "1.3"
click at [1070, 624] on button "Next" at bounding box center [1054, 627] width 93 height 32
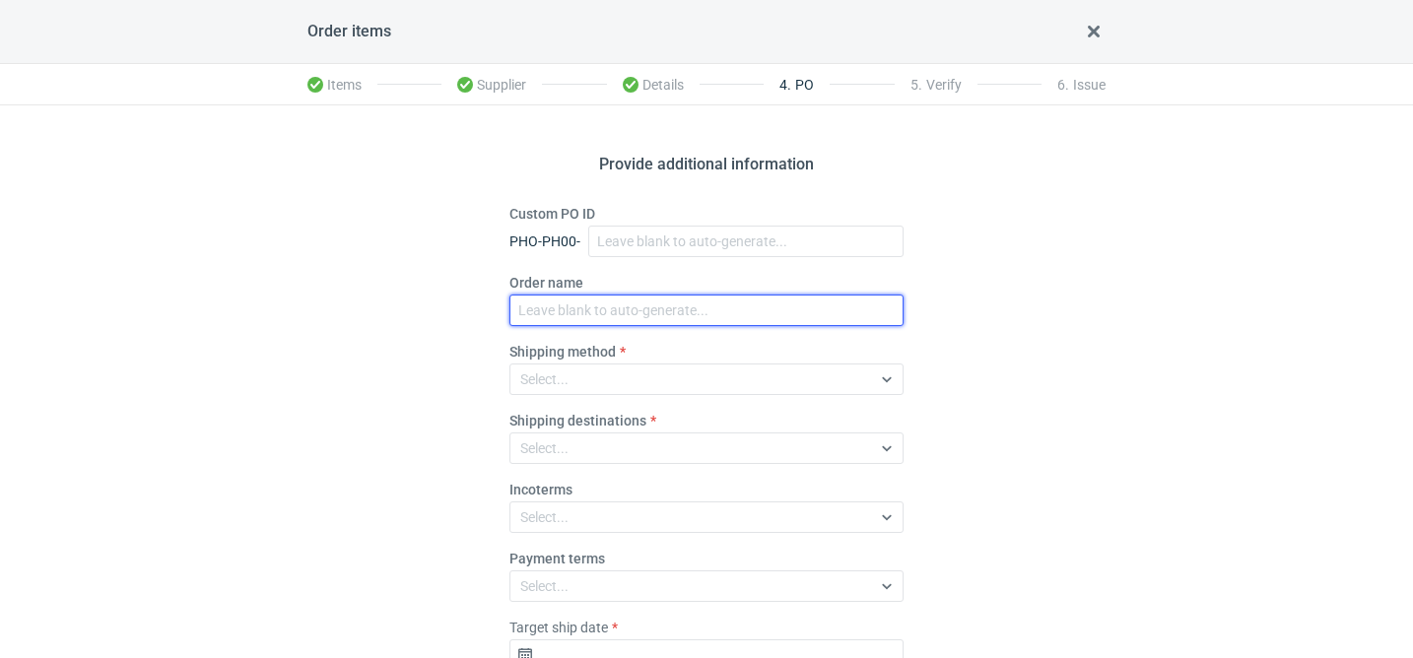
click at [634, 316] on input "Order name" at bounding box center [706, 311] width 394 height 32
paste input "R523466553"
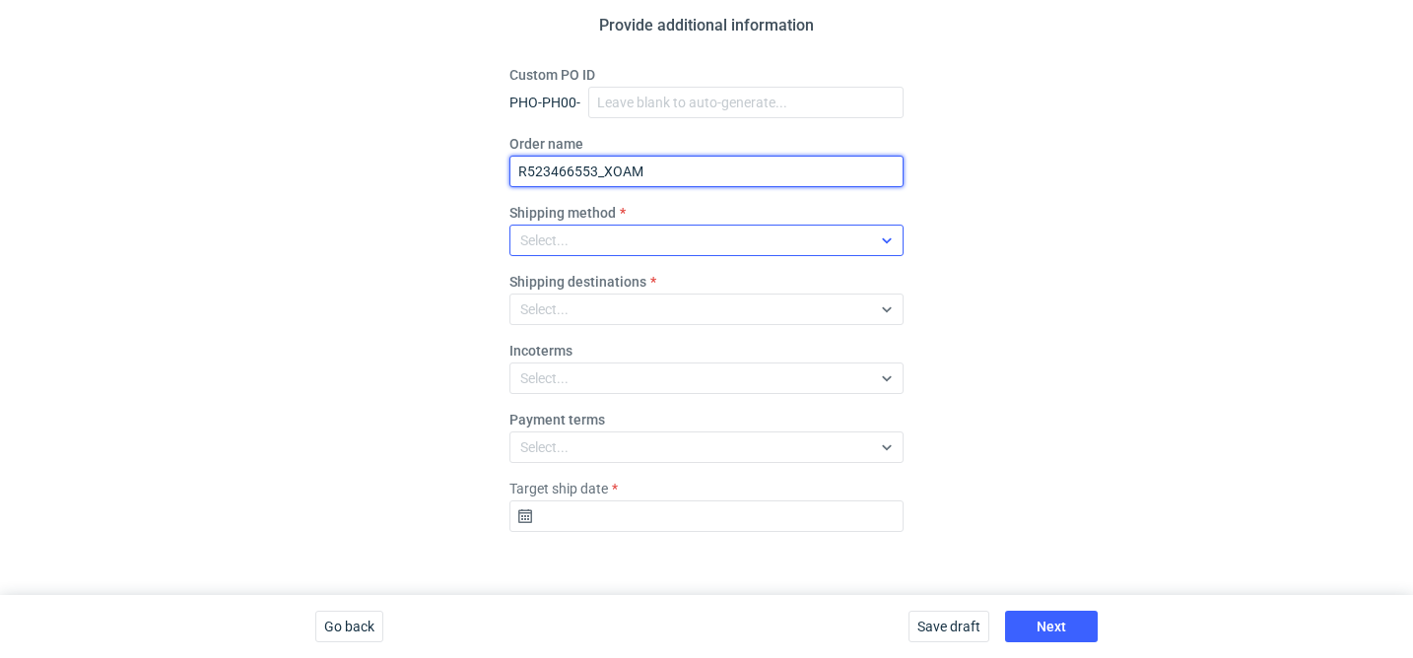
type input "R523466553_XOAM"
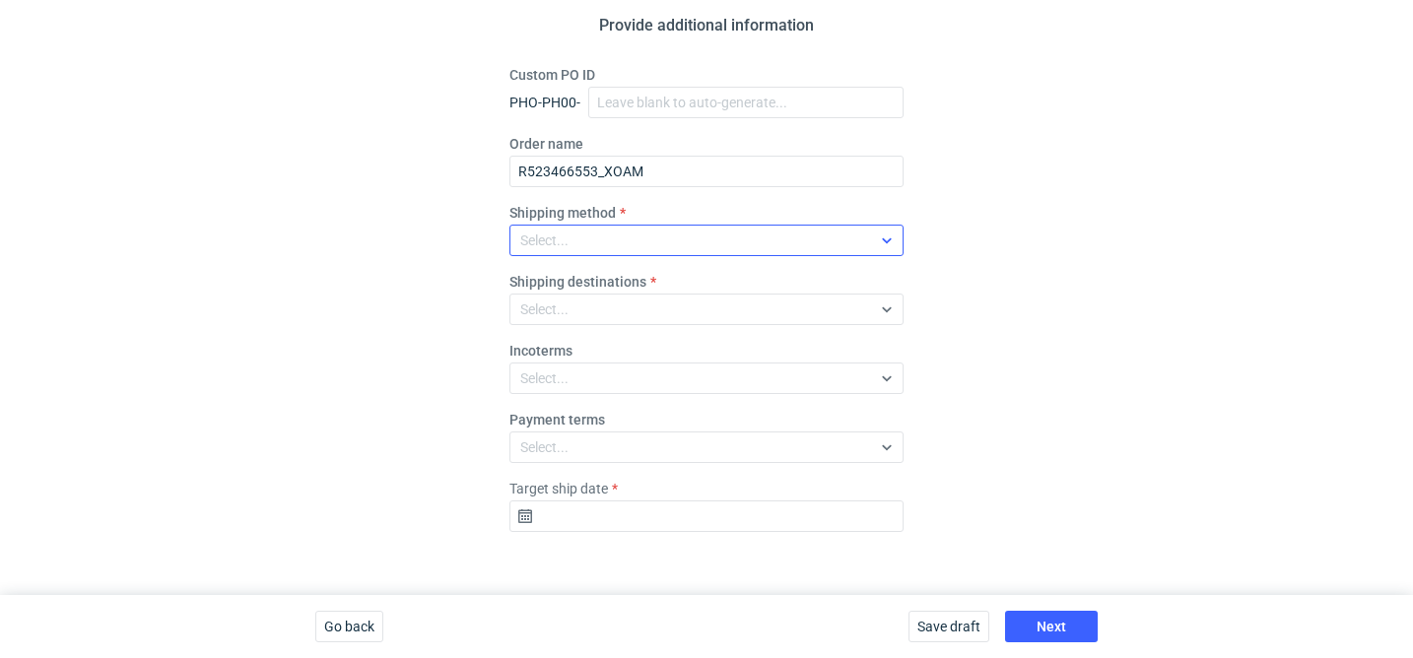
click at [556, 232] on div "Select..." at bounding box center [544, 241] width 48 height 20
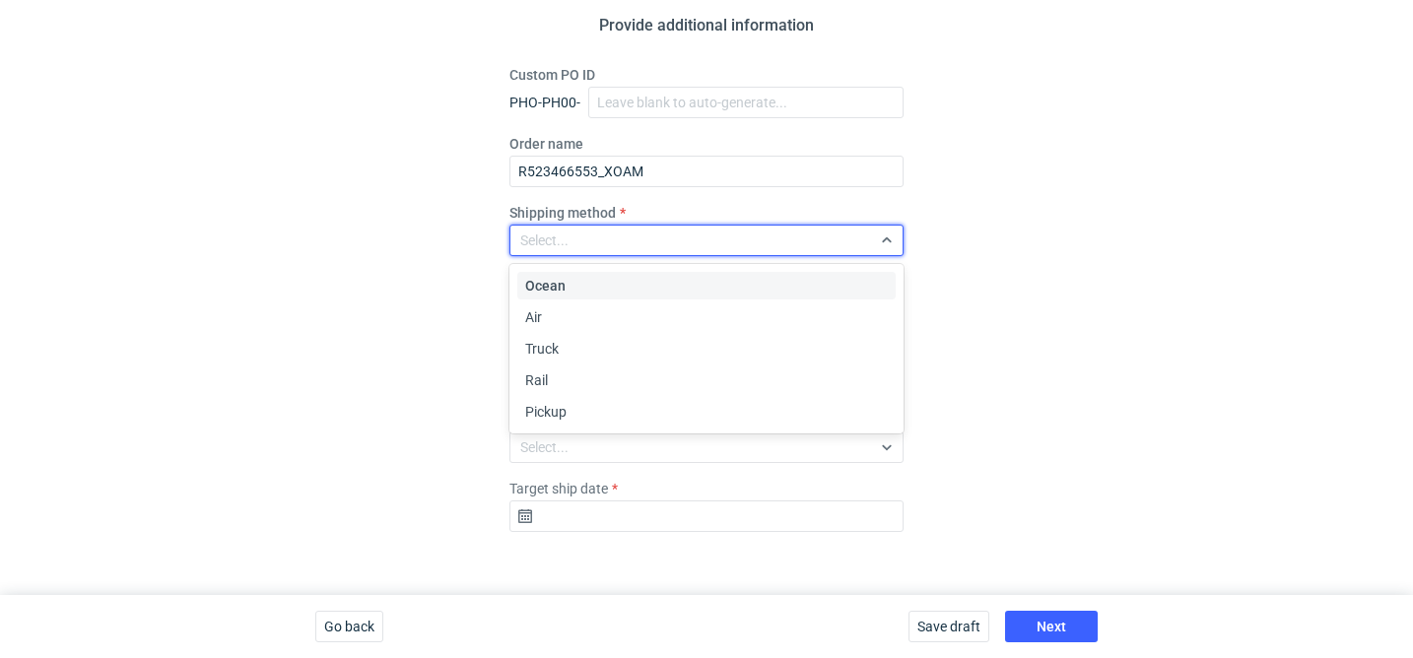
click at [576, 389] on div "Rail" at bounding box center [706, 380] width 363 height 20
click at [566, 245] on div "Rail" at bounding box center [690, 241] width 361 height 28
click at [572, 430] on div "Ocean Air Truck Rail Pickup" at bounding box center [706, 348] width 394 height 169
click at [570, 414] on div "Pickup" at bounding box center [706, 412] width 363 height 20
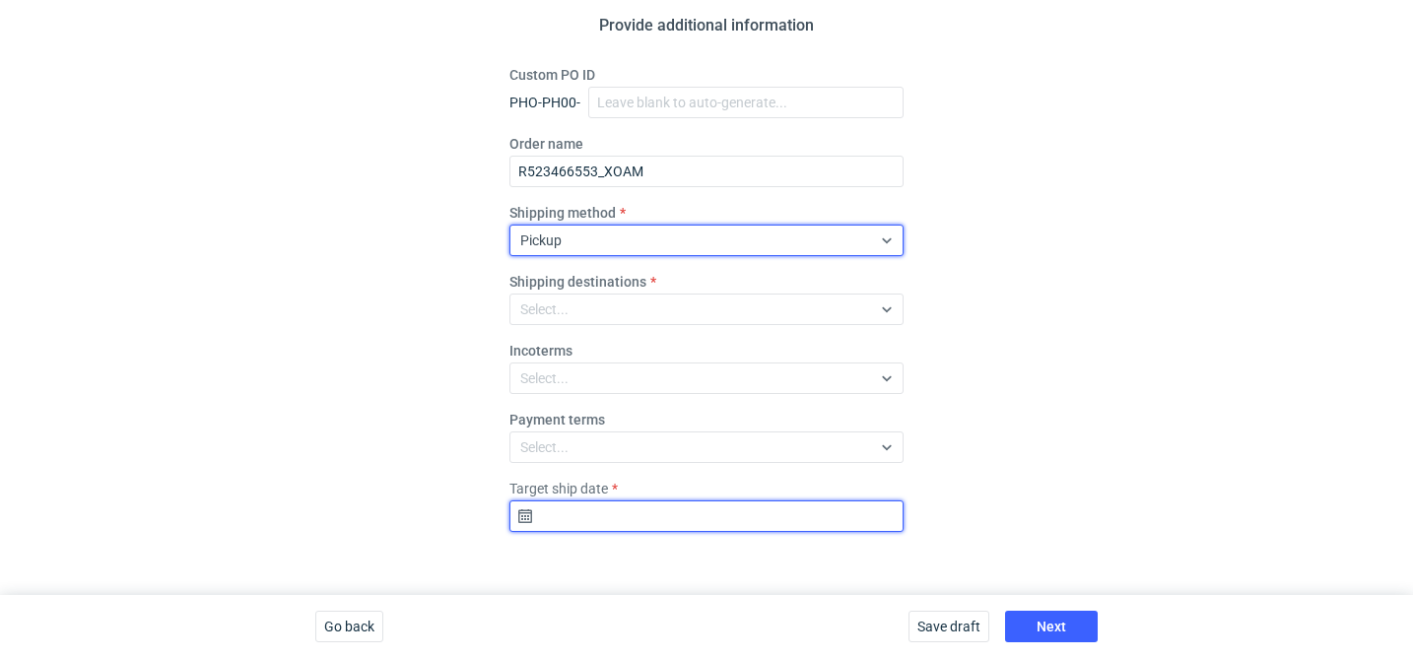
click at [690, 529] on input "Target ship date" at bounding box center [706, 517] width 394 height 32
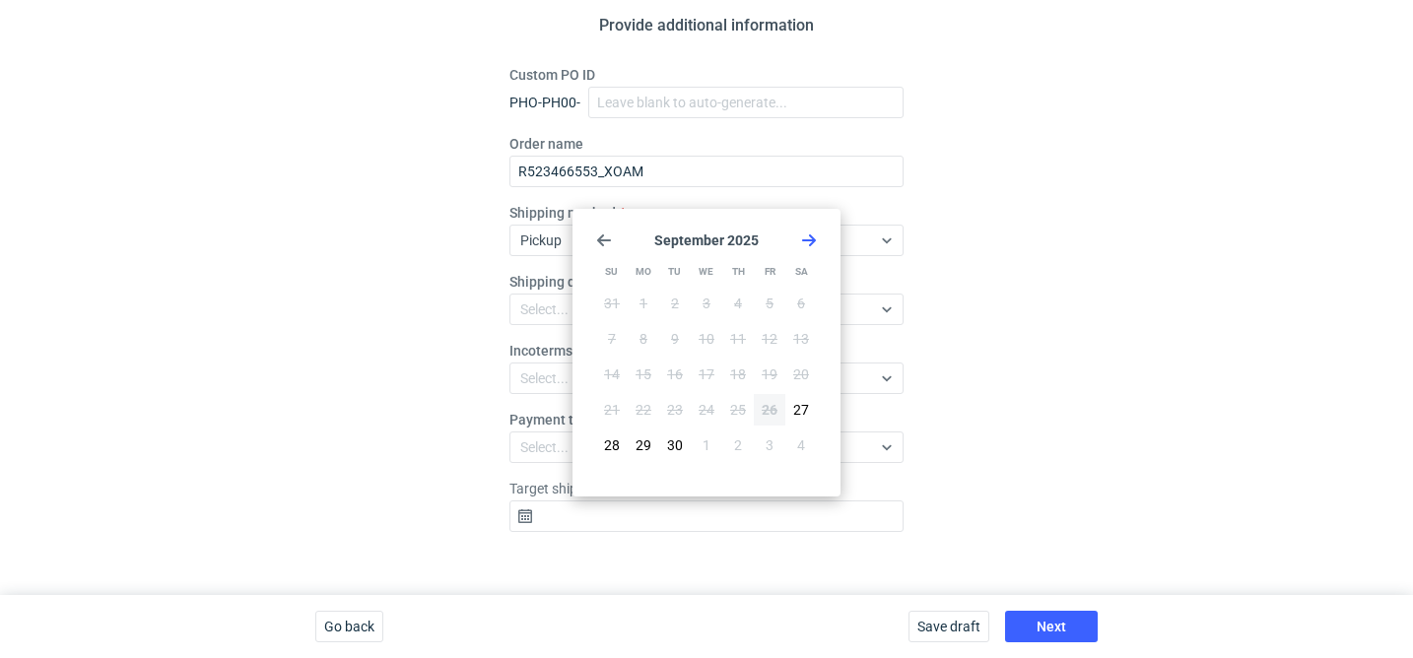
click at [809, 241] on icon "Go forward 1 month" at bounding box center [809, 241] width 16 height 16
click at [768, 360] on button "17" at bounding box center [770, 375] width 32 height 32
type input "2025-10-17"
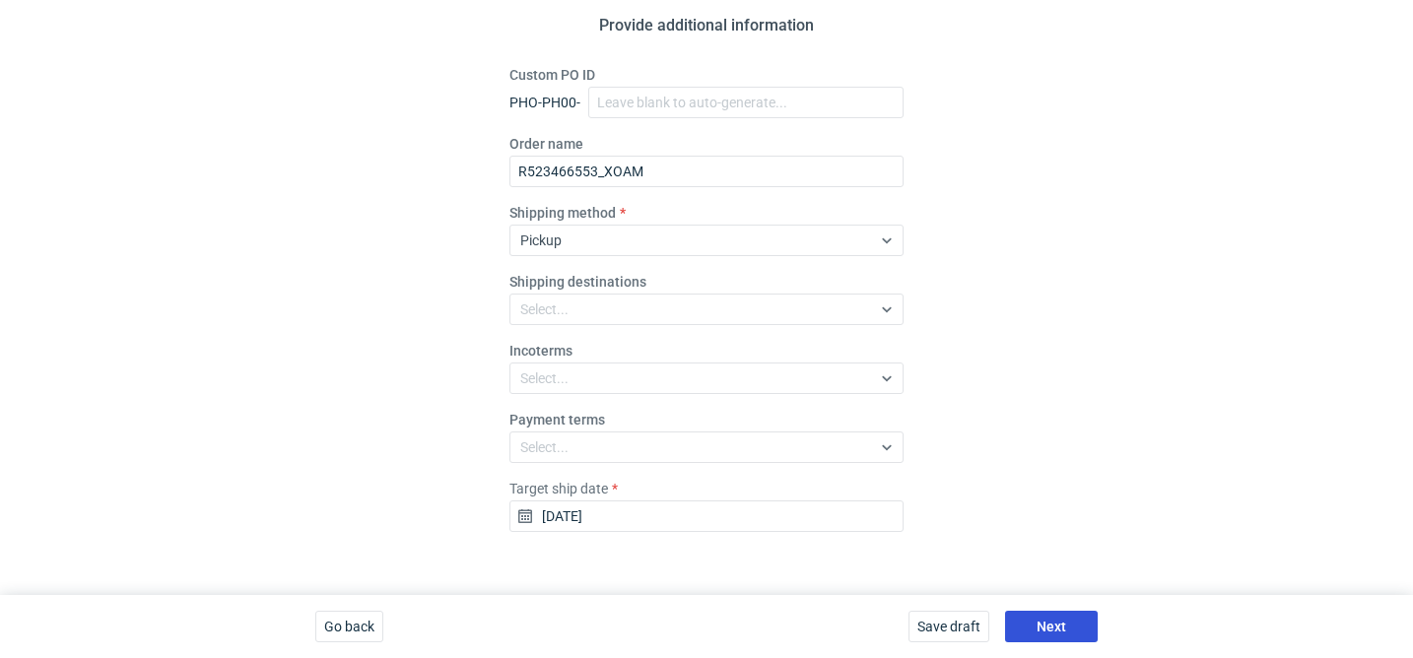
drag, startPoint x: 1053, startPoint y: 599, endPoint x: 1060, endPoint y: 612, distance: 14.5
click at [1053, 599] on div "Save draft Next" at bounding box center [1003, 626] width 205 height 63
click at [1061, 615] on button "Next" at bounding box center [1051, 627] width 93 height 32
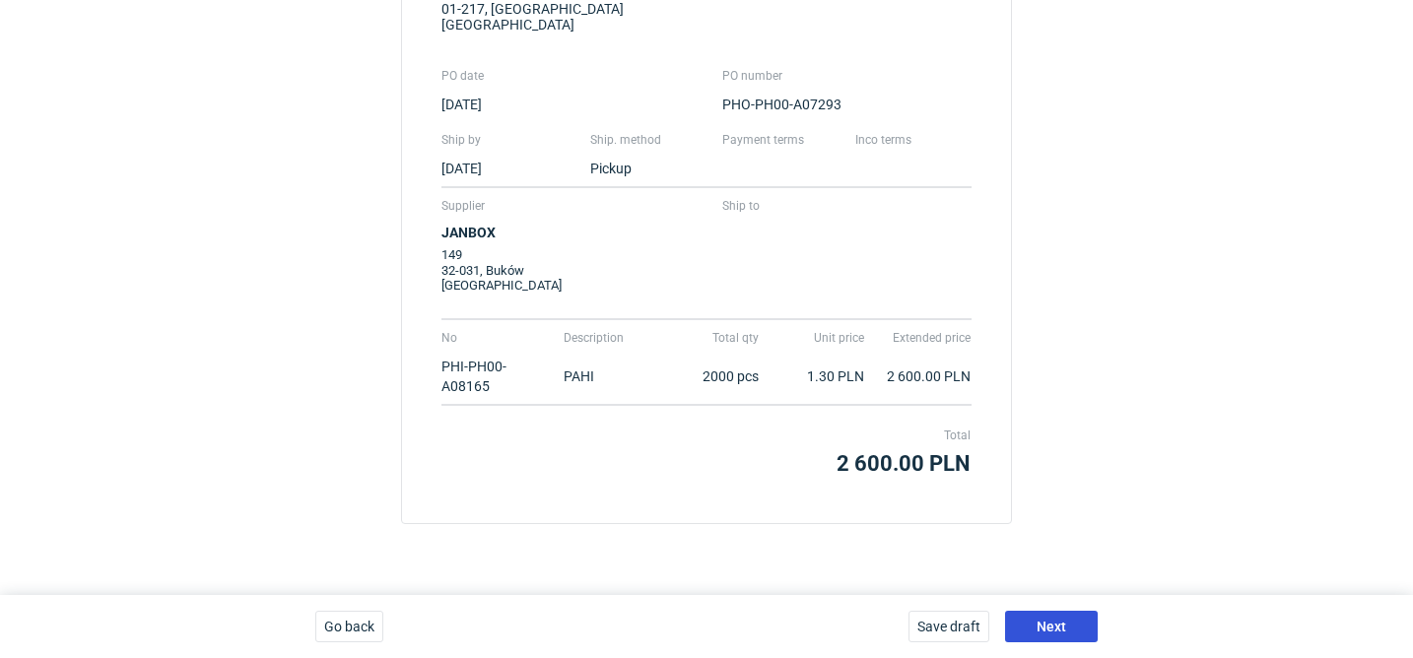
click at [1051, 630] on span "Next" at bounding box center [1052, 627] width 30 height 14
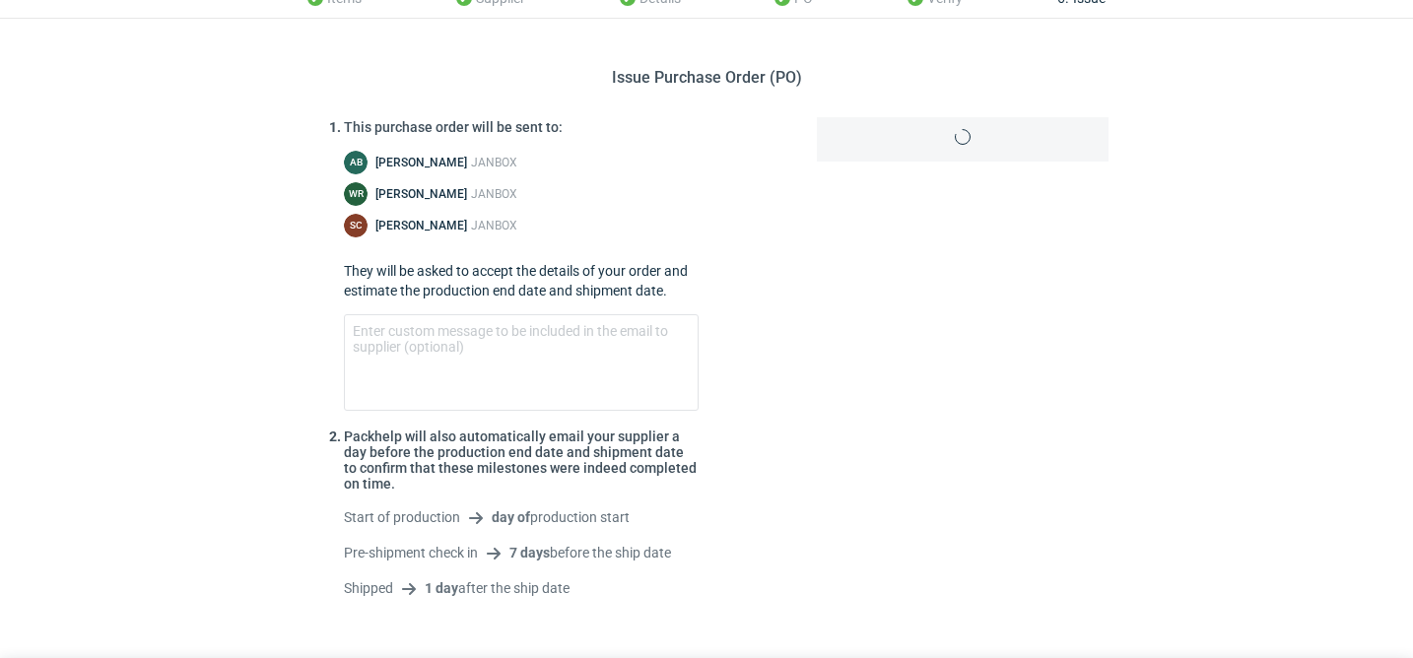
scroll to position [153, 0]
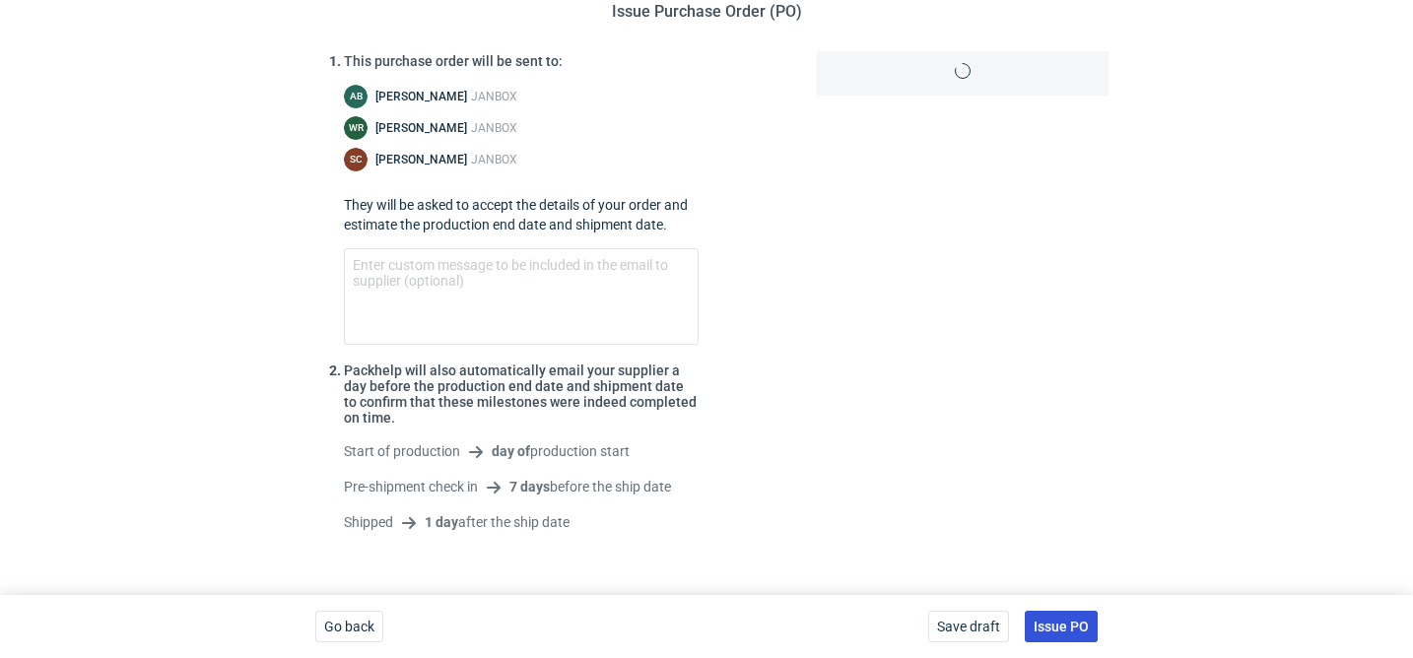
click at [1078, 620] on span "Issue PO" at bounding box center [1061, 627] width 55 height 14
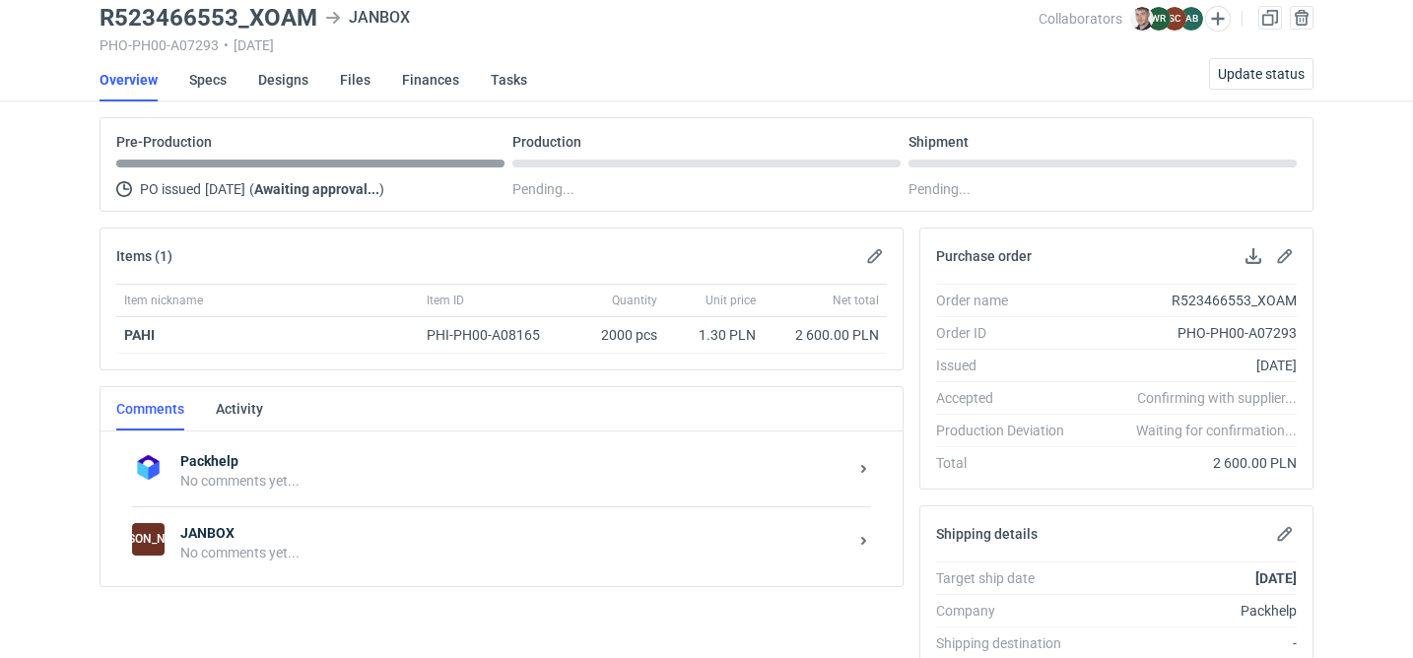
scroll to position [184, 0]
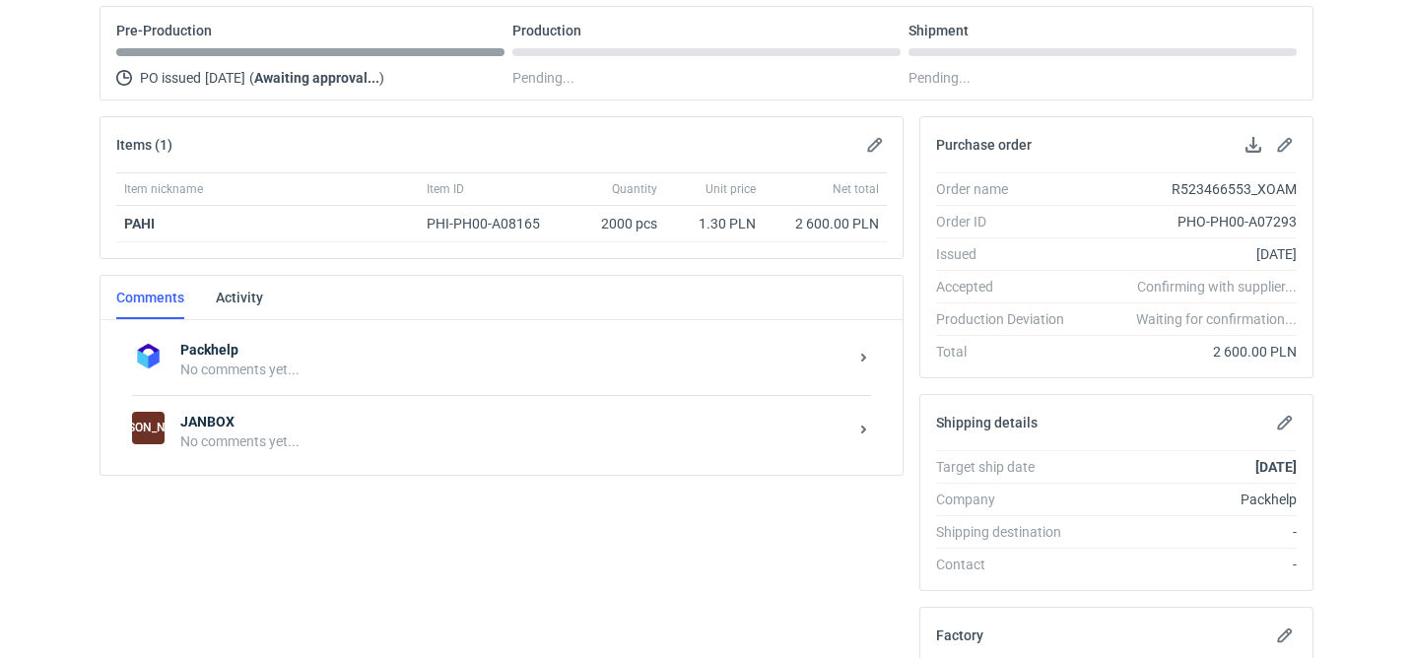
click at [274, 449] on div "No comments yet..." at bounding box center [513, 442] width 667 height 20
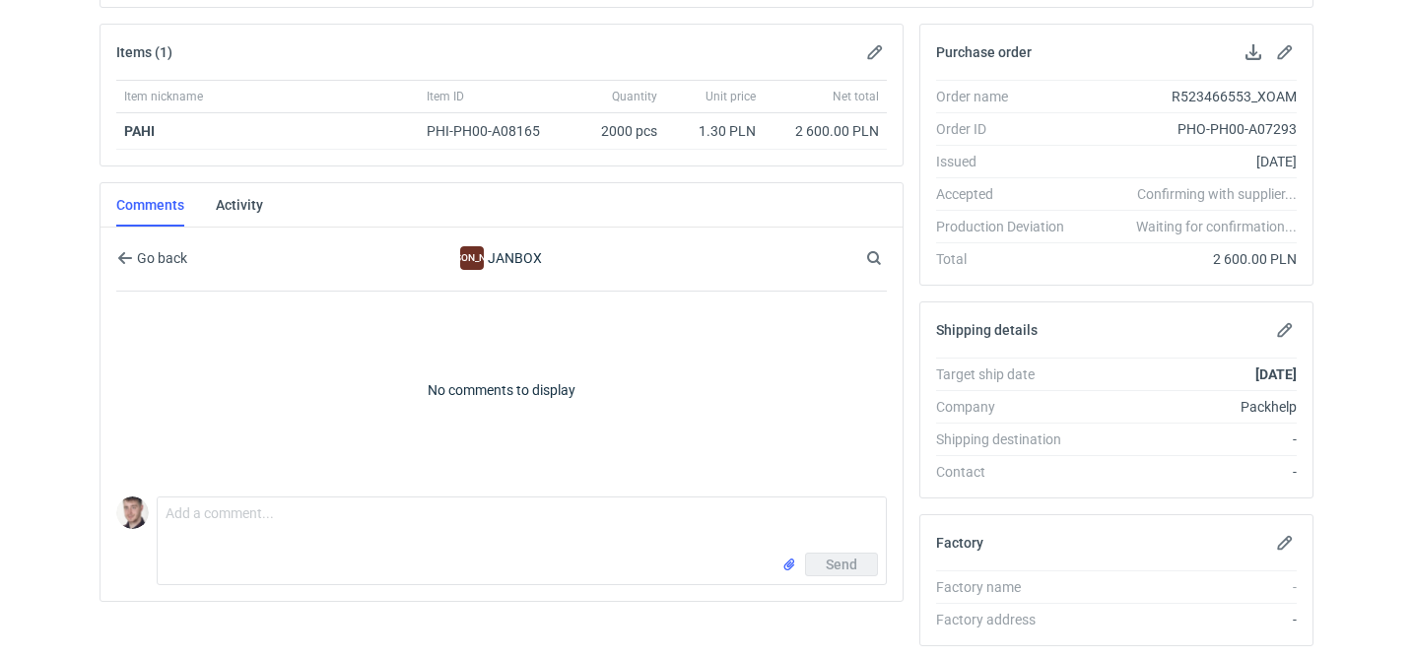
scroll to position [295, 0]
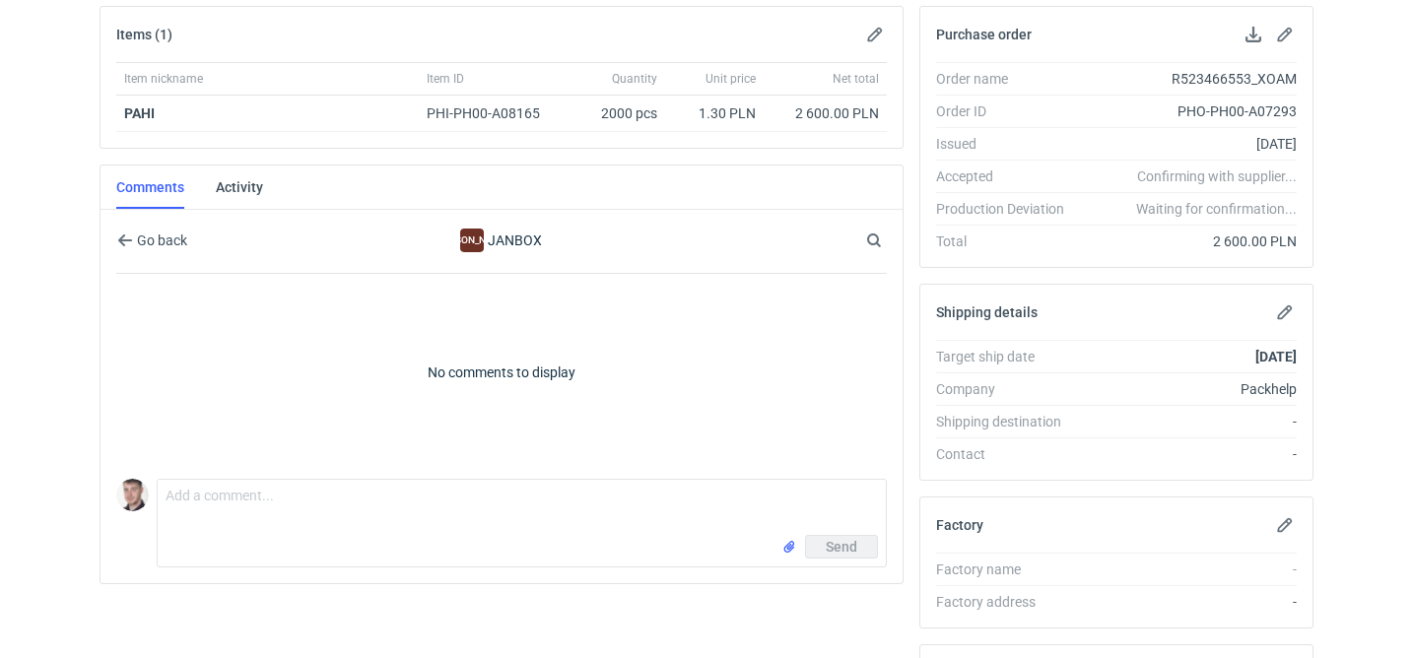
click at [234, 557] on div "Send" at bounding box center [522, 551] width 728 height 32
click at [242, 502] on textarea "Comment message" at bounding box center [522, 507] width 728 height 55
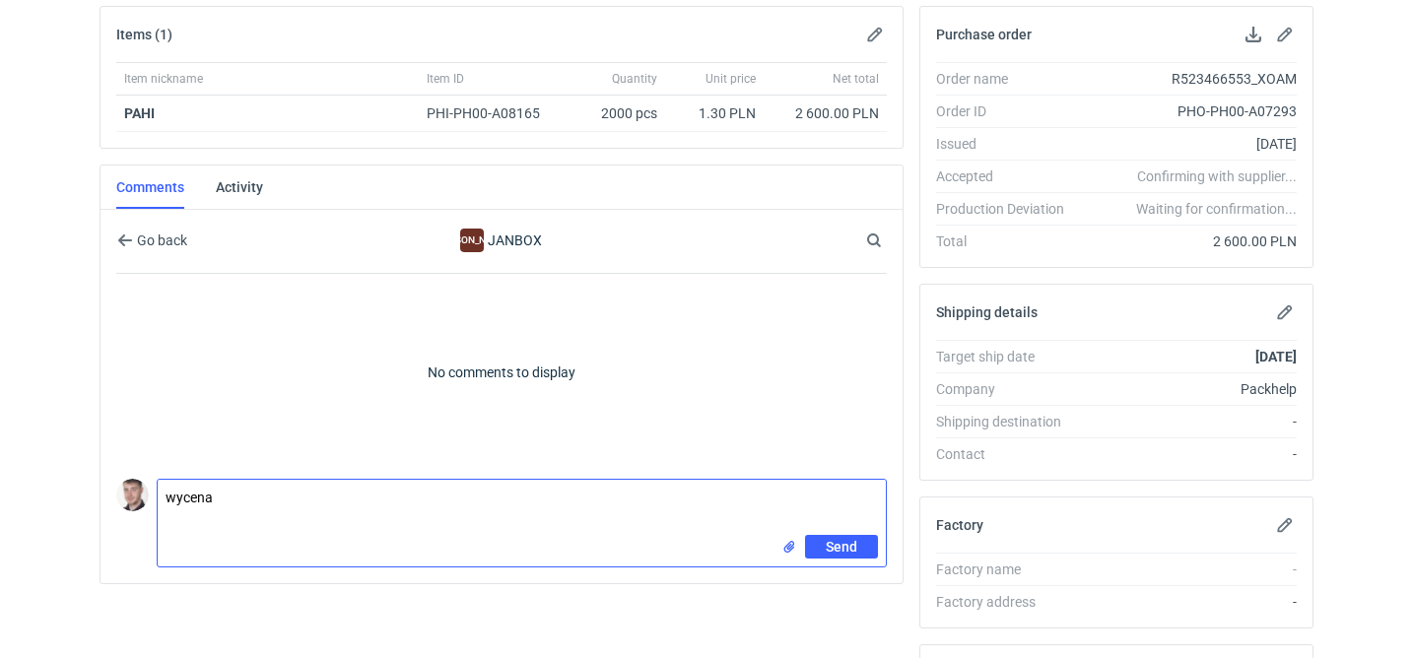
paste textarea "CBNW - 1"
type textarea "wycena CBNW - 1 powtórka 1:1 PAHI"
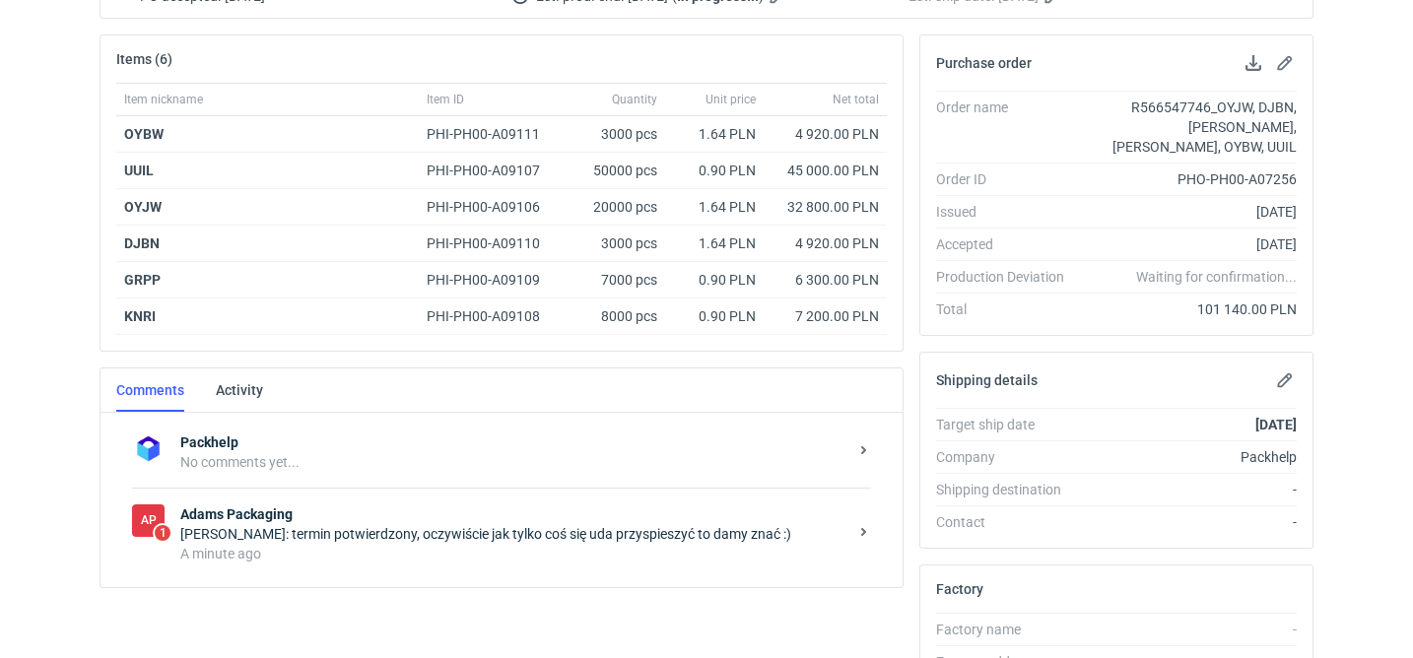
click at [573, 514] on strong "Adams Packaging" at bounding box center [513, 514] width 667 height 20
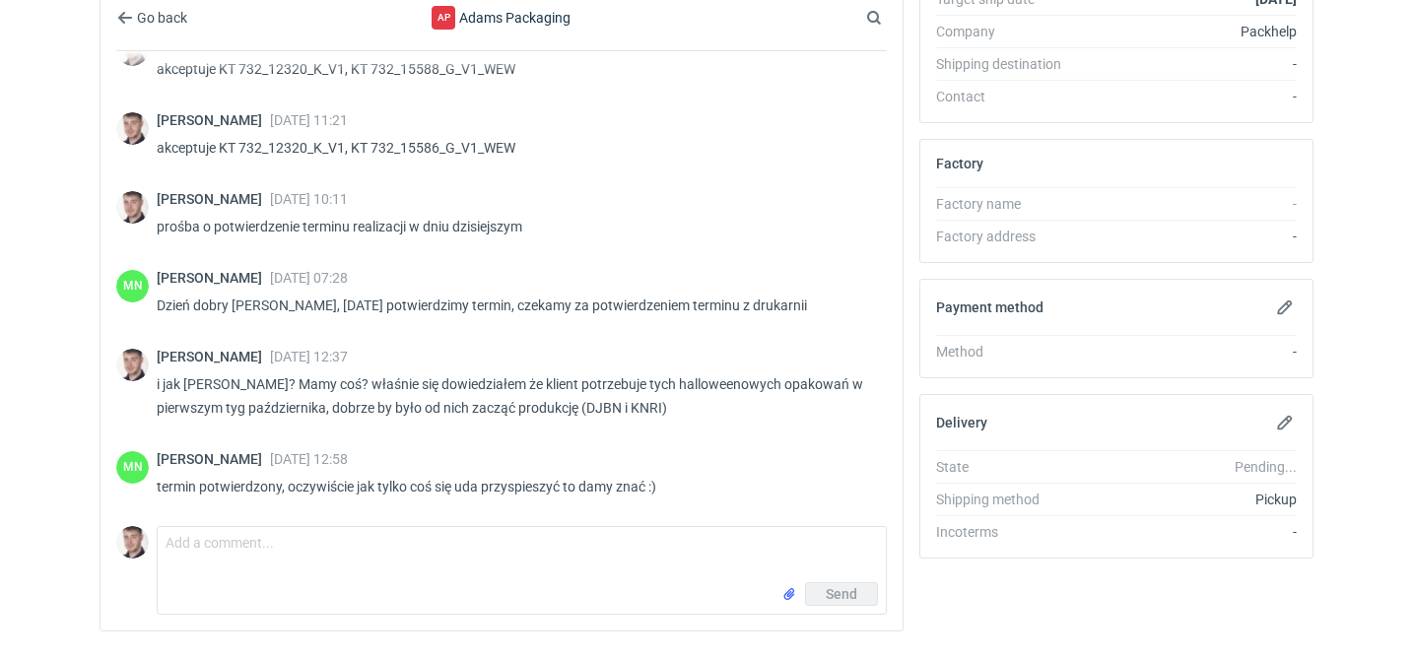
scroll to position [1808, 0]
click at [347, 542] on textarea "Comment message" at bounding box center [522, 554] width 728 height 55
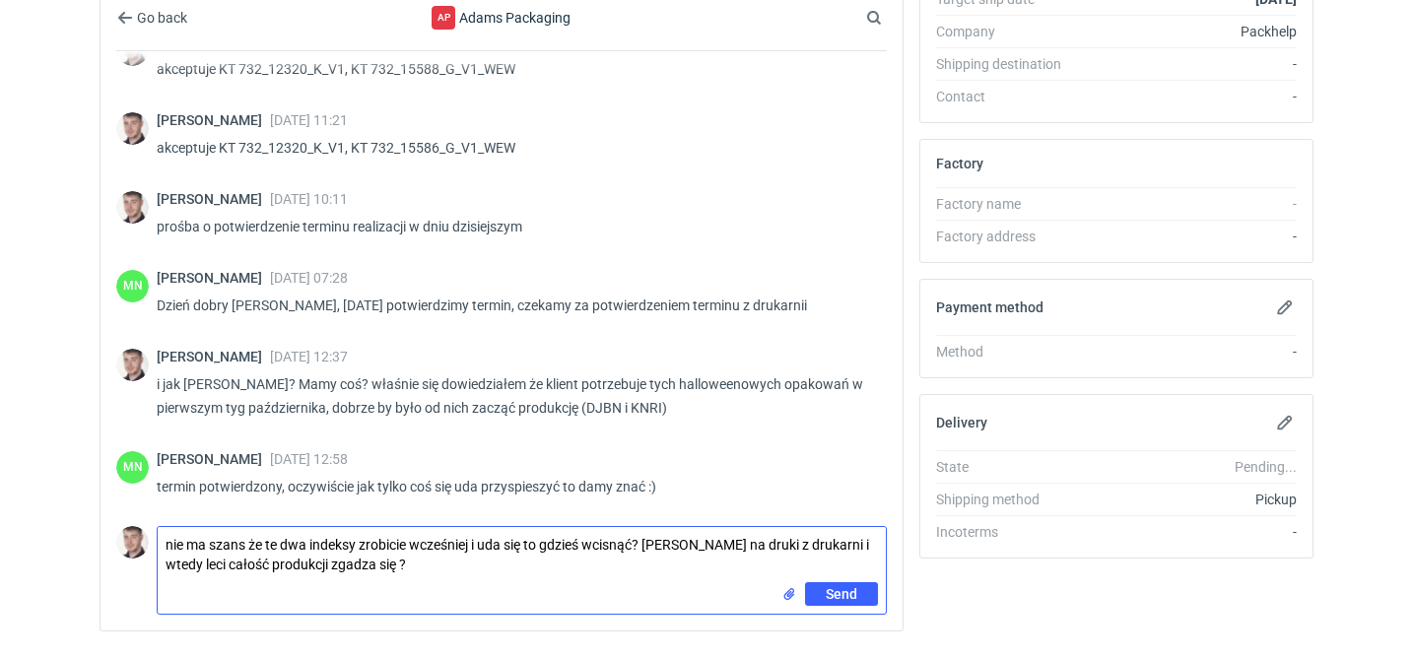
type textarea "nie ma szans że te dwa indeksy zrobicie wcześniej i uda się to gdzieś wcisnąć? …"
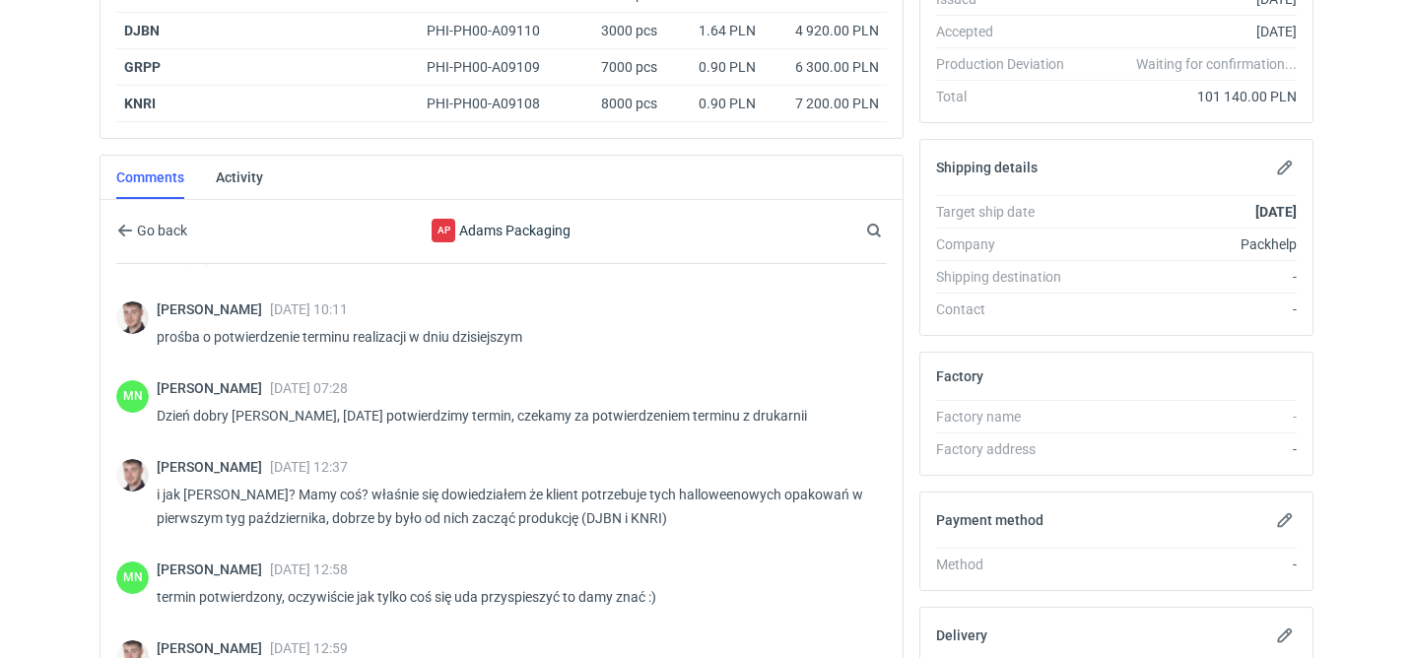
scroll to position [744, 0]
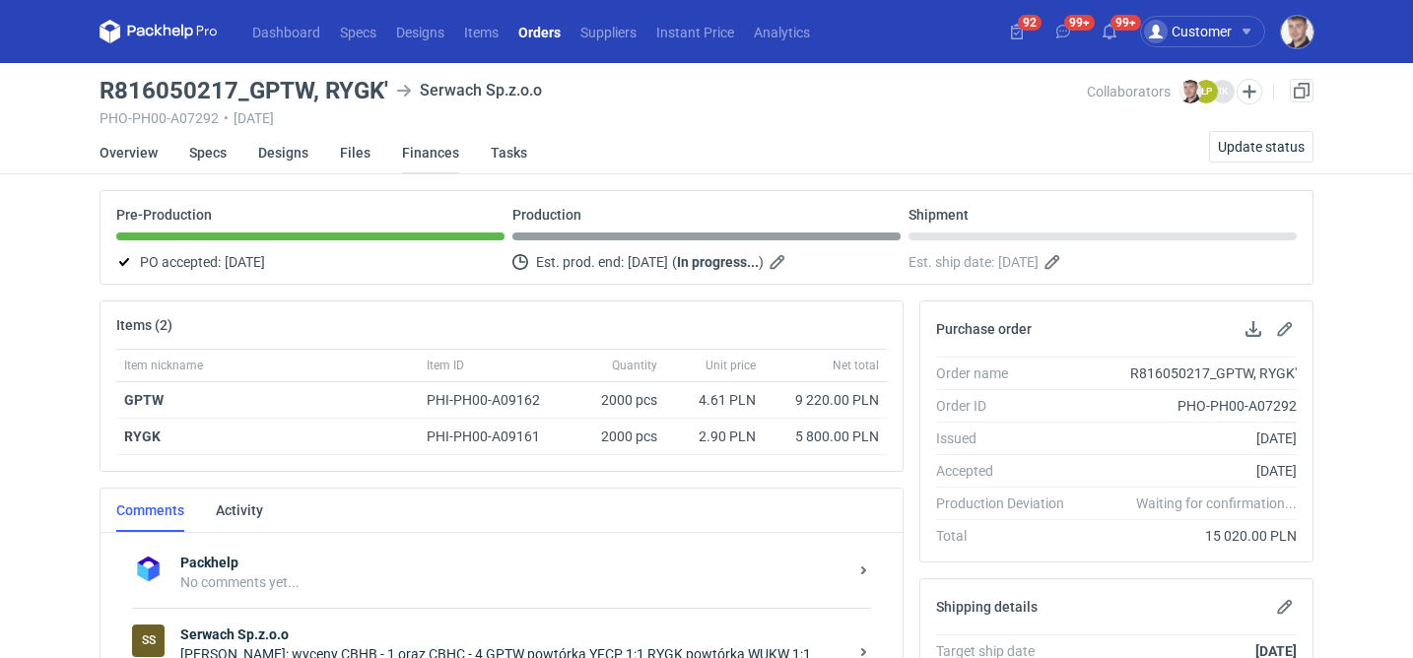
scroll to position [181, 0]
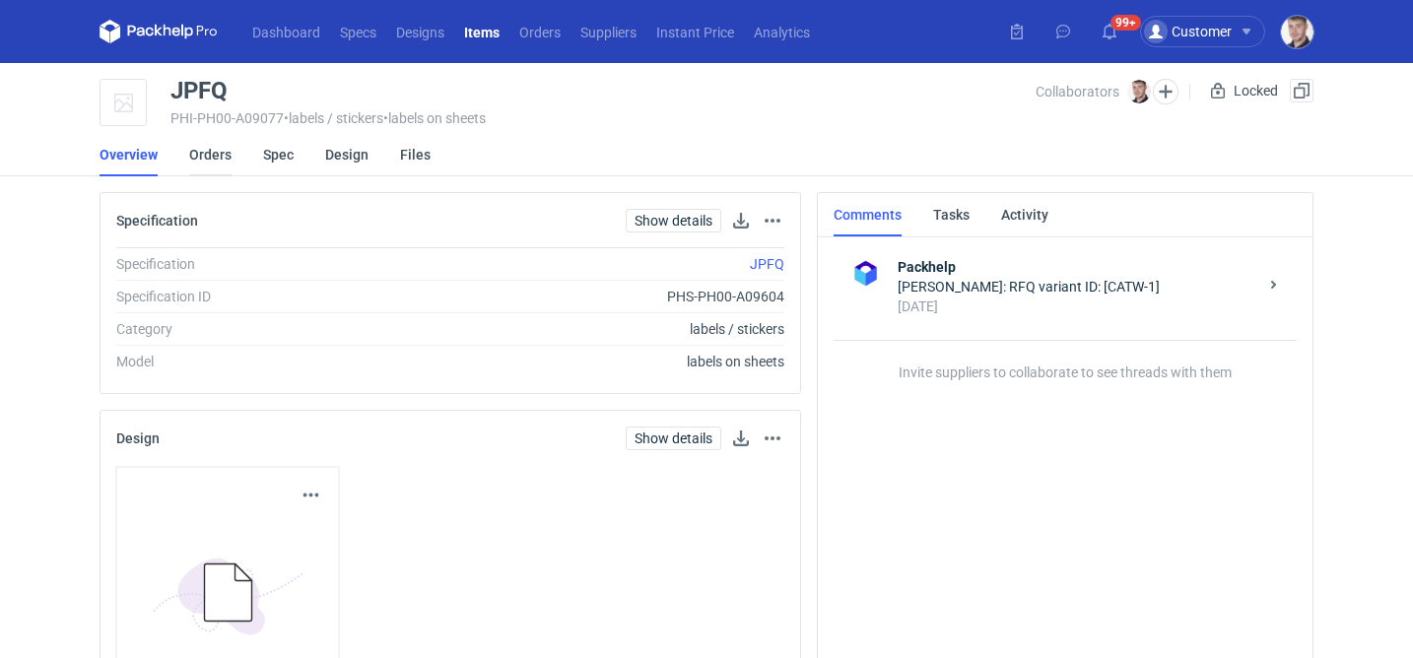
click at [215, 150] on link "Orders" at bounding box center [210, 154] width 42 height 43
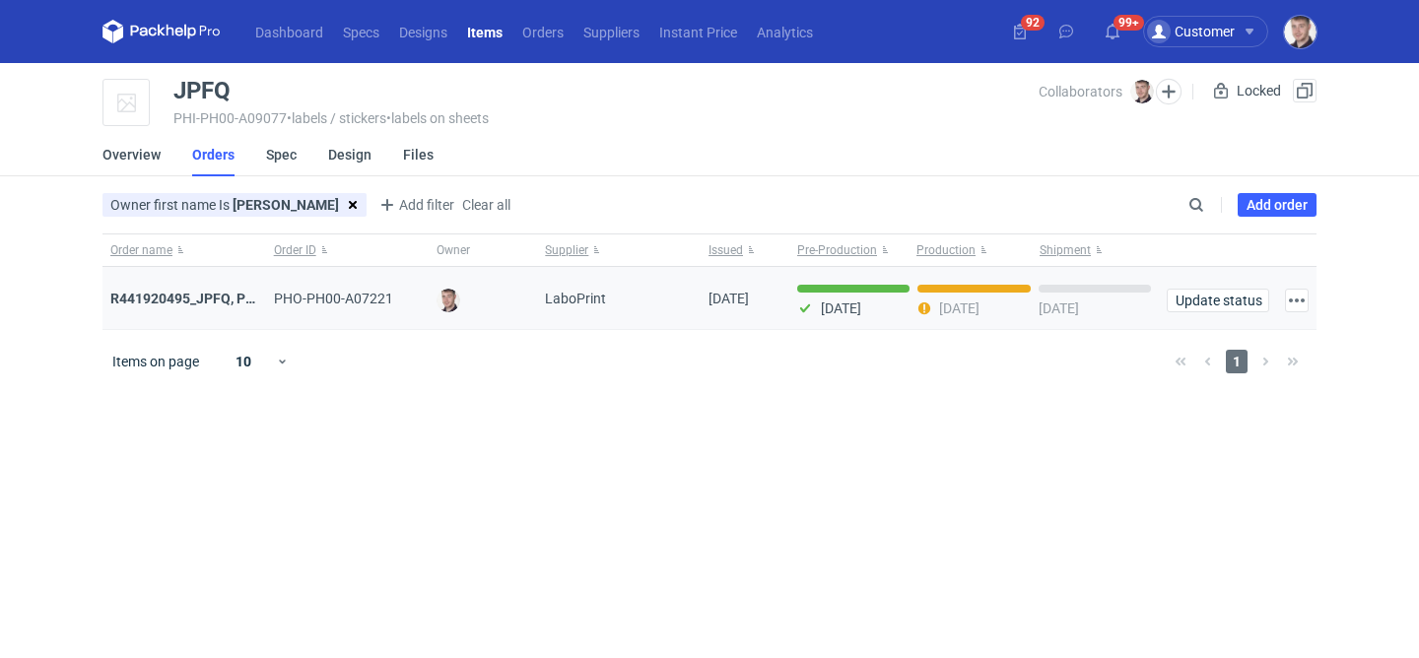
click at [241, 289] on div "R441920495_JPFQ, PHIE, QSLV" at bounding box center [184, 299] width 148 height 20
click at [232, 304] on strong "R441920495_JPFQ, PHIE, QSLV" at bounding box center [208, 299] width 197 height 16
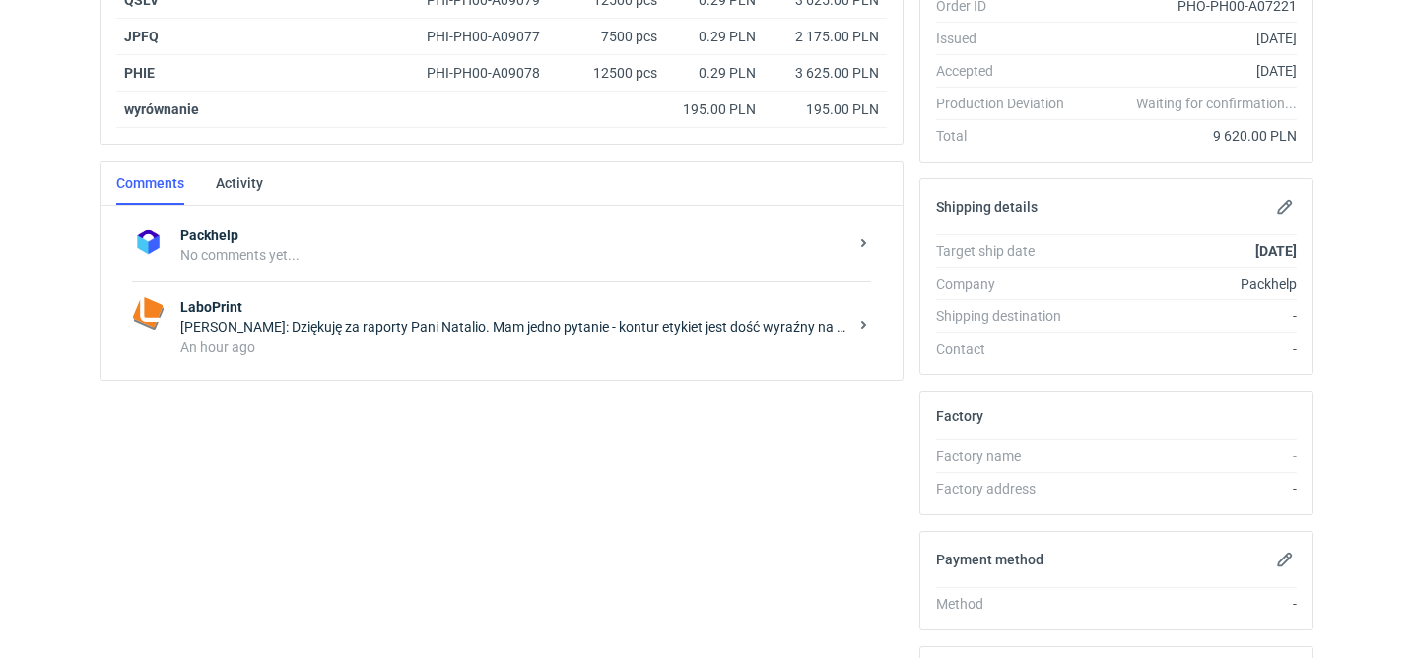
click at [400, 334] on div "[PERSON_NAME]: Dziękuję za raporty Pani [PERSON_NAME]. Mam jedno pytanie - kont…" at bounding box center [513, 327] width 667 height 20
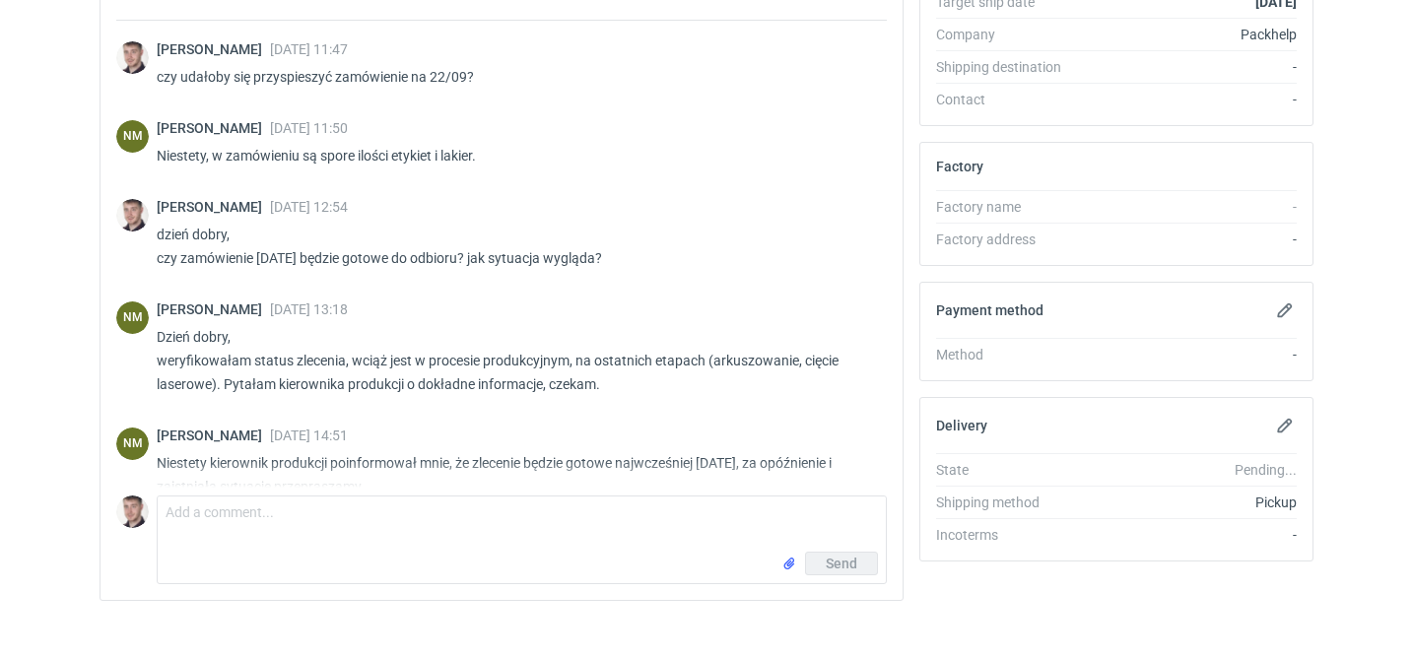
scroll to position [853, 0]
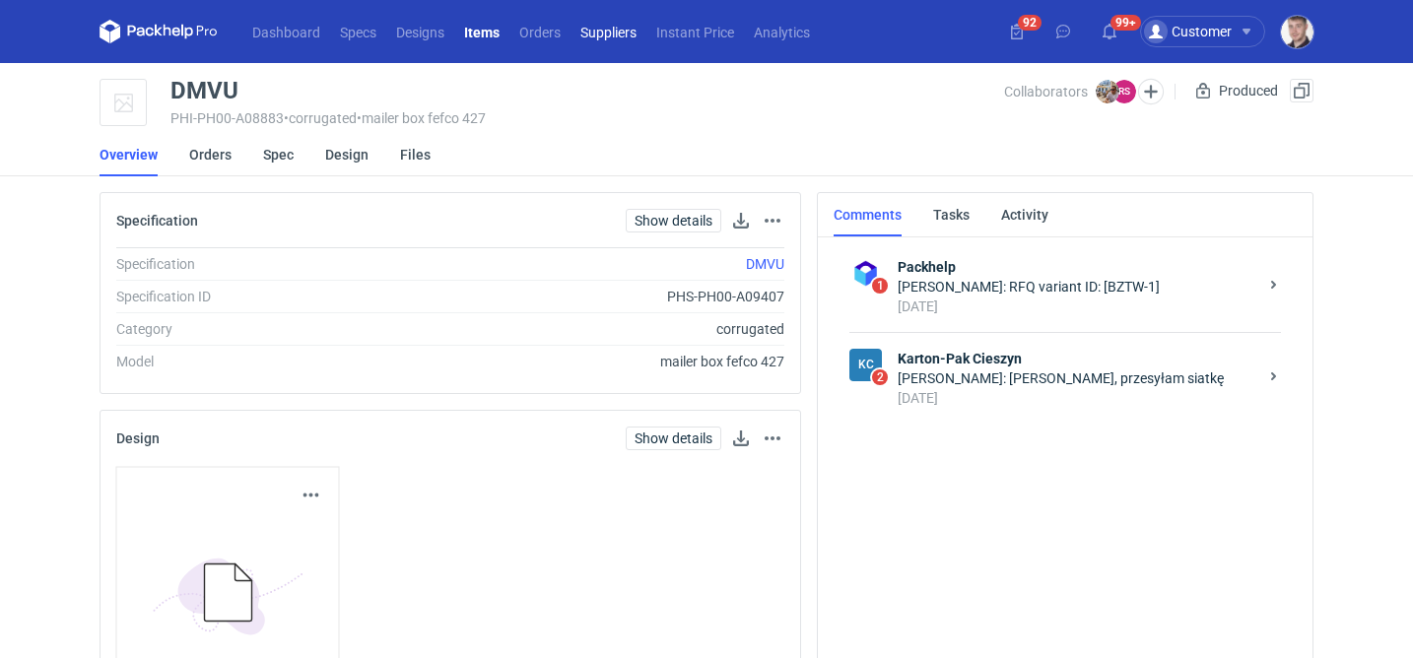
click at [596, 33] on link "Suppliers" at bounding box center [609, 32] width 76 height 24
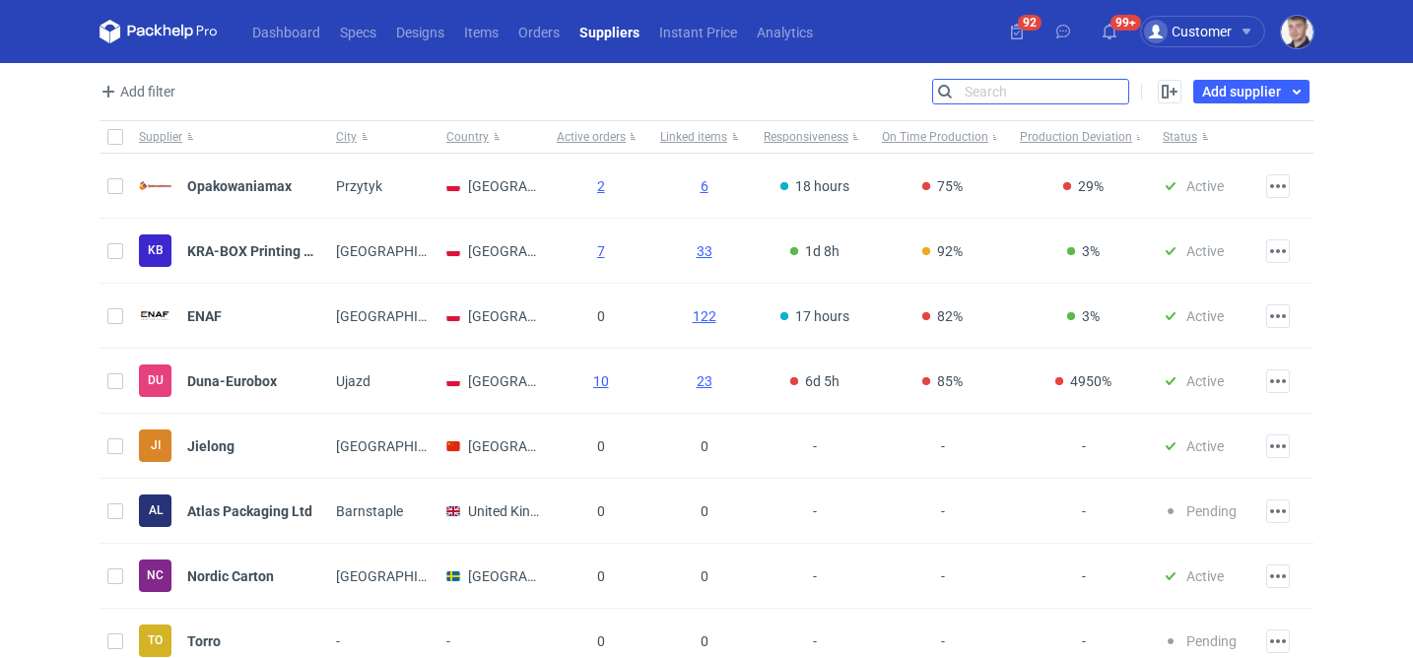
click at [1112, 87] on input "Search" at bounding box center [1030, 92] width 195 height 24
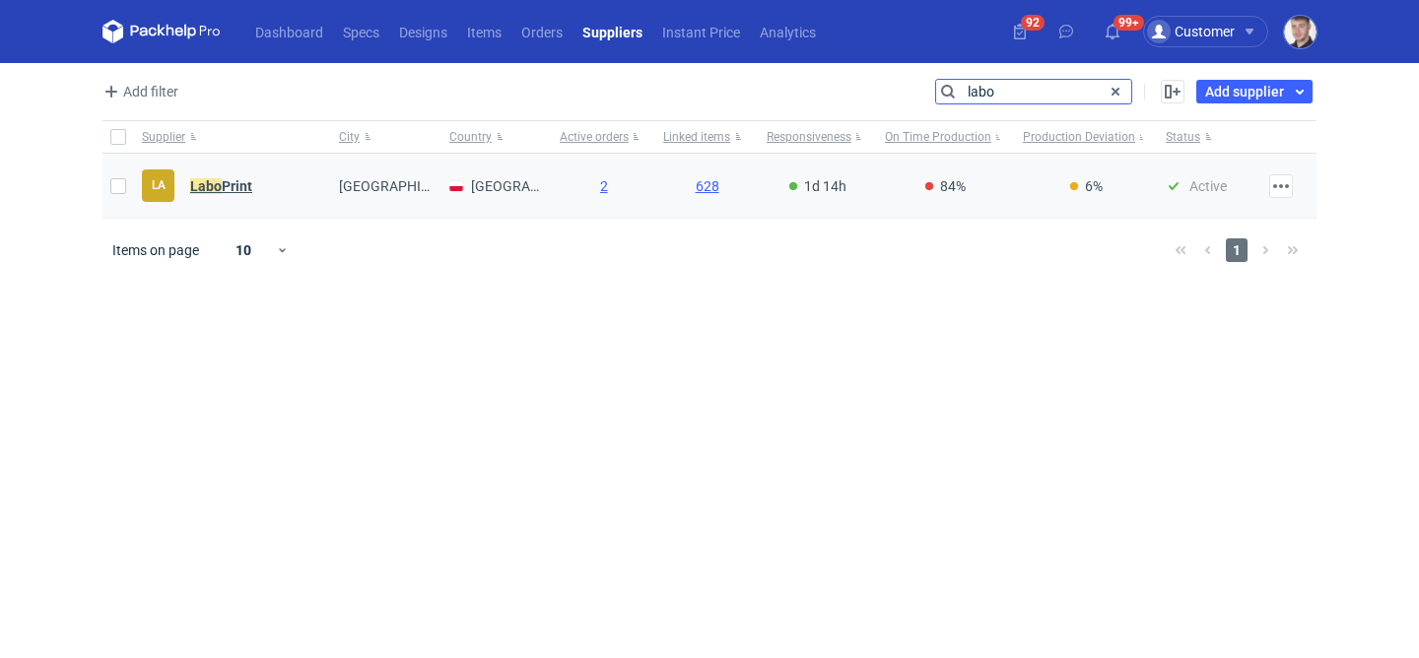
type input "labo"
click at [203, 185] on em "Labo" at bounding box center [206, 186] width 32 height 22
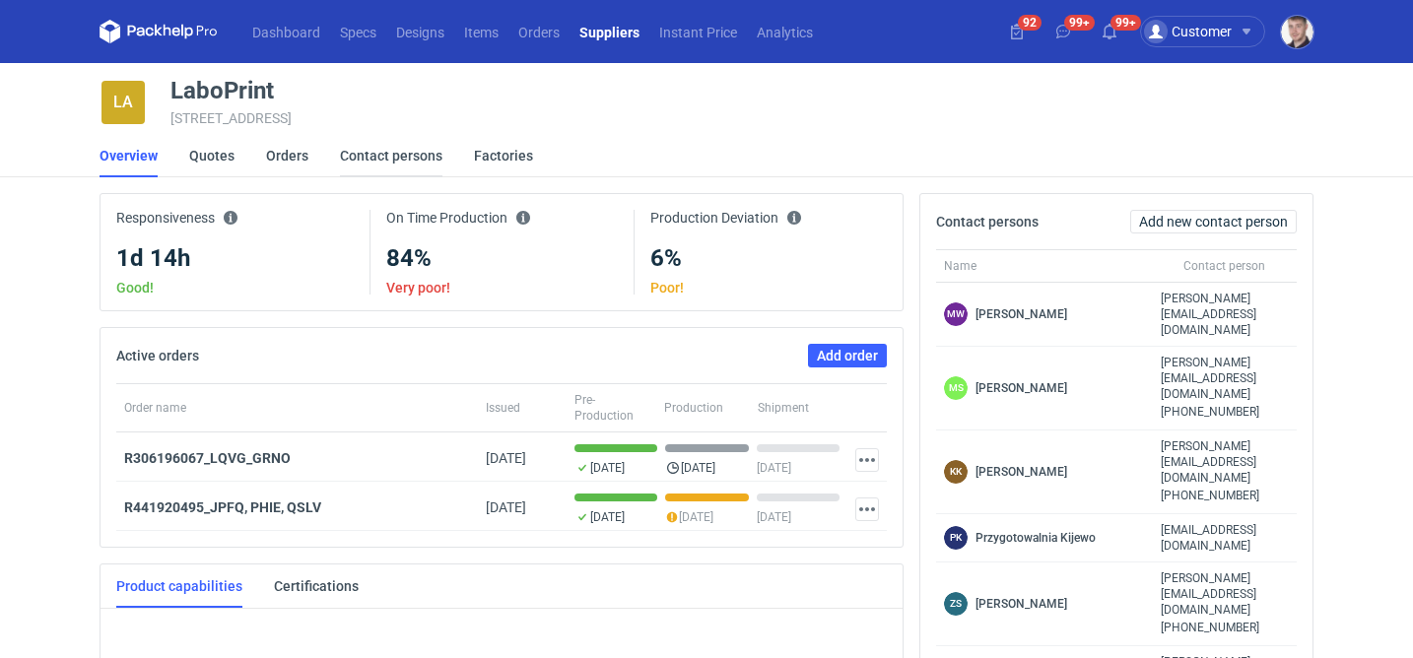
click at [368, 154] on link "Contact persons" at bounding box center [391, 155] width 102 height 43
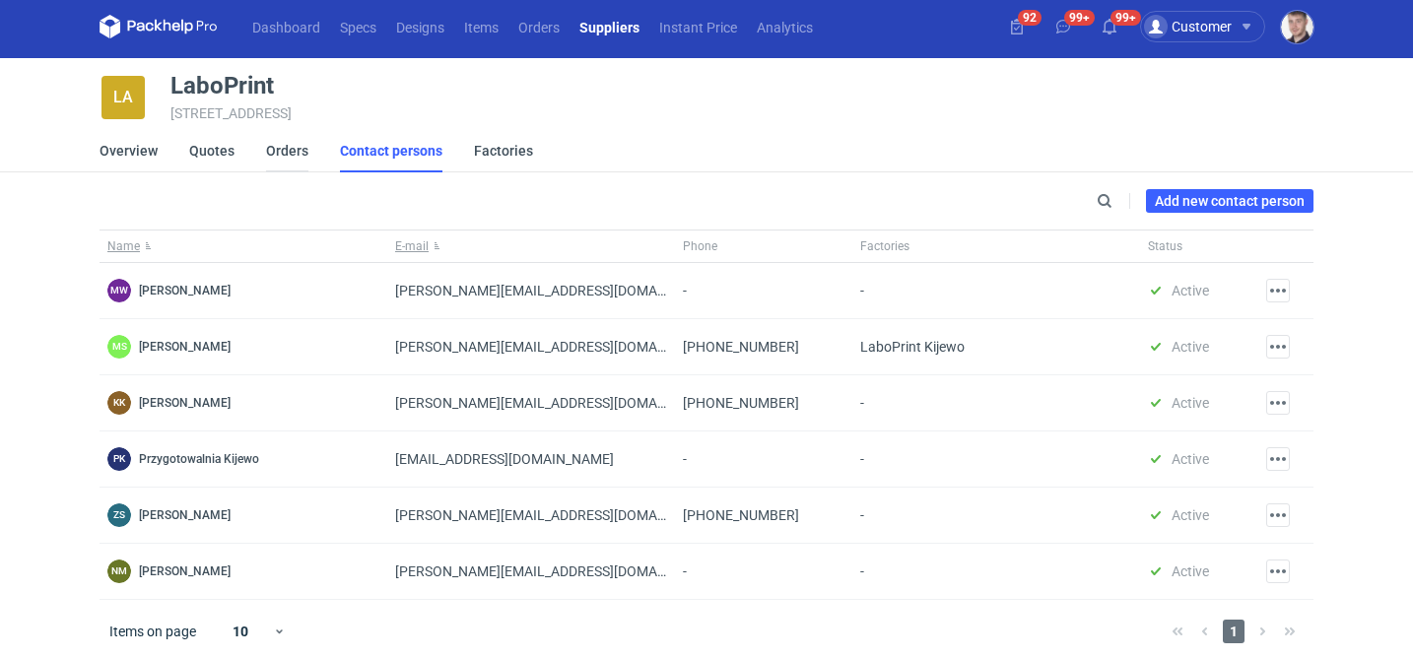
scroll to position [10, 0]
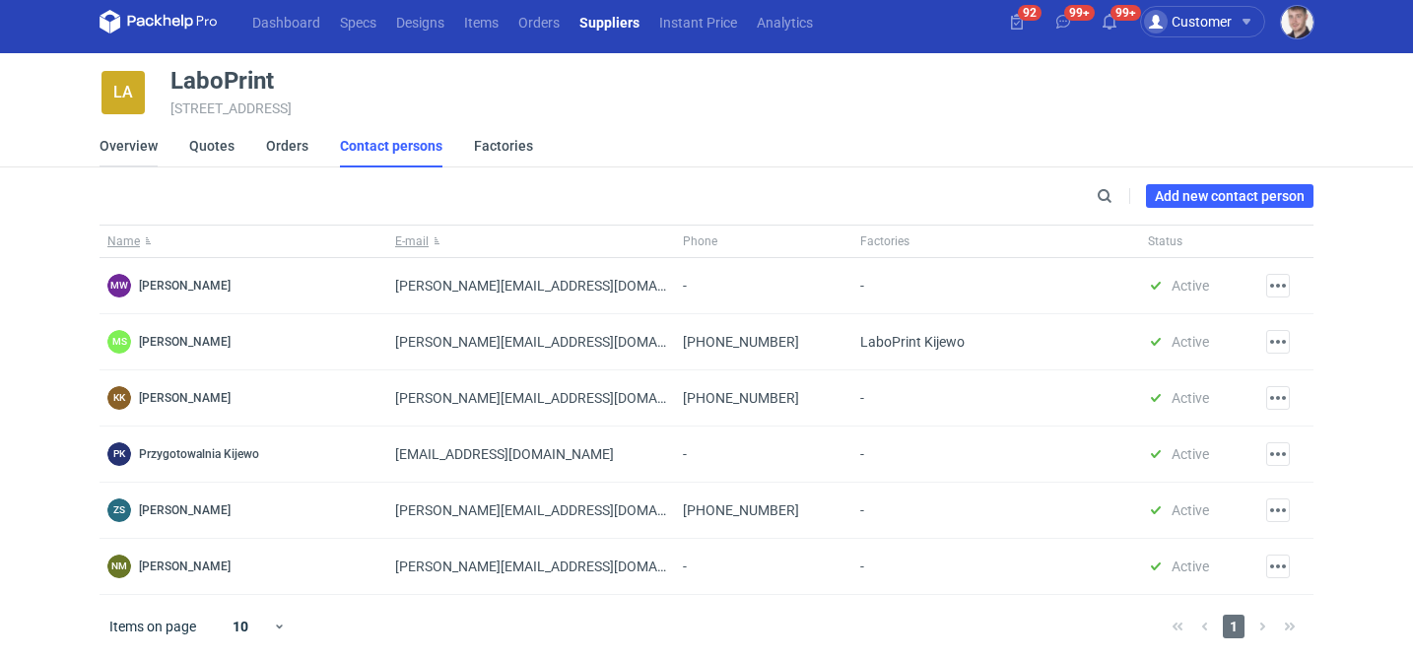
click at [148, 149] on link "Overview" at bounding box center [129, 145] width 58 height 43
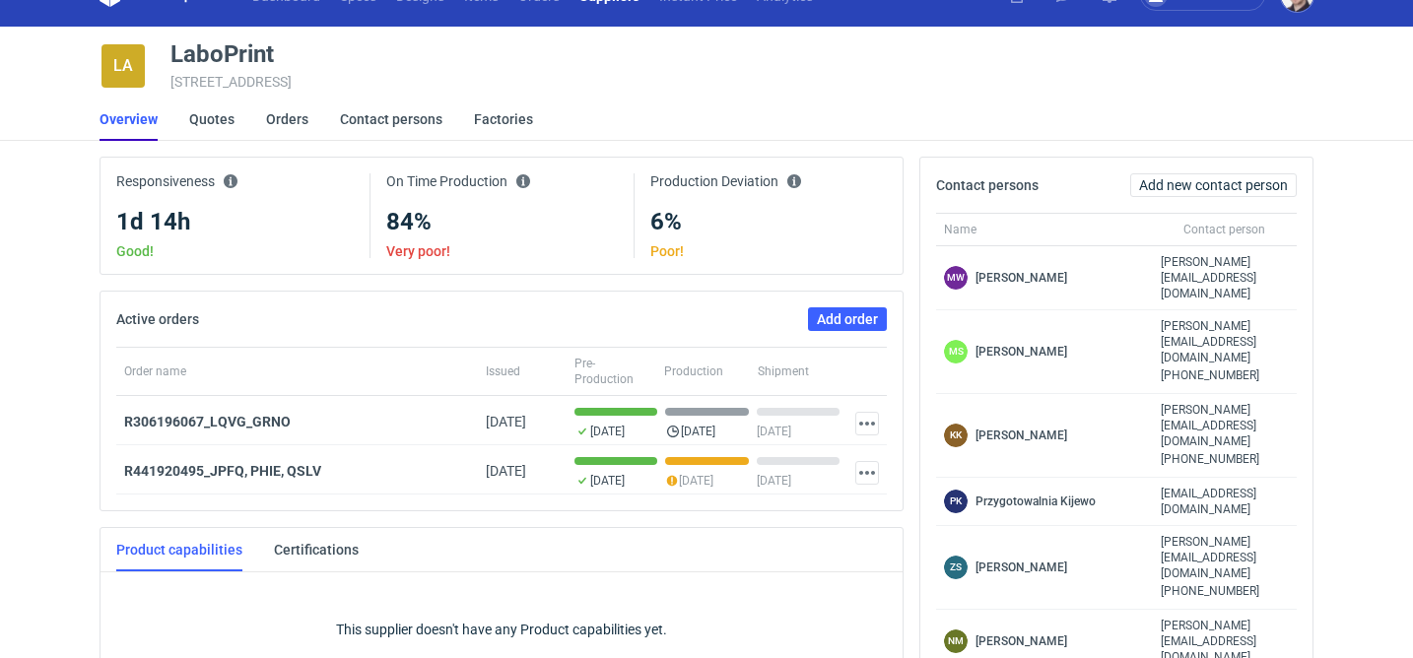
scroll to position [37, 0]
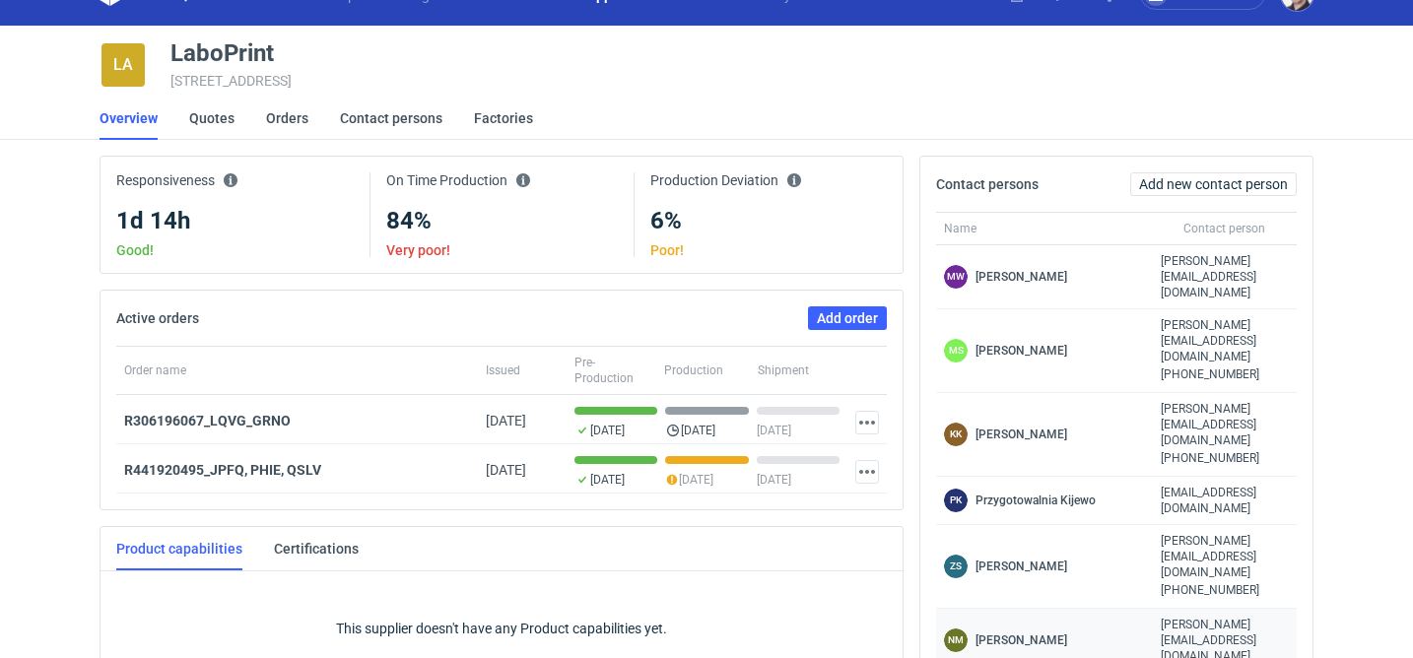
drag, startPoint x: 1149, startPoint y: 519, endPoint x: 1294, endPoint y: 524, distance: 144.9
click at [1294, 609] on div "NM [PERSON_NAME] [PERSON_NAME][EMAIL_ADDRESS][DOMAIN_NAME]" at bounding box center [1116, 641] width 361 height 64
copy div "[PERSON_NAME][EMAIL_ADDRESS][DOMAIN_NAME]"
click at [297, 119] on link "Orders" at bounding box center [287, 118] width 42 height 43
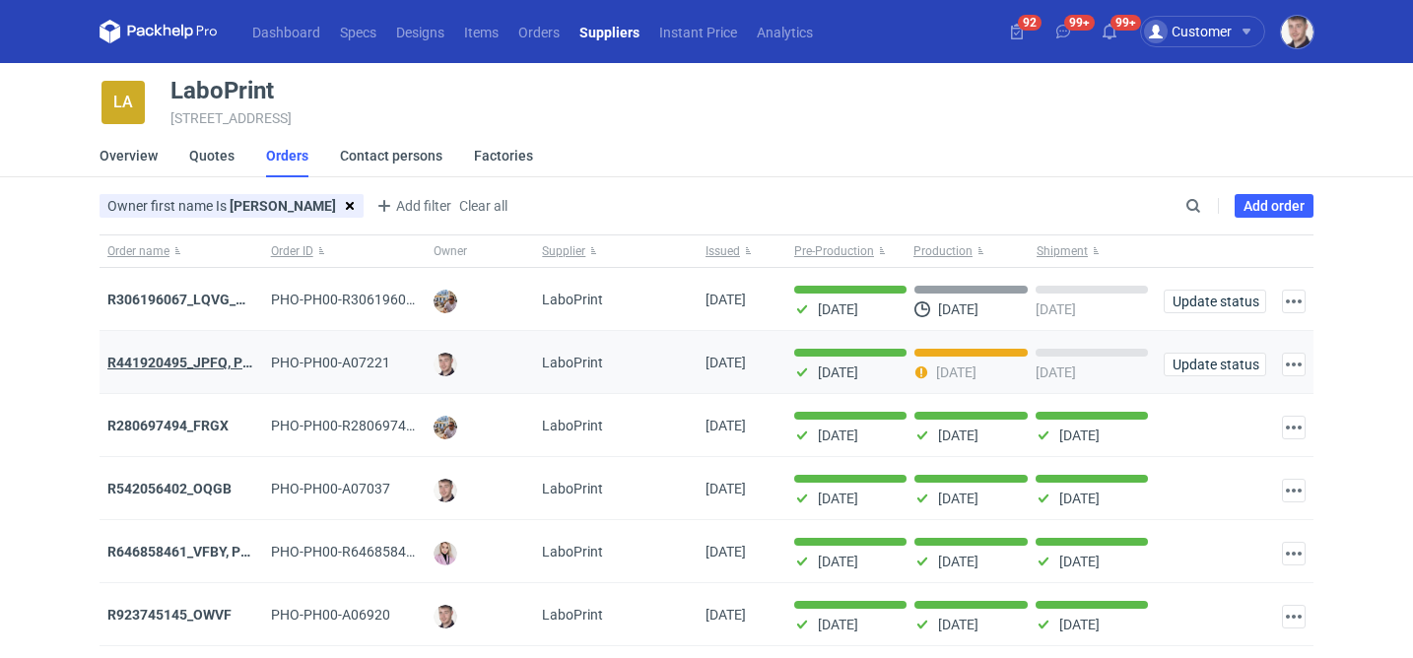
click at [203, 366] on strong "R441920495_JPFQ, PHIE, QSLV" at bounding box center [205, 363] width 197 height 16
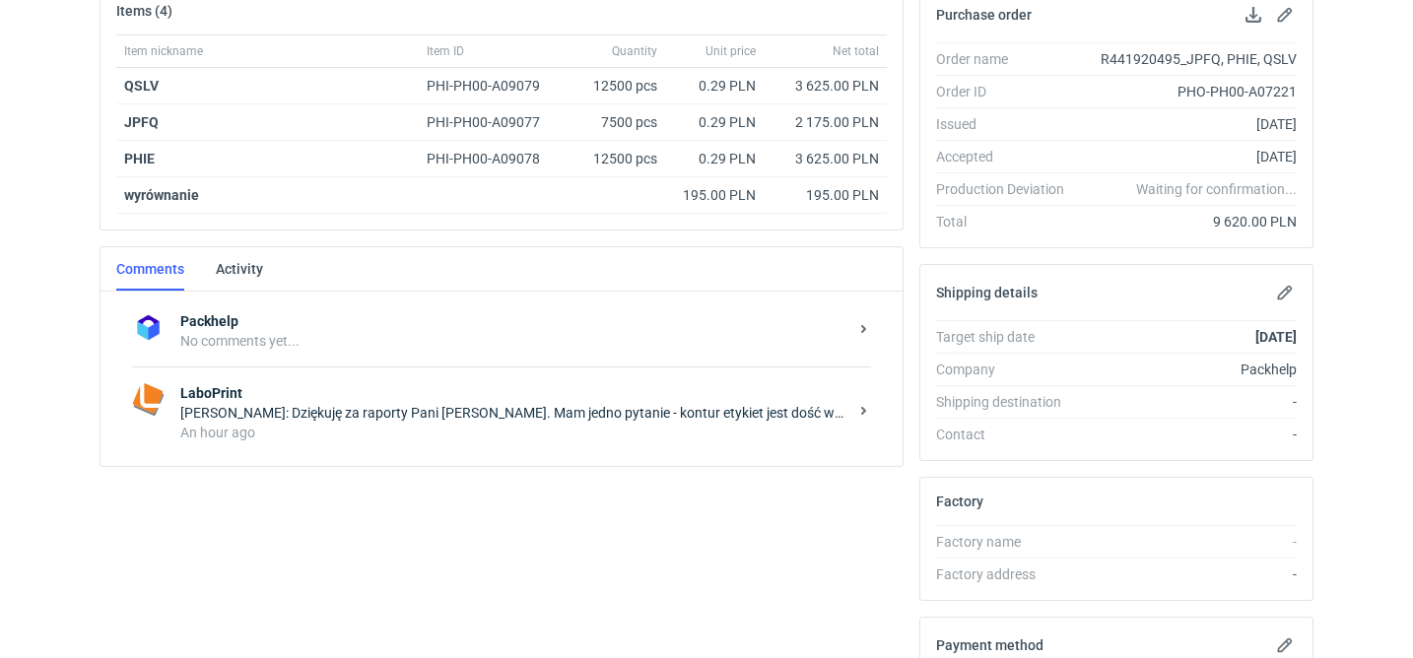
scroll to position [315, 0]
